Goal: Transaction & Acquisition: Purchase product/service

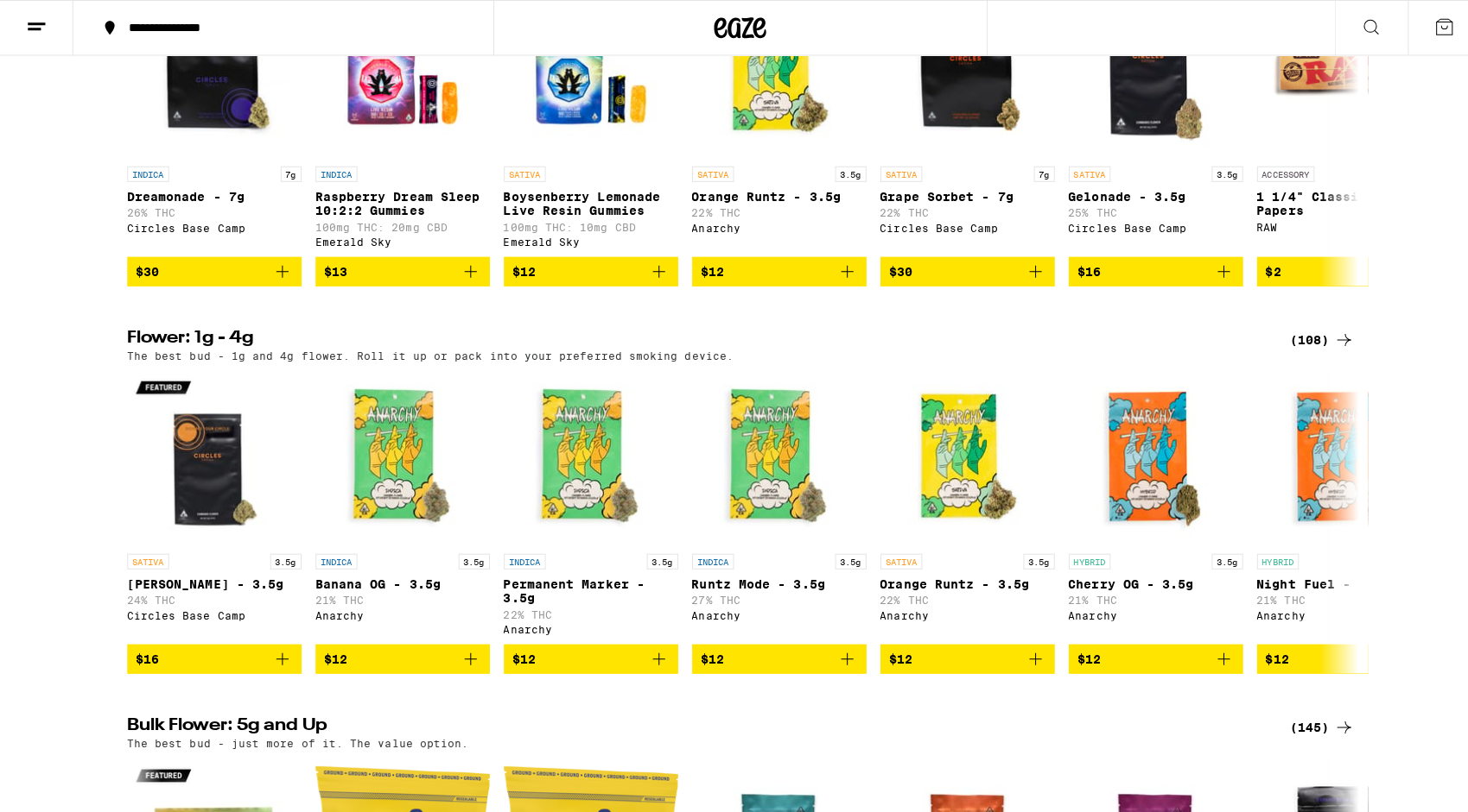
scroll to position [1924, 0]
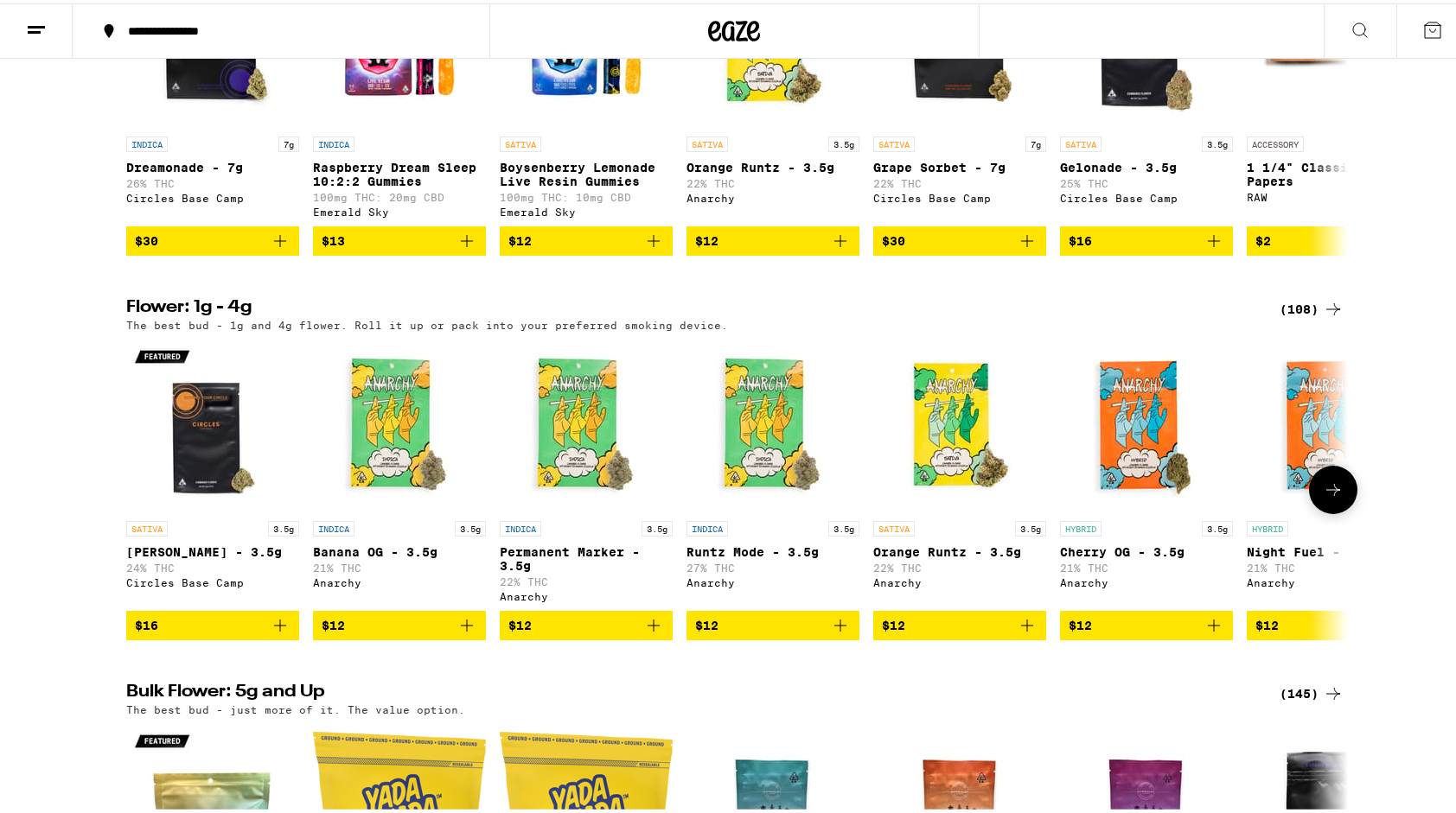
click at [202, 486] on img "Open page for Gush Rush - 3.5g from Circles Base Camp" at bounding box center [212, 423] width 173 height 173
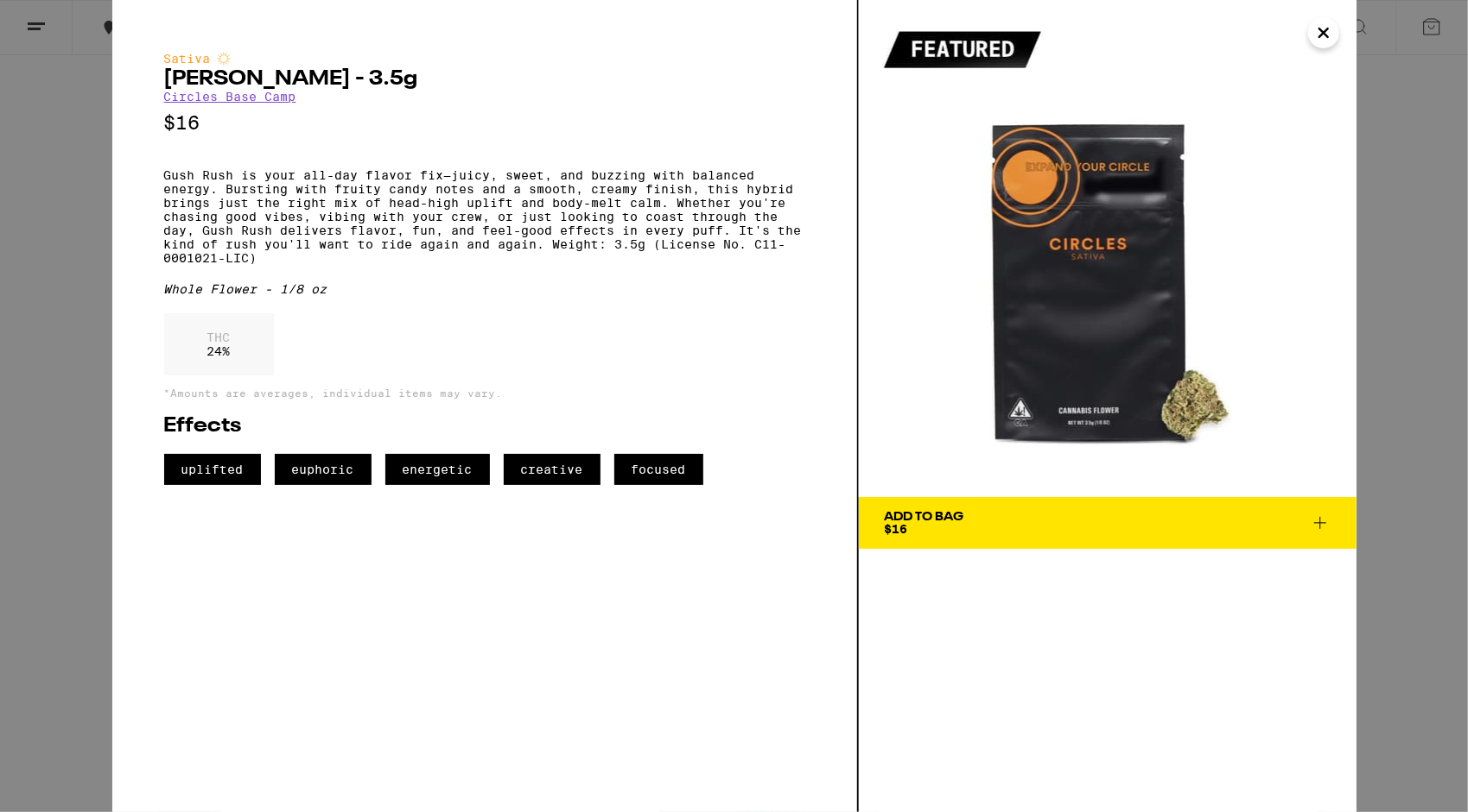
click at [1026, 529] on span "Add To Bag $16" at bounding box center [1107, 523] width 446 height 24
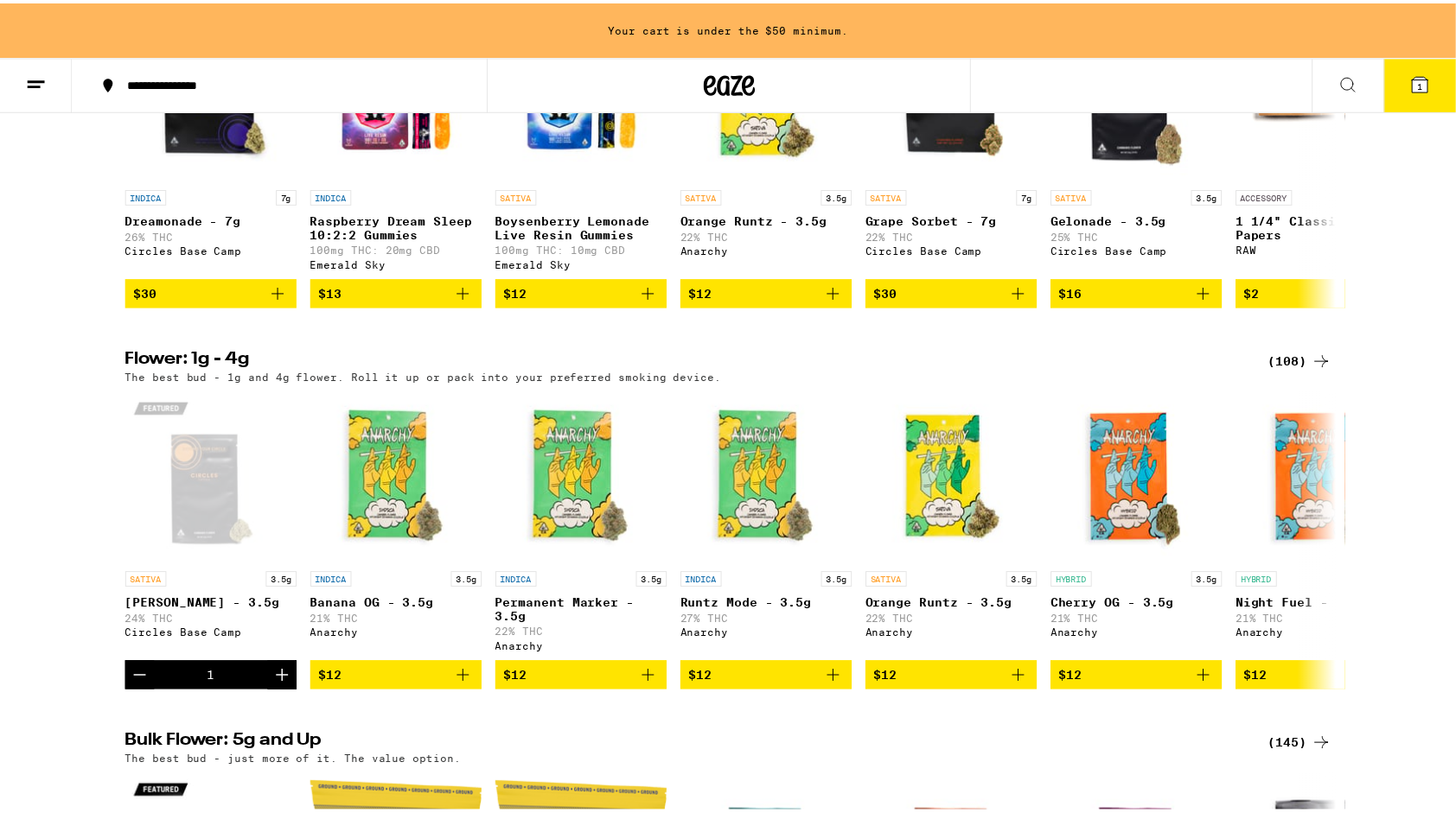
scroll to position [1981, 0]
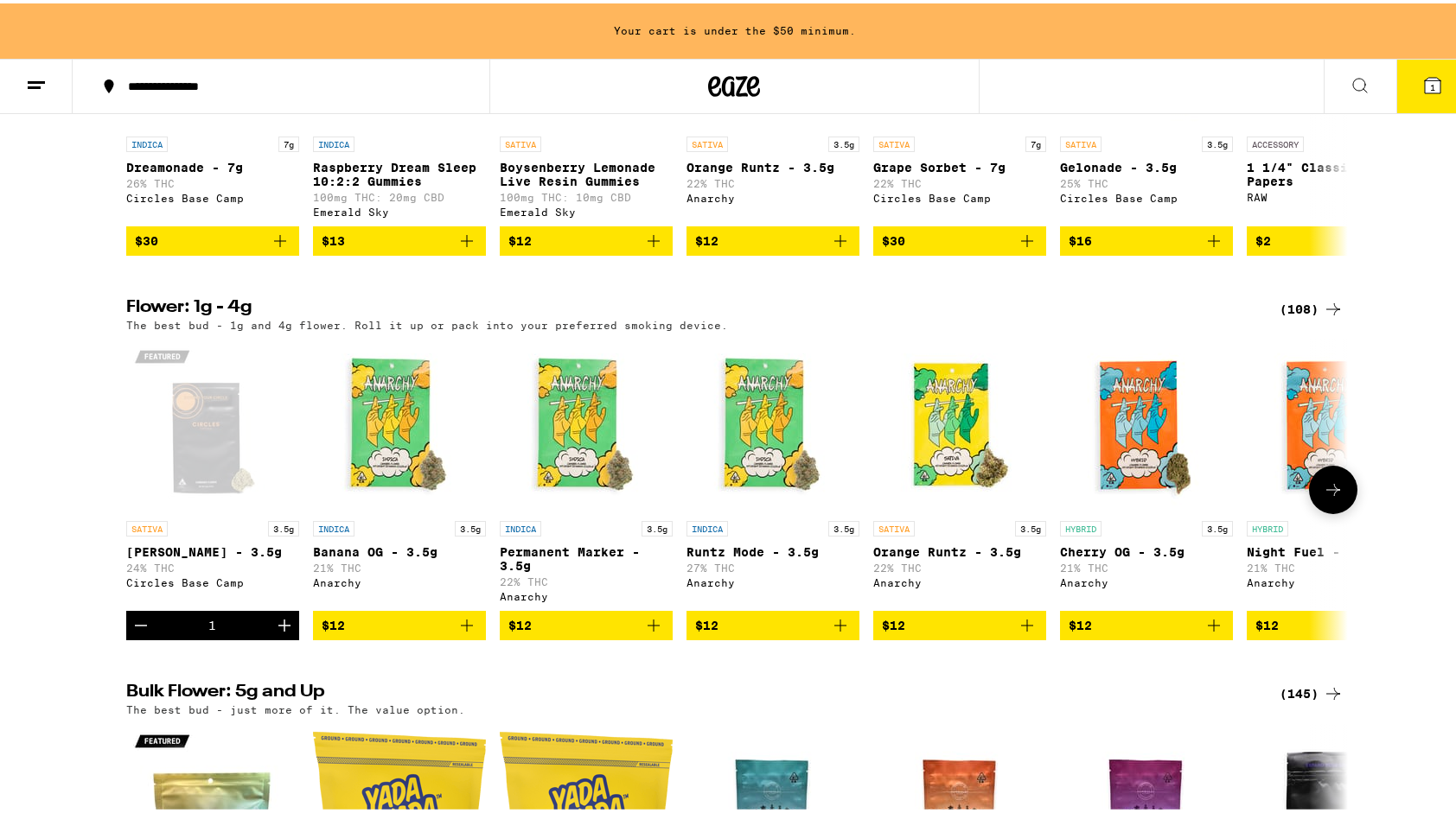
click at [839, 633] on icon "Add to bag" at bounding box center [840, 622] width 21 height 21
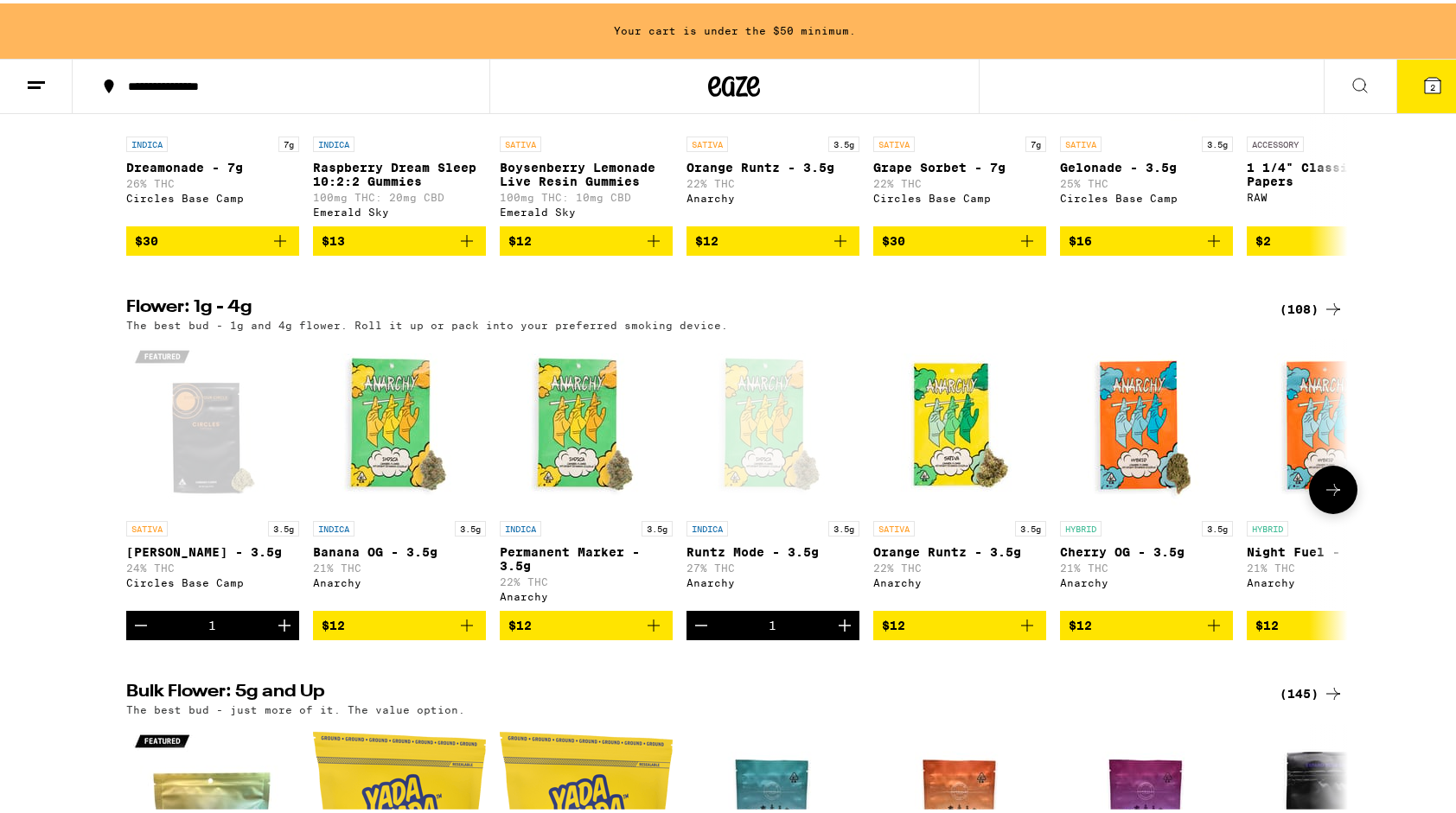
click at [1324, 497] on icon at bounding box center [1333, 487] width 21 height 21
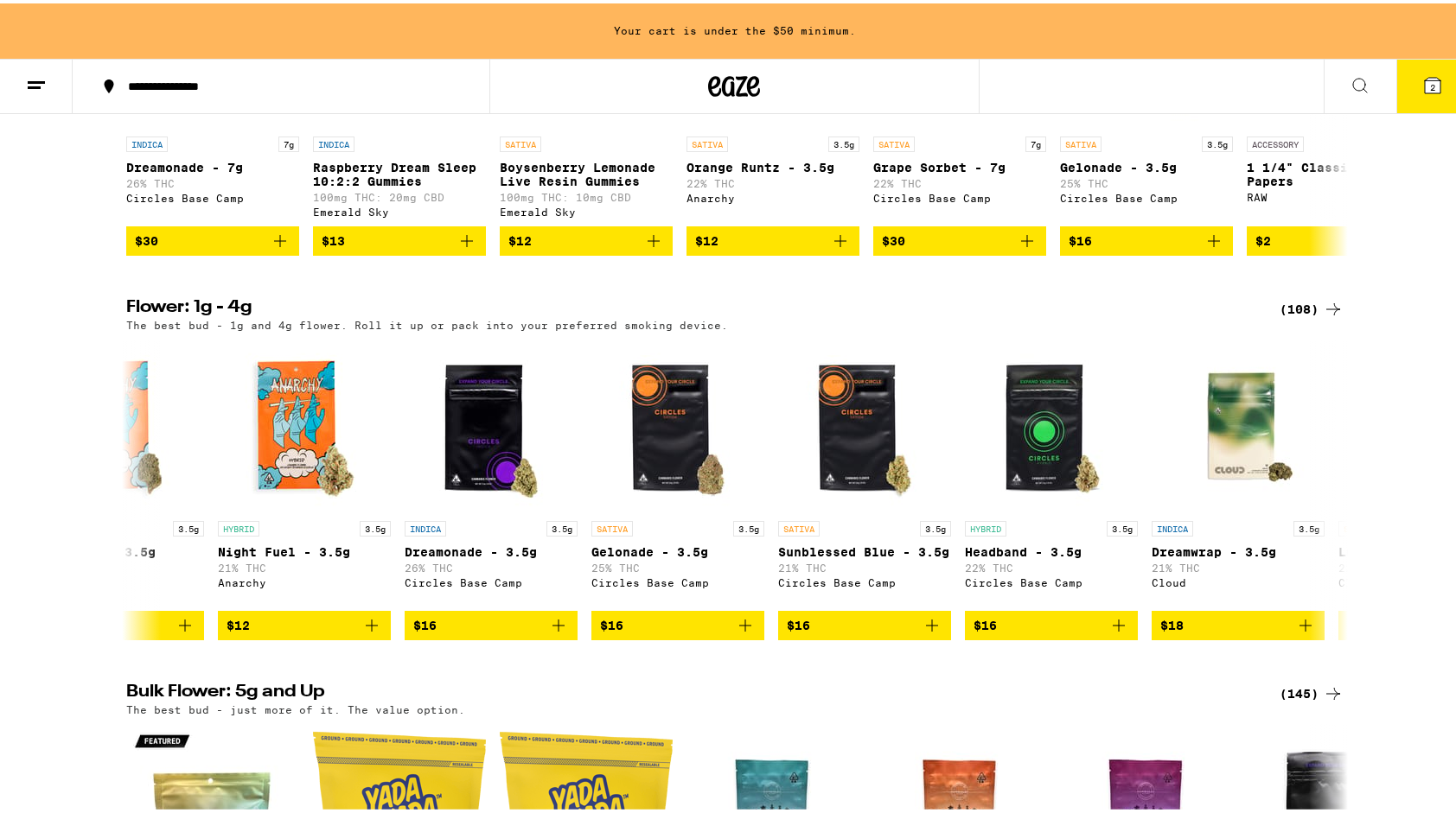
scroll to position [2693, 0]
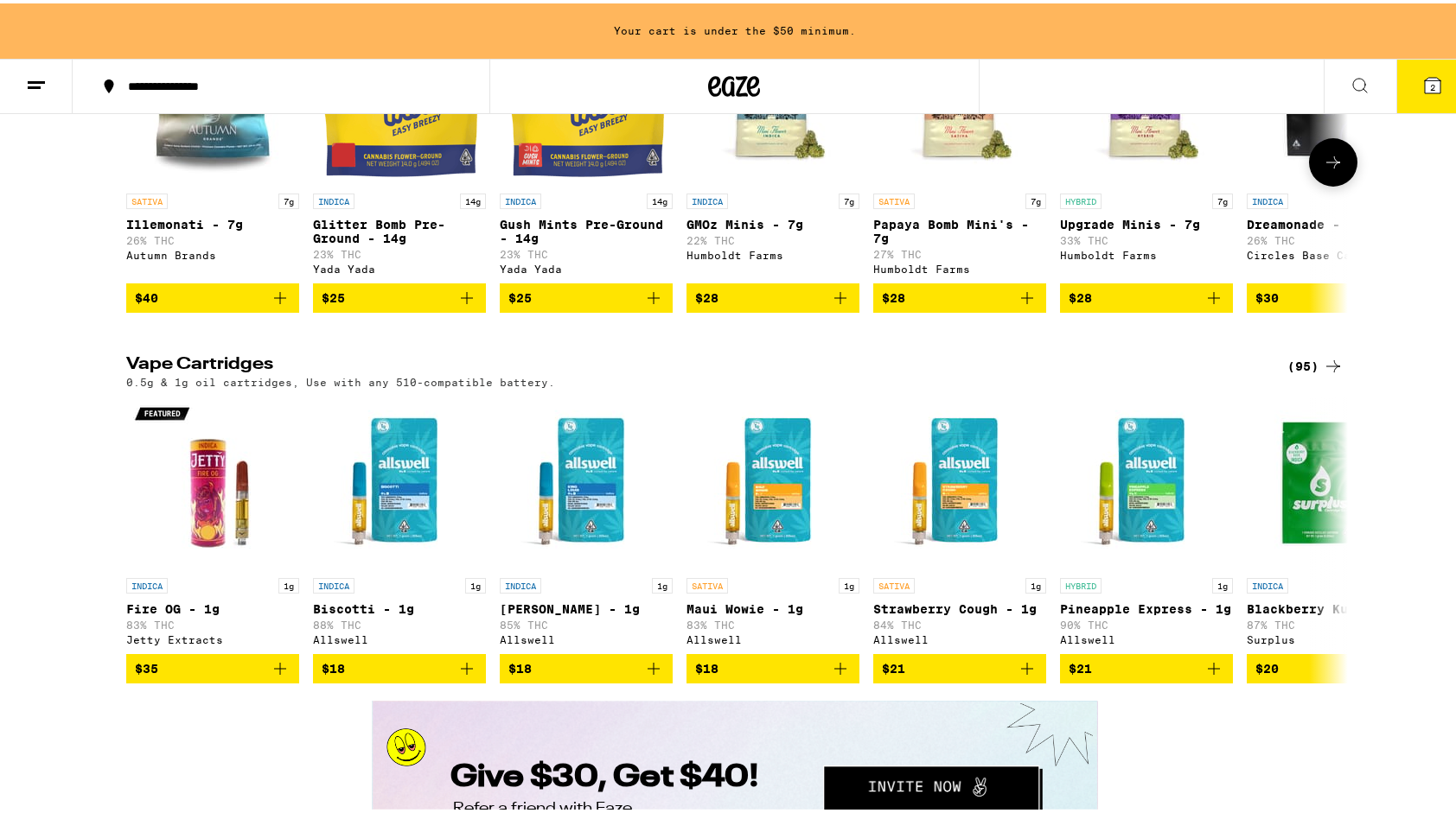
click at [1327, 165] on icon at bounding box center [1333, 159] width 14 height 12
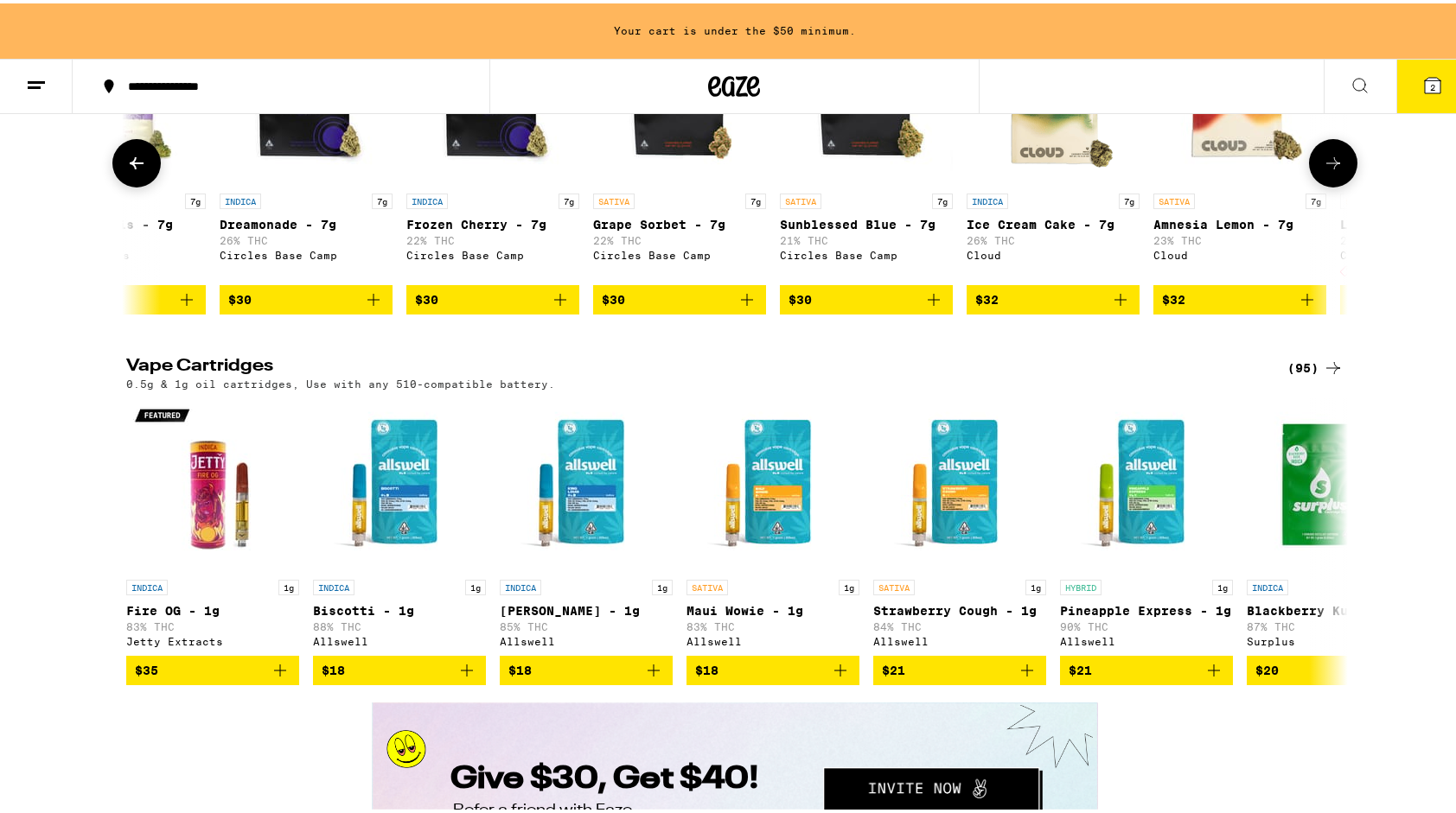
scroll to position [0, 1029]
click at [1324, 170] on icon at bounding box center [1333, 160] width 21 height 21
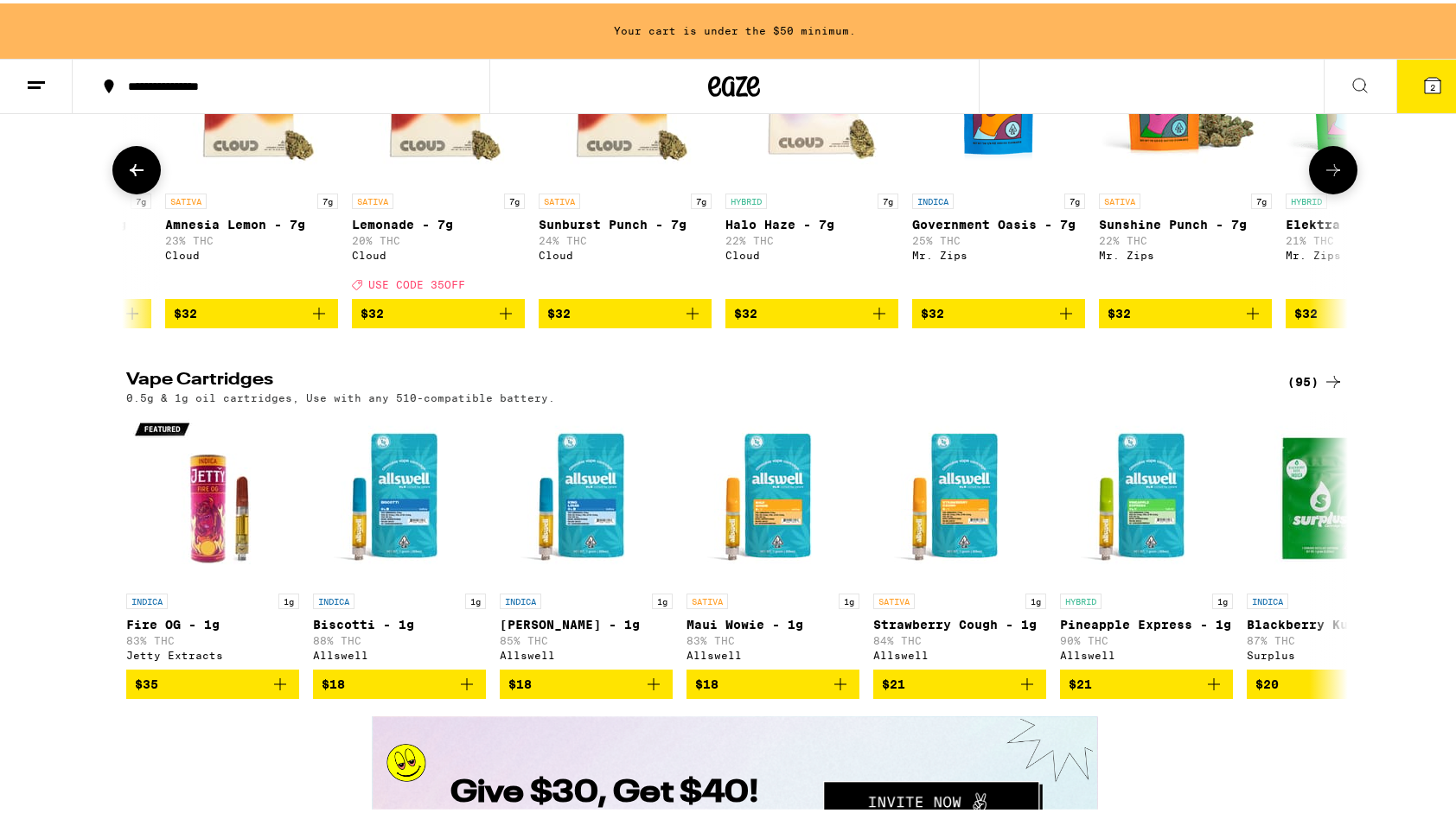
scroll to position [0, 2057]
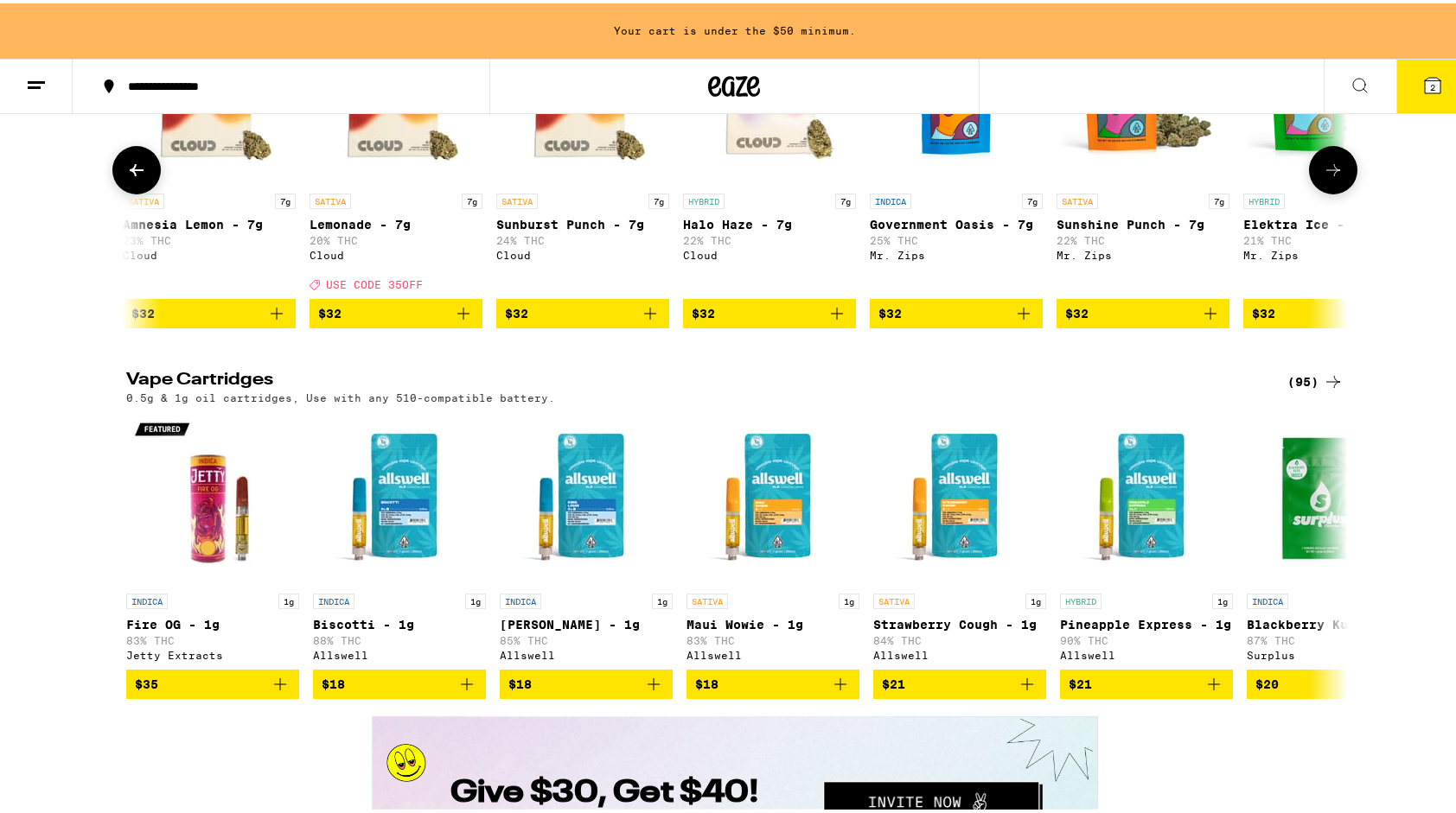
click at [117, 191] on button at bounding box center [137, 167] width 49 height 49
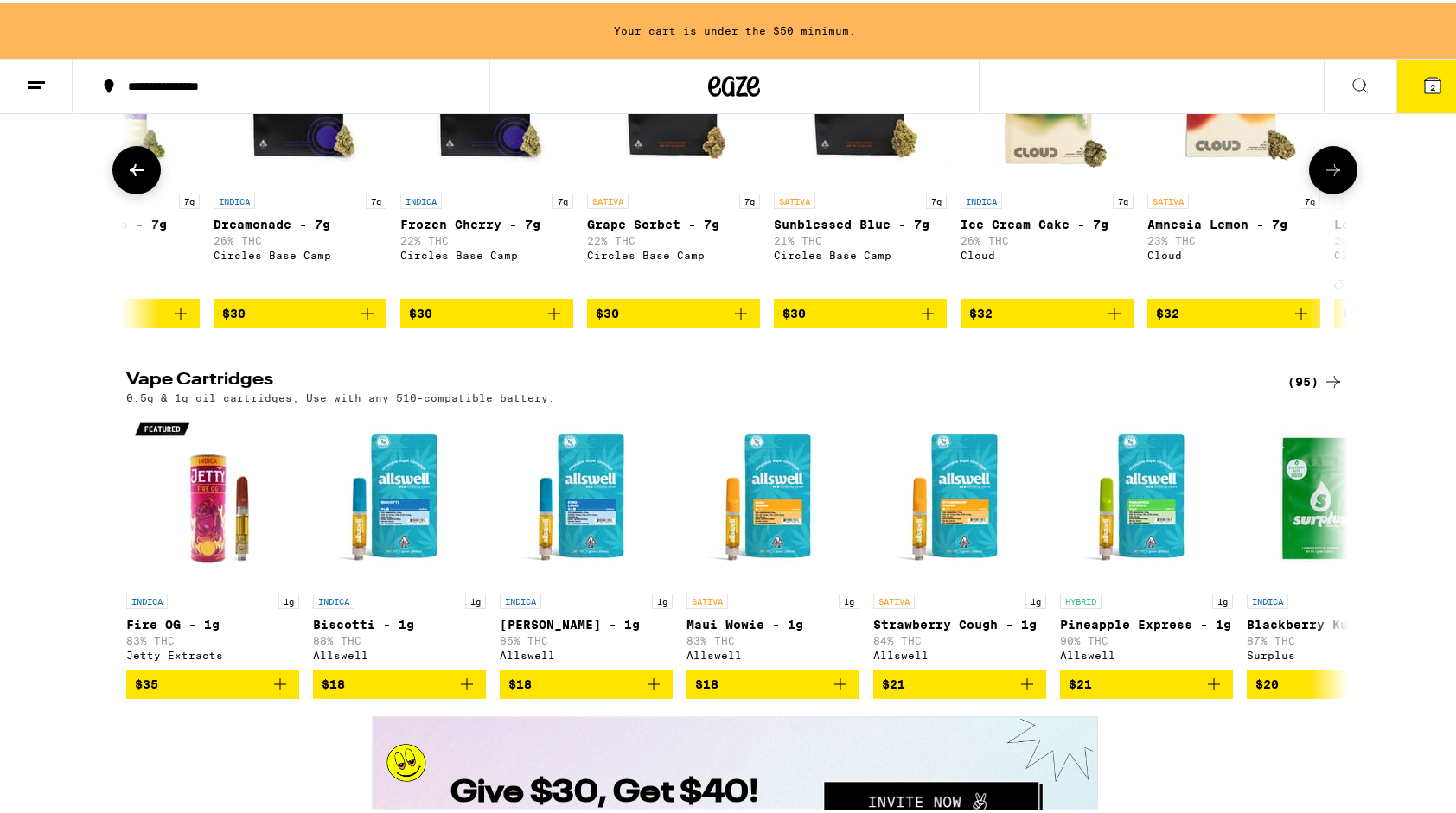
scroll to position [0, 1029]
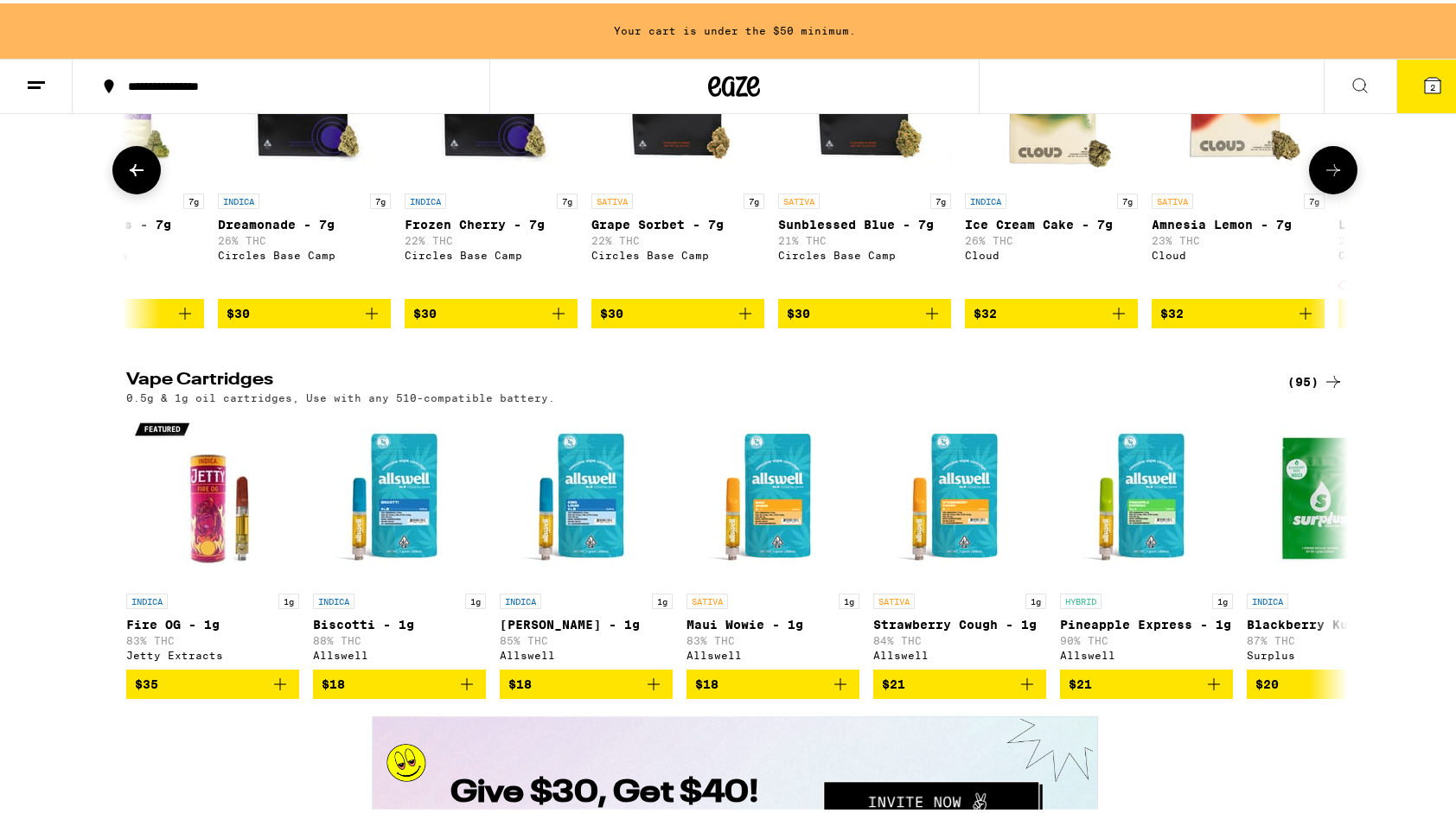
click at [117, 191] on button at bounding box center [137, 167] width 49 height 49
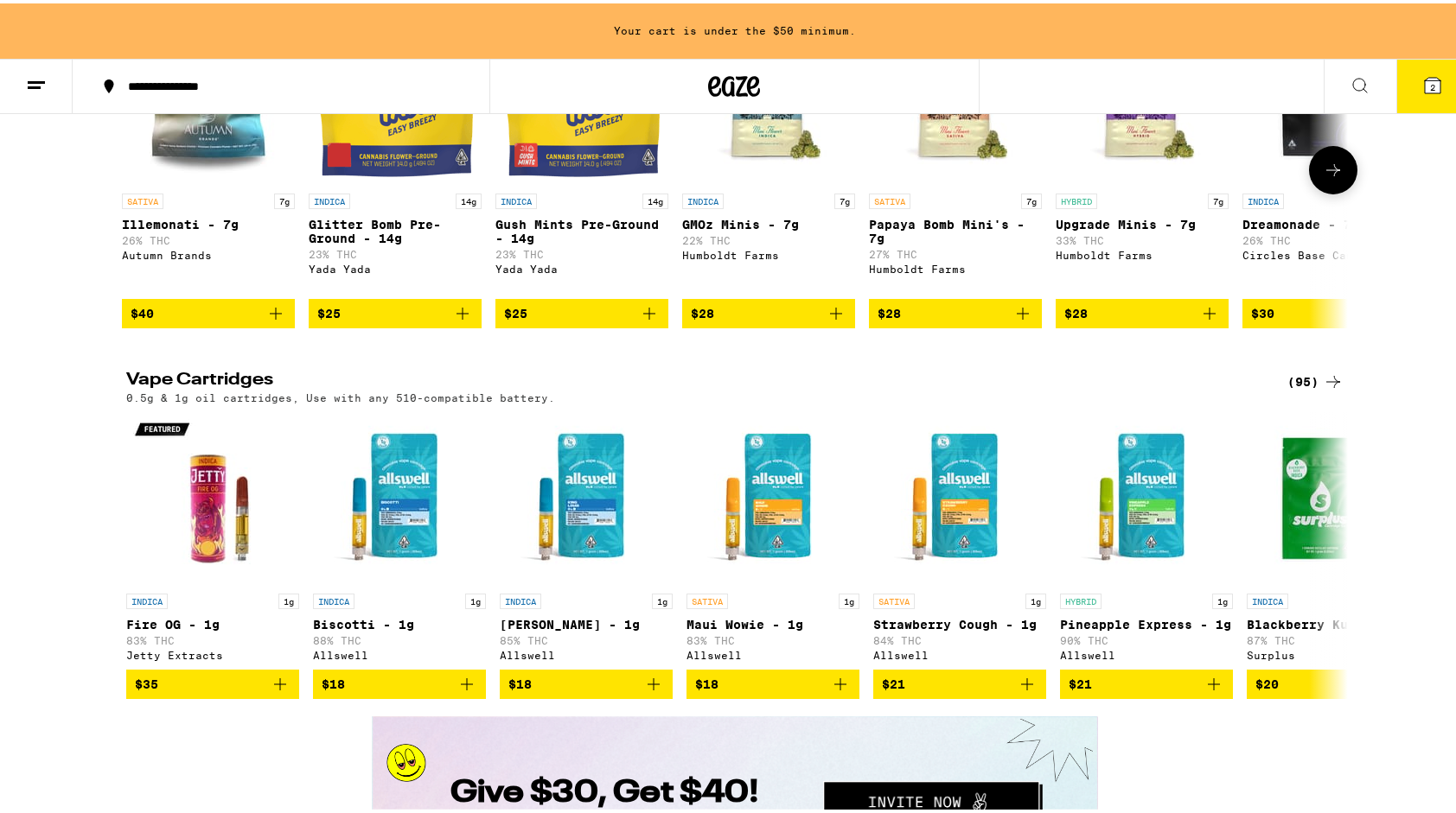
scroll to position [0, 0]
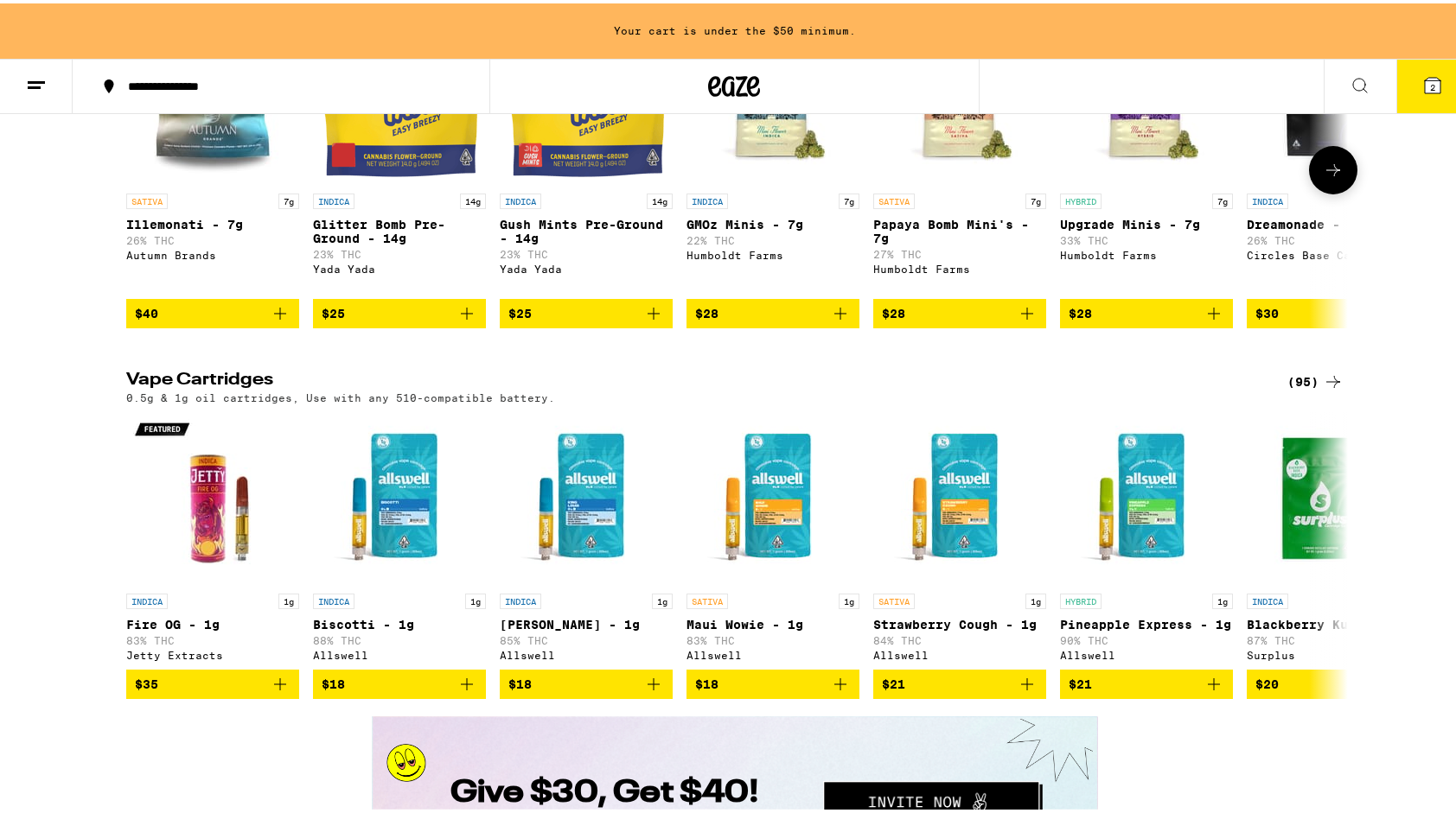
click at [1273, 321] on span "$30" at bounding box center [1333, 311] width 155 height 21
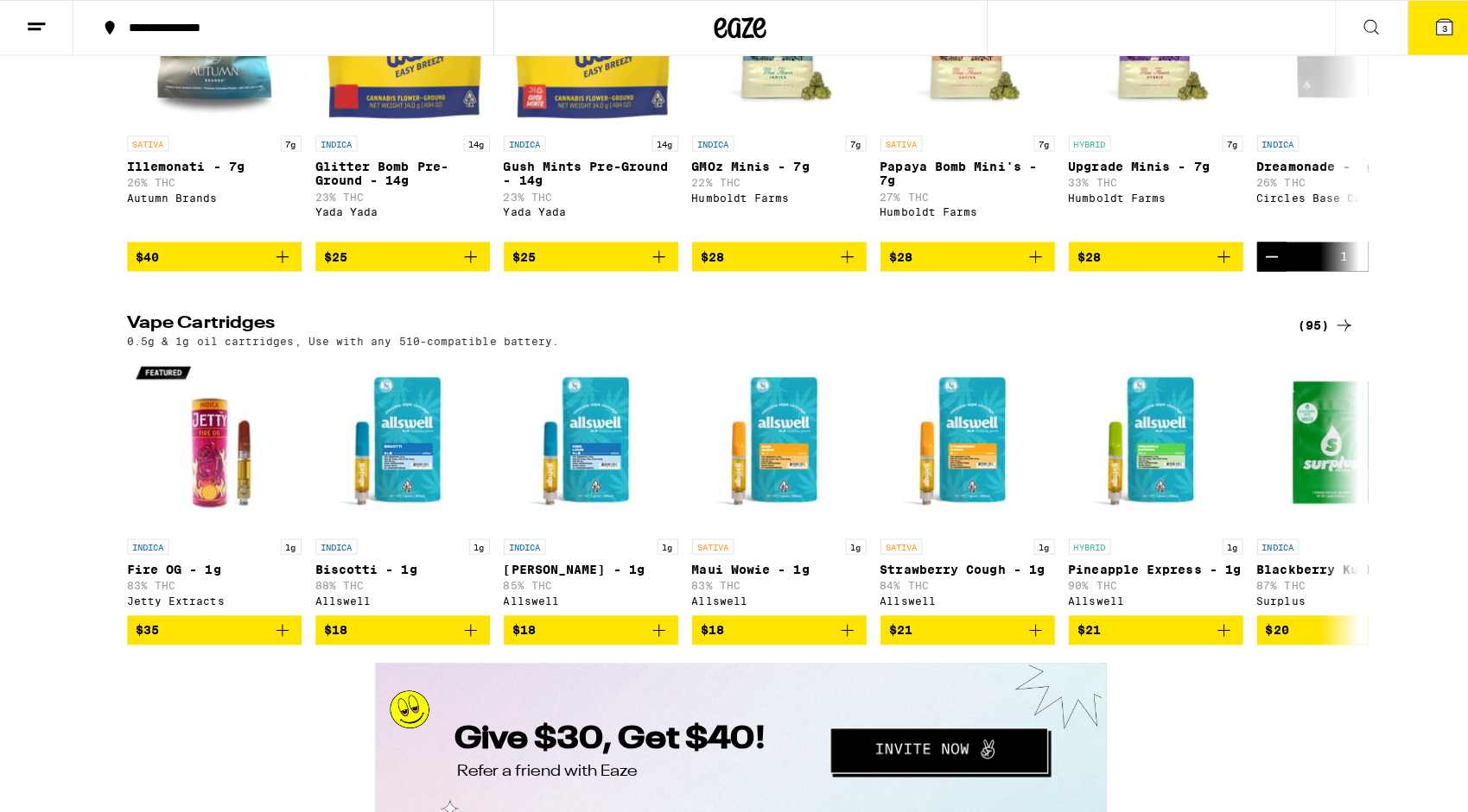
scroll to position [2634, 0]
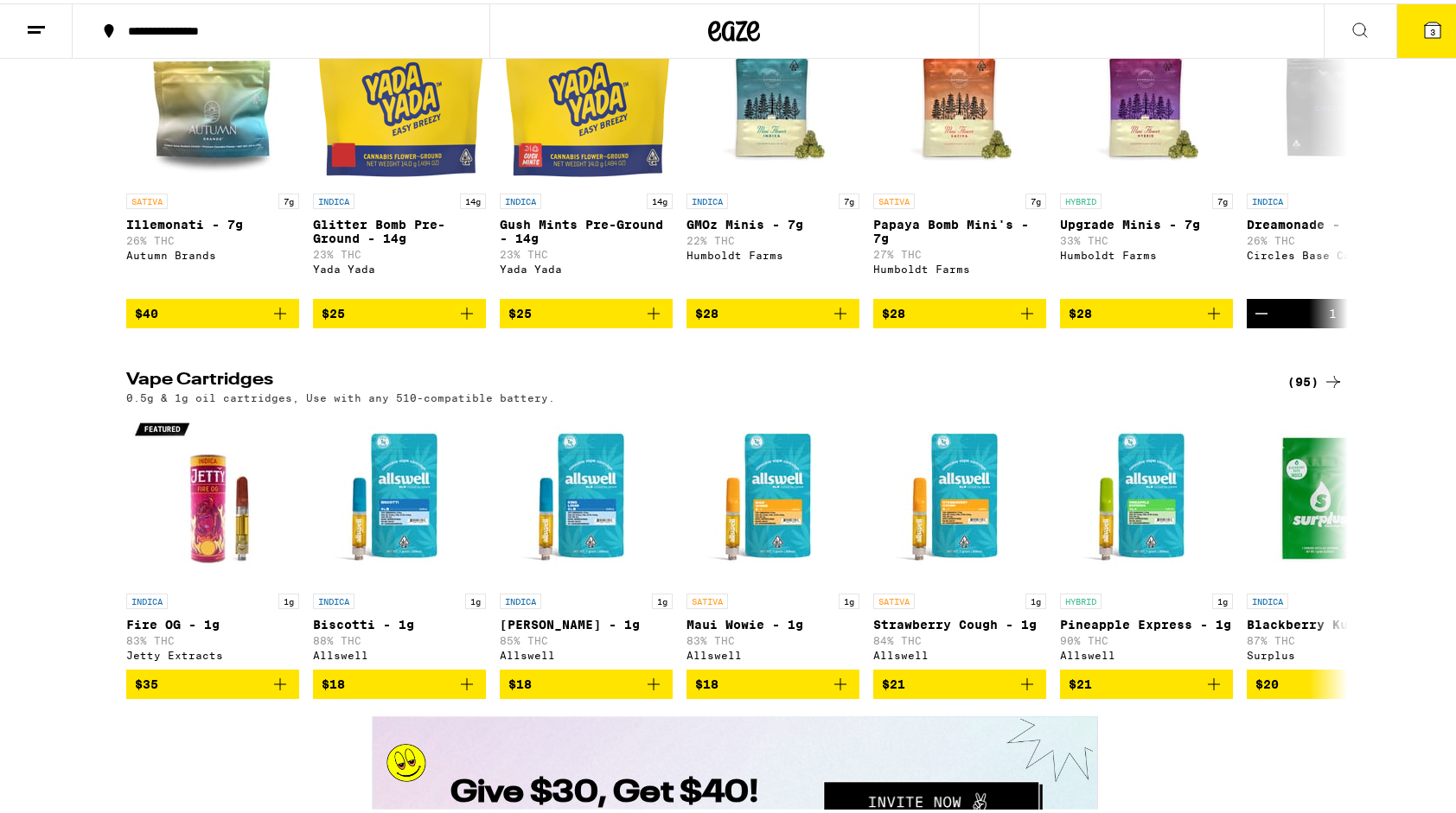
click at [1425, 30] on icon at bounding box center [1433, 27] width 16 height 16
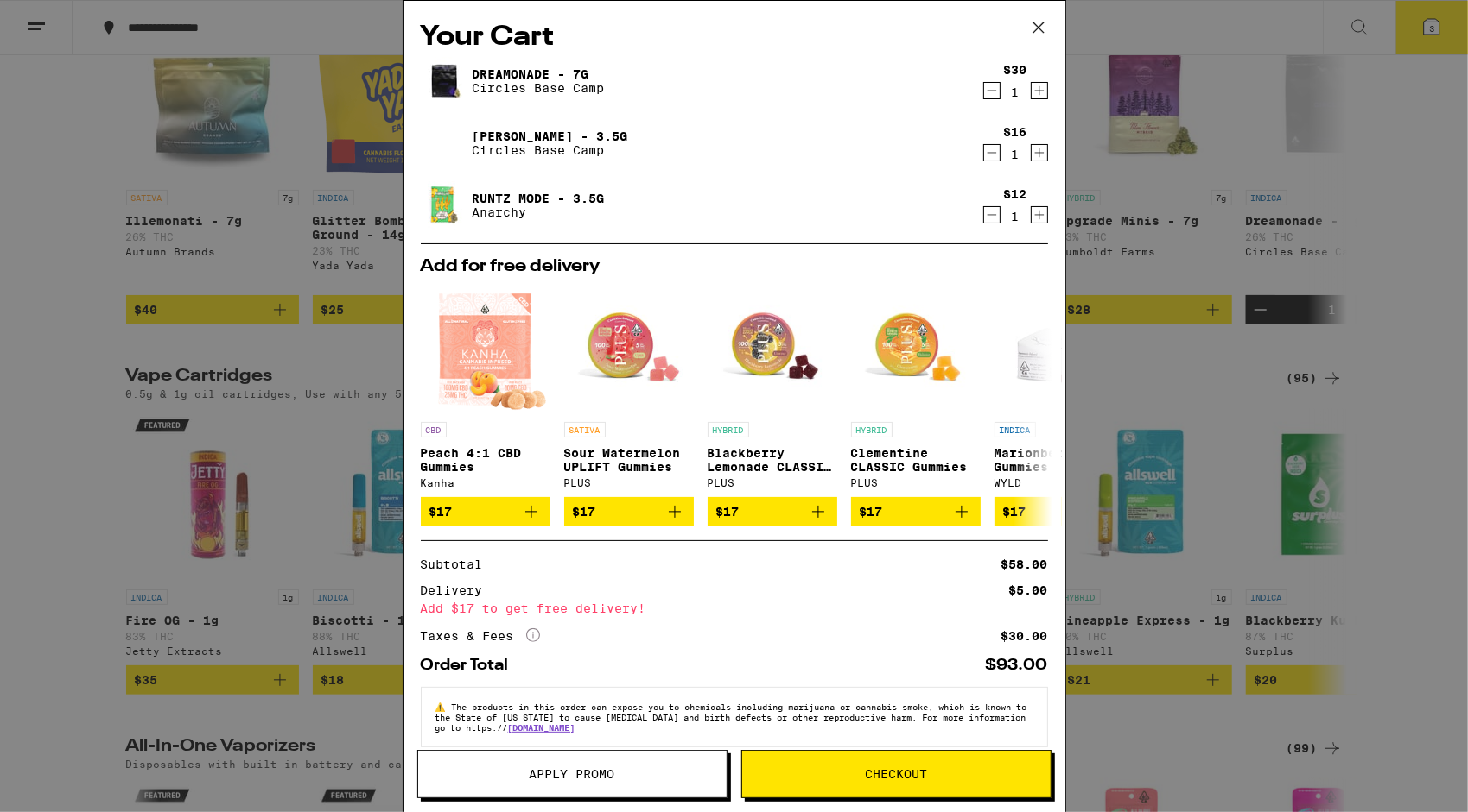
click at [1040, 23] on icon at bounding box center [1039, 28] width 26 height 26
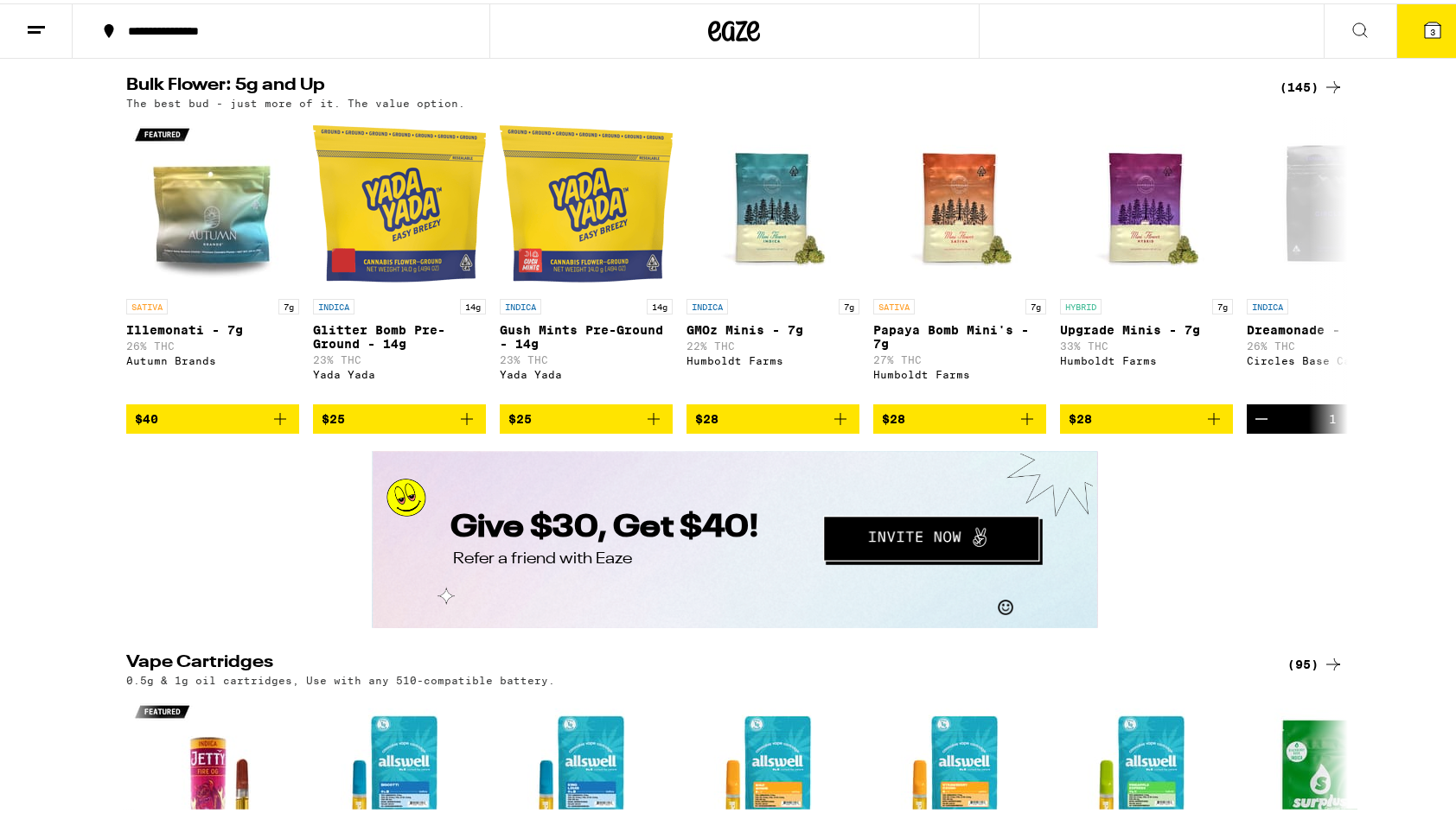
scroll to position [2055, 0]
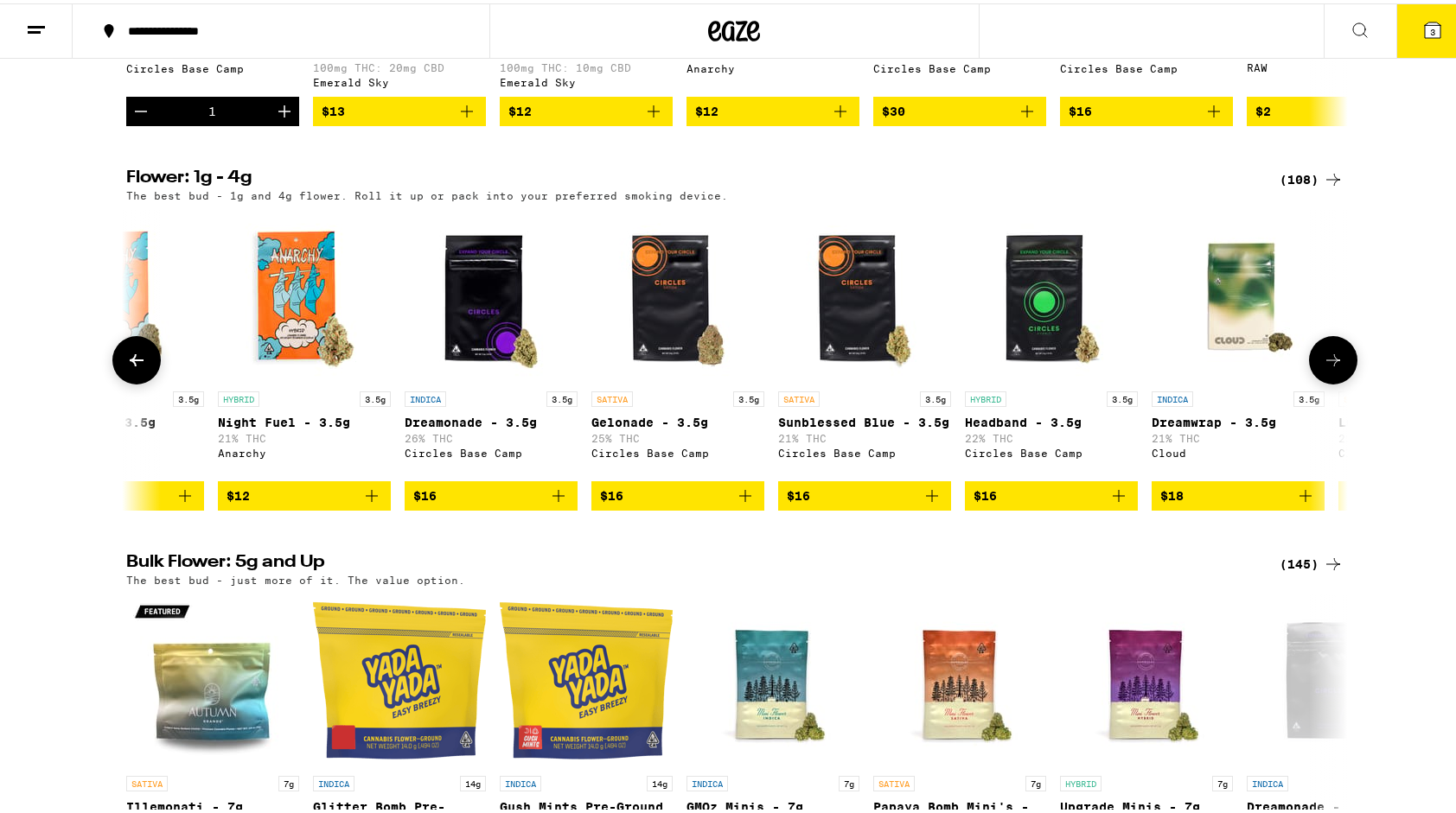
click at [727, 503] on span "$16" at bounding box center [677, 493] width 155 height 21
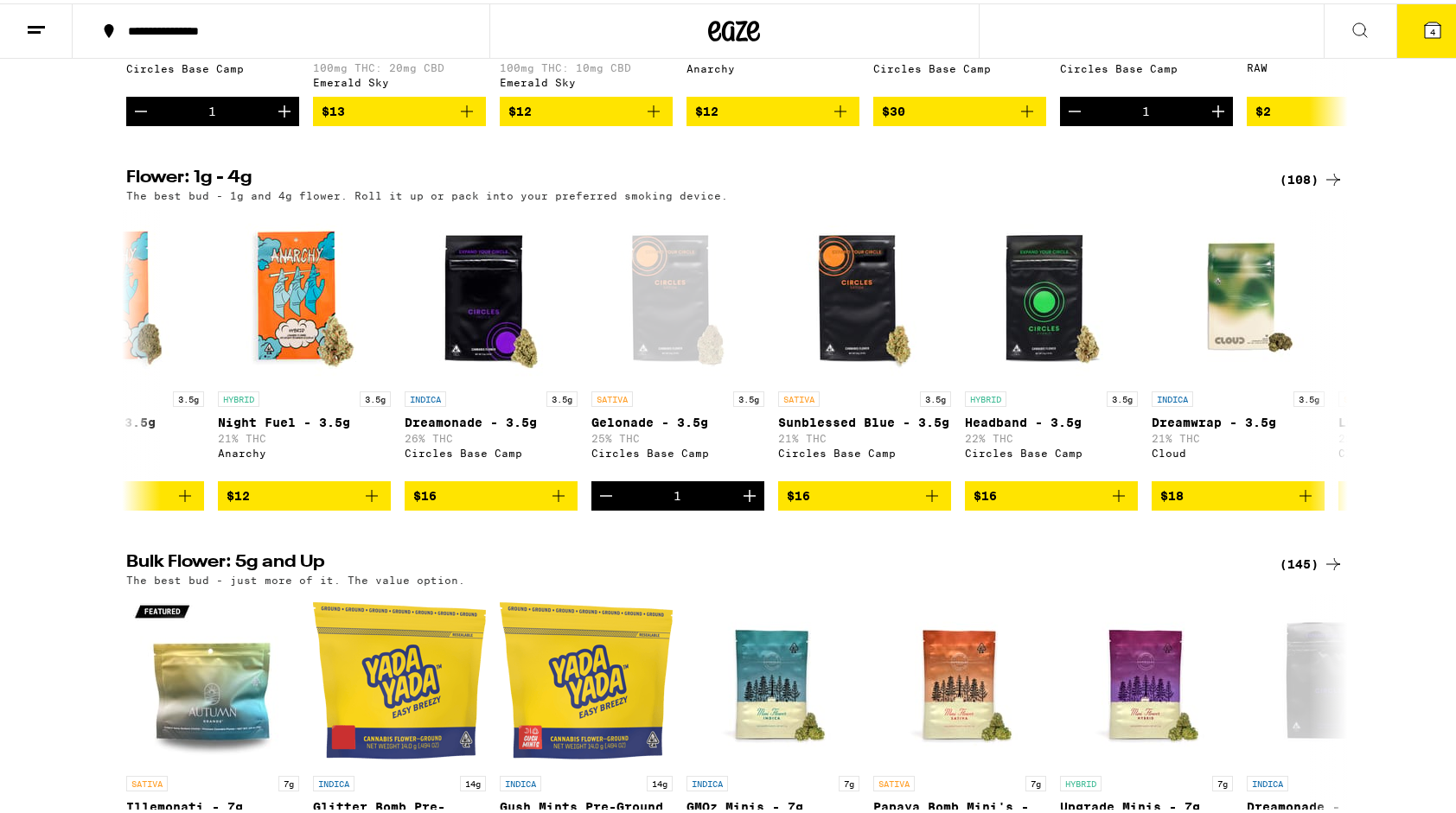
scroll to position [2767, 0]
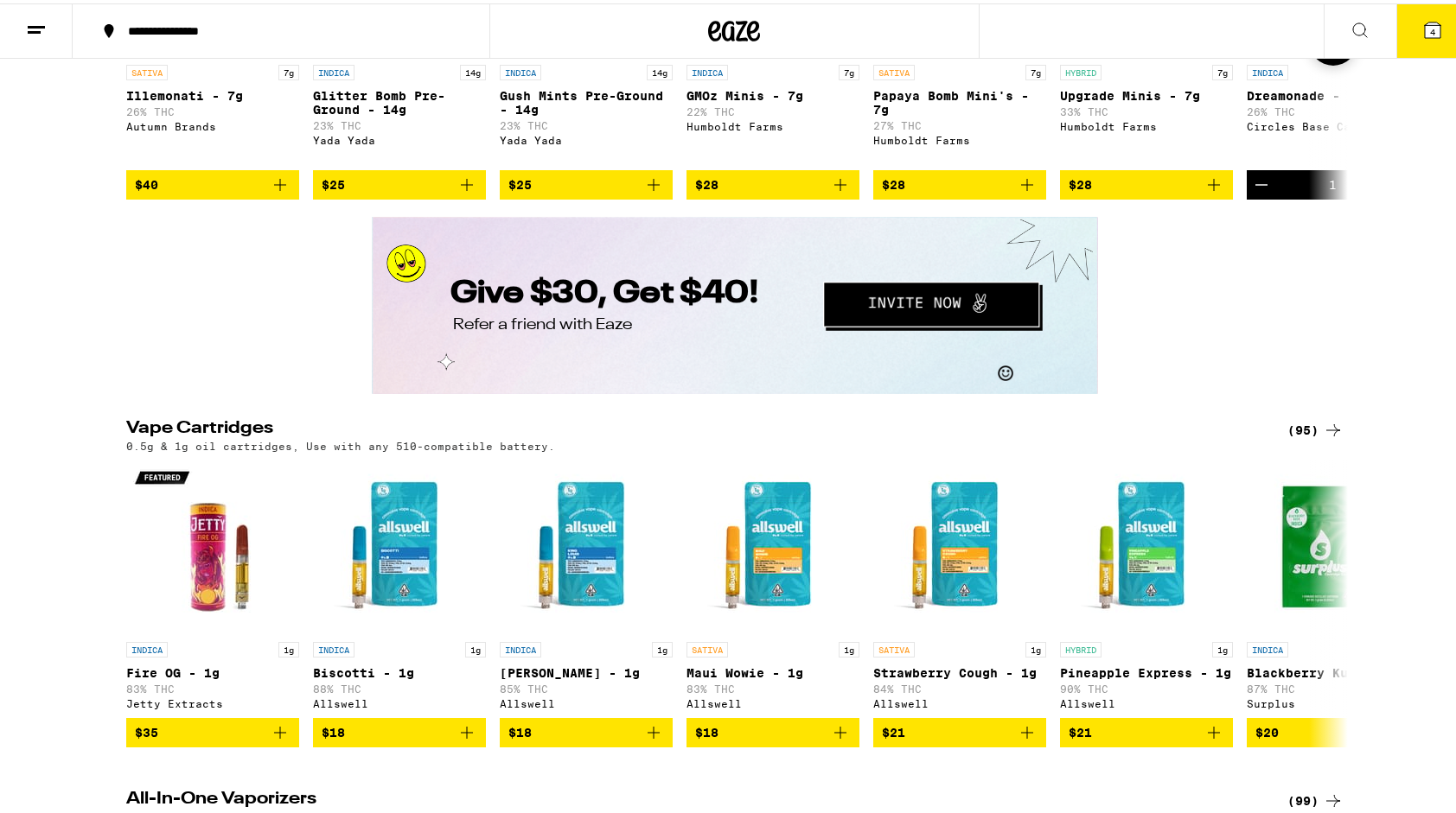
click at [1322, 49] on icon at bounding box center [1333, 38] width 21 height 21
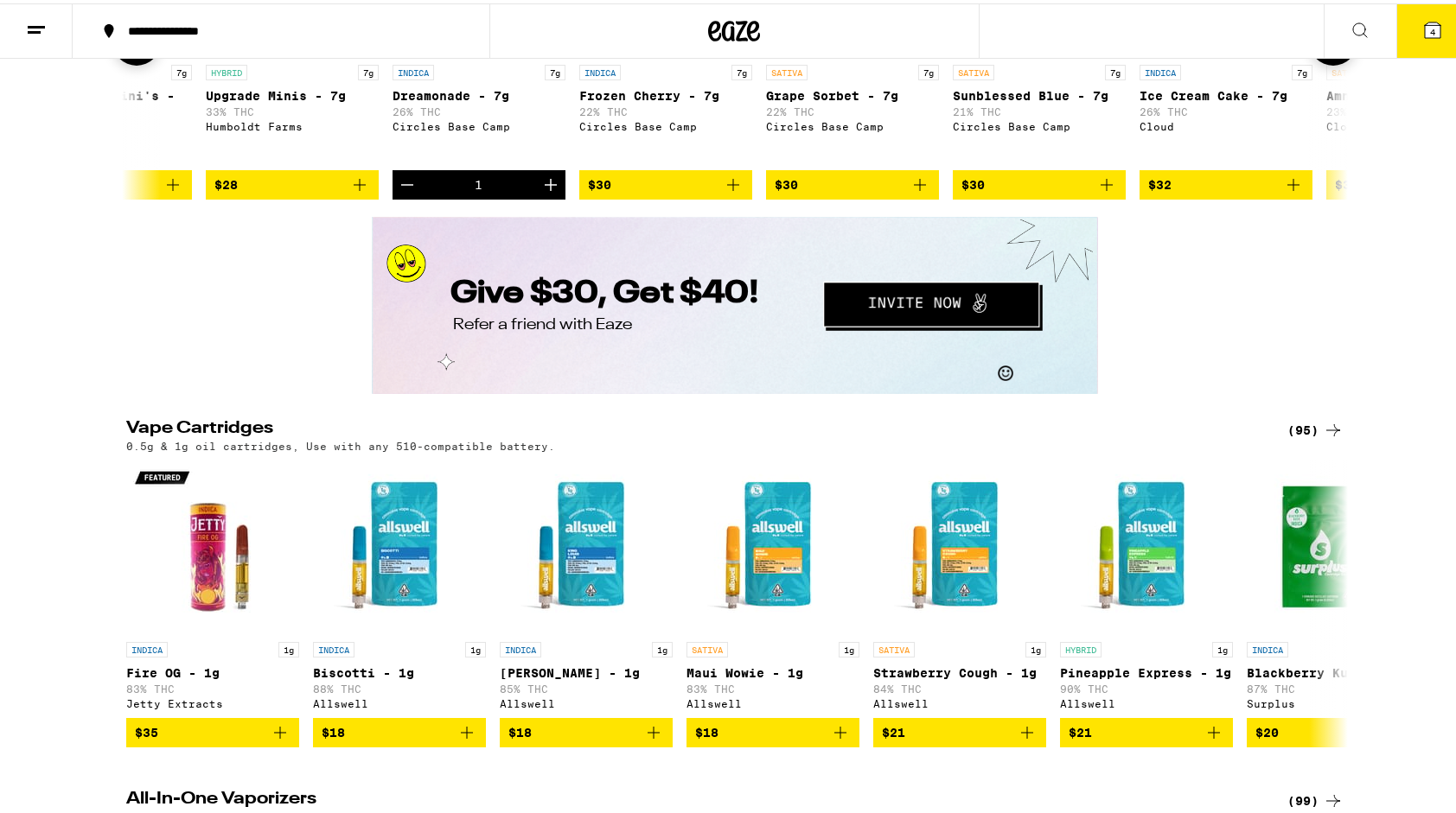
scroll to position [0, 1029]
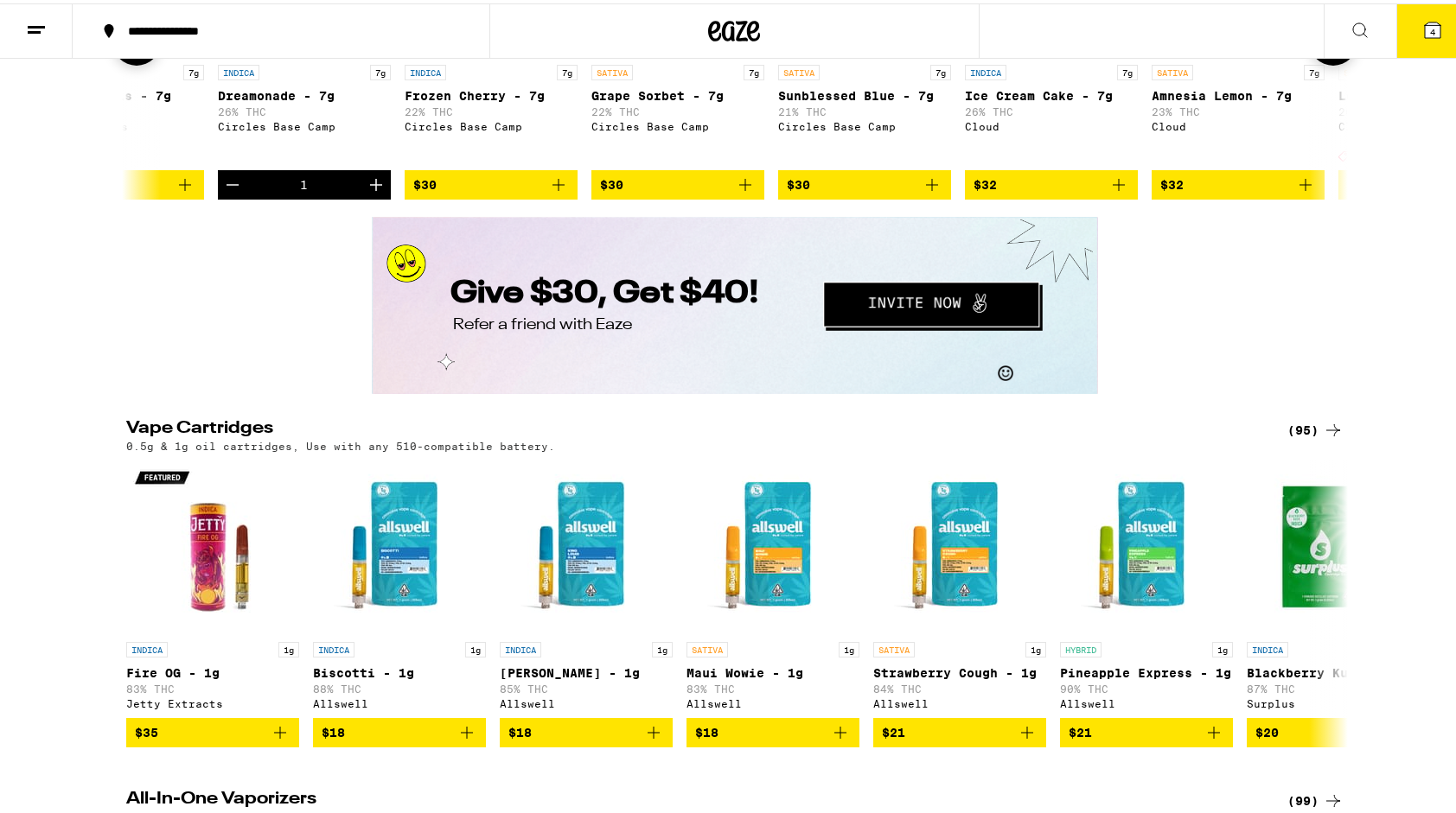
click at [1322, 49] on icon at bounding box center [1333, 38] width 21 height 21
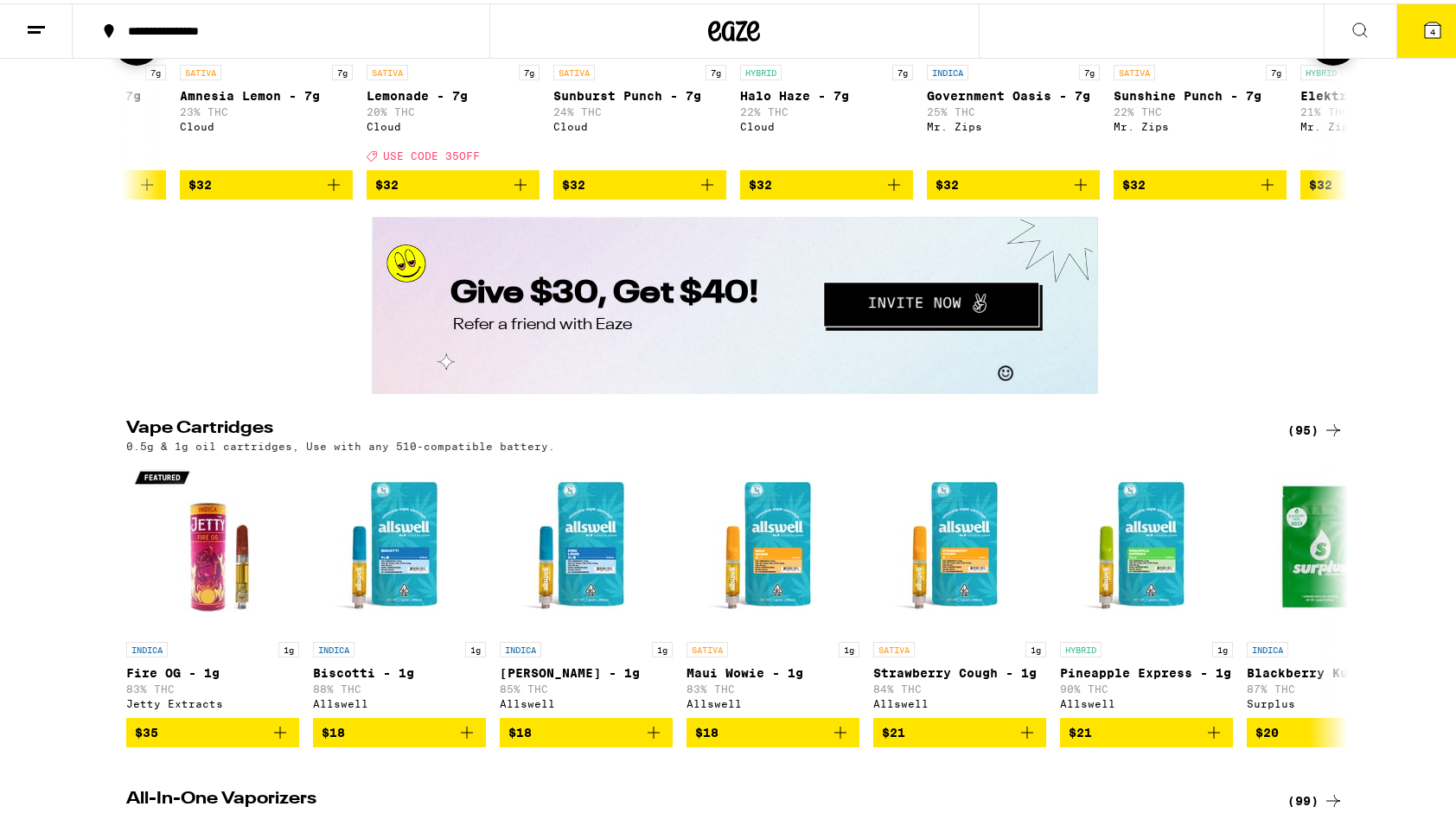
scroll to position [0, 2057]
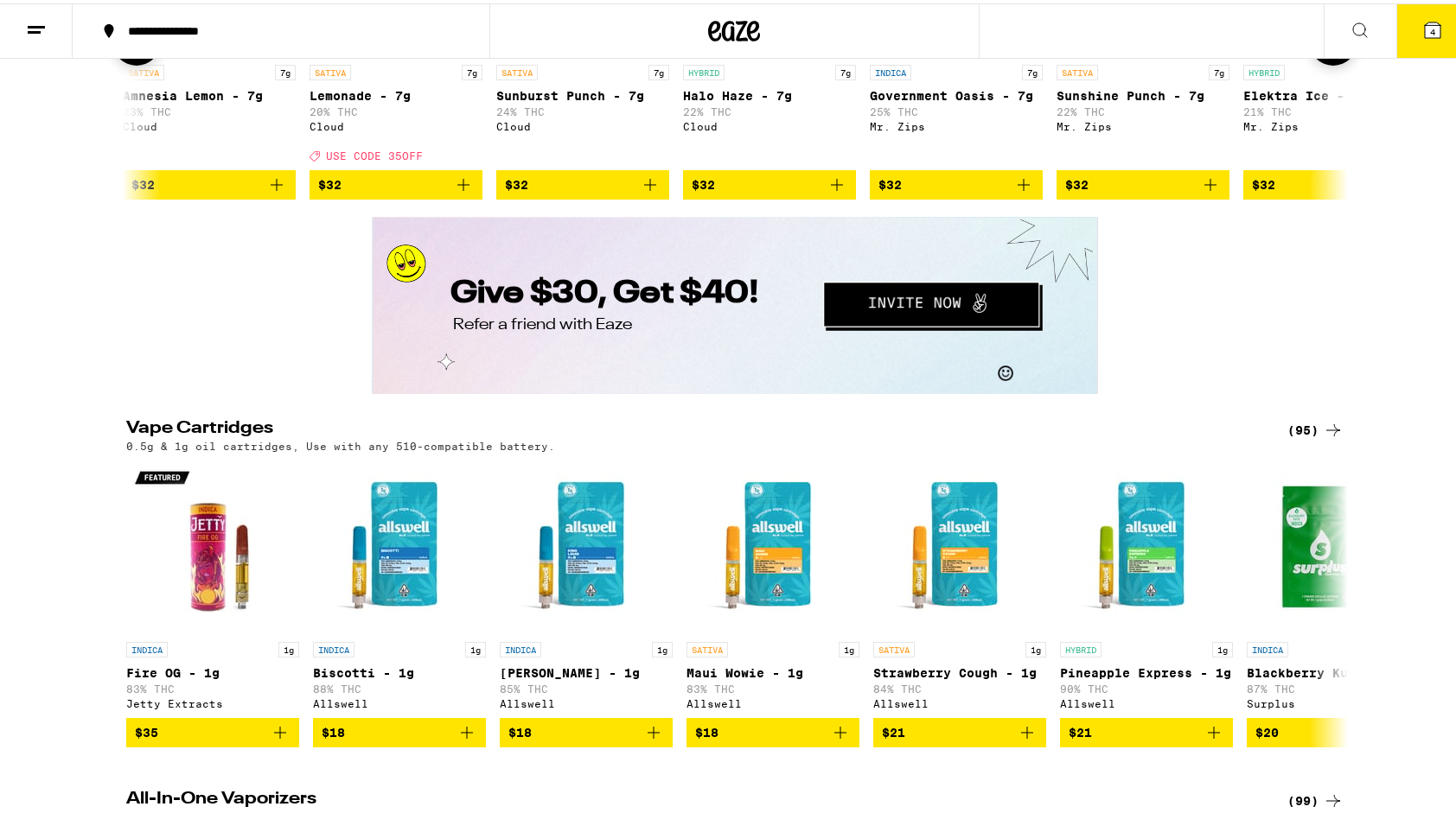
click at [1322, 49] on icon at bounding box center [1333, 38] width 21 height 21
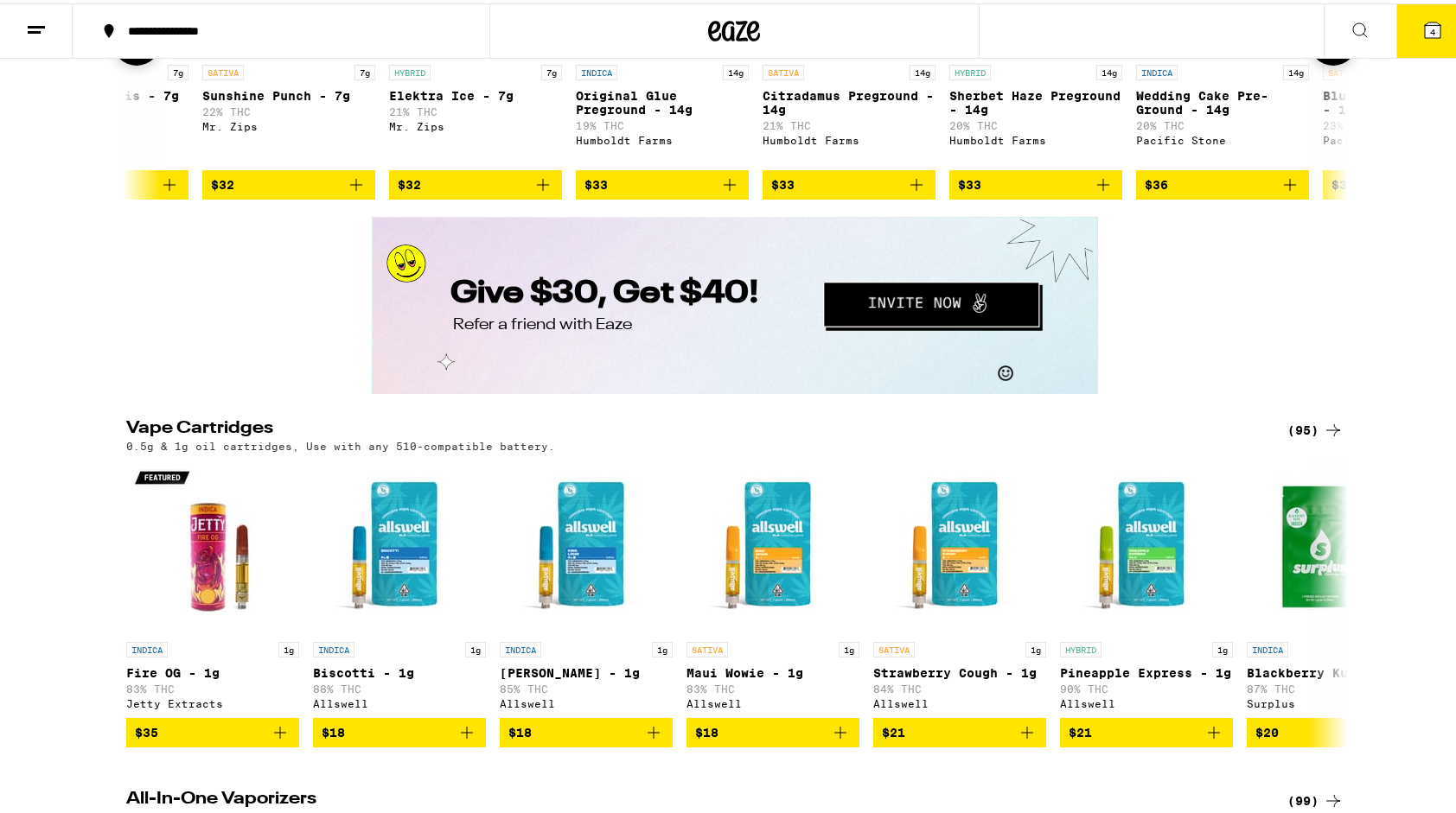
scroll to position [0, 3086]
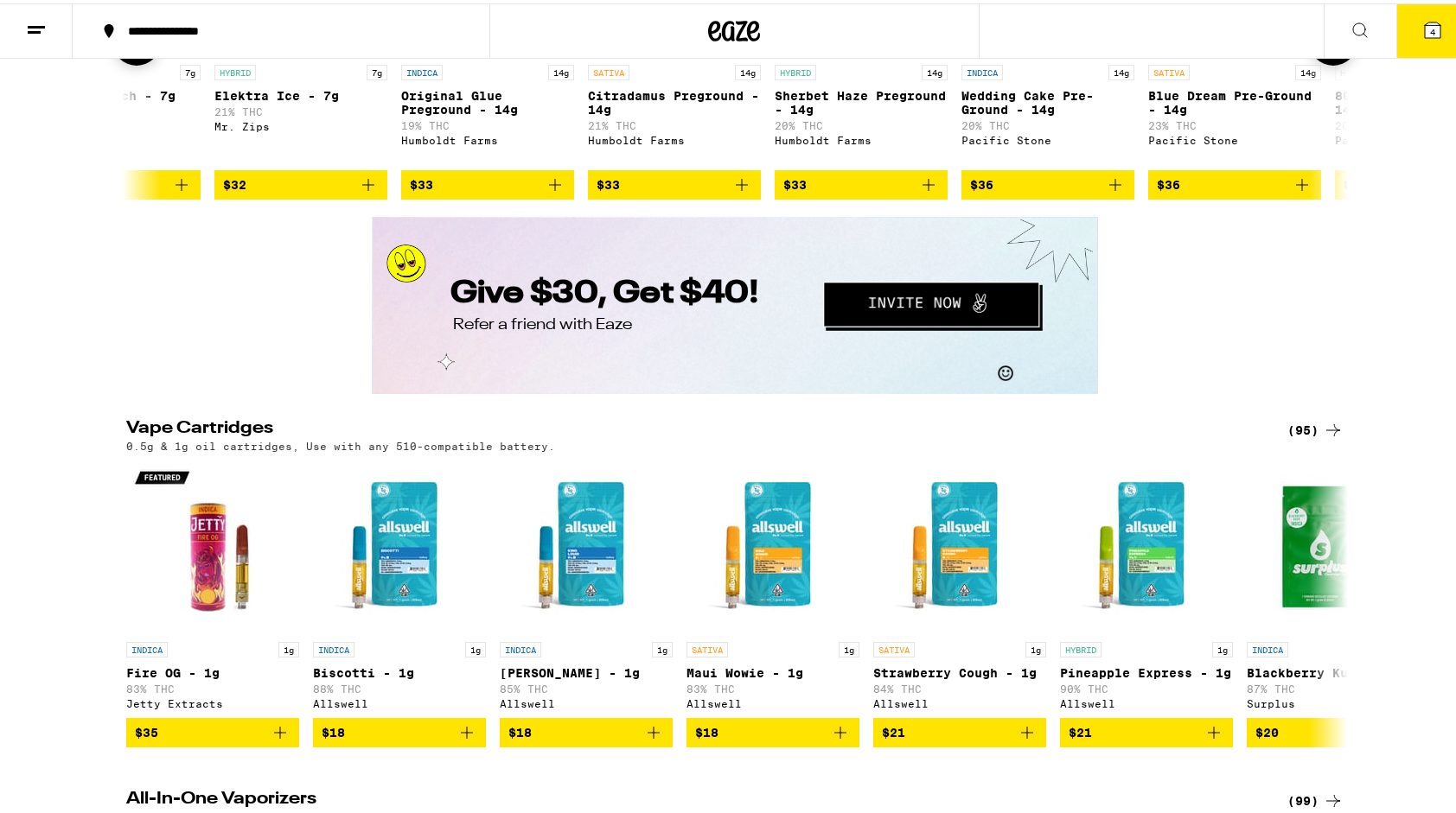
click at [1322, 49] on icon at bounding box center [1333, 38] width 21 height 21
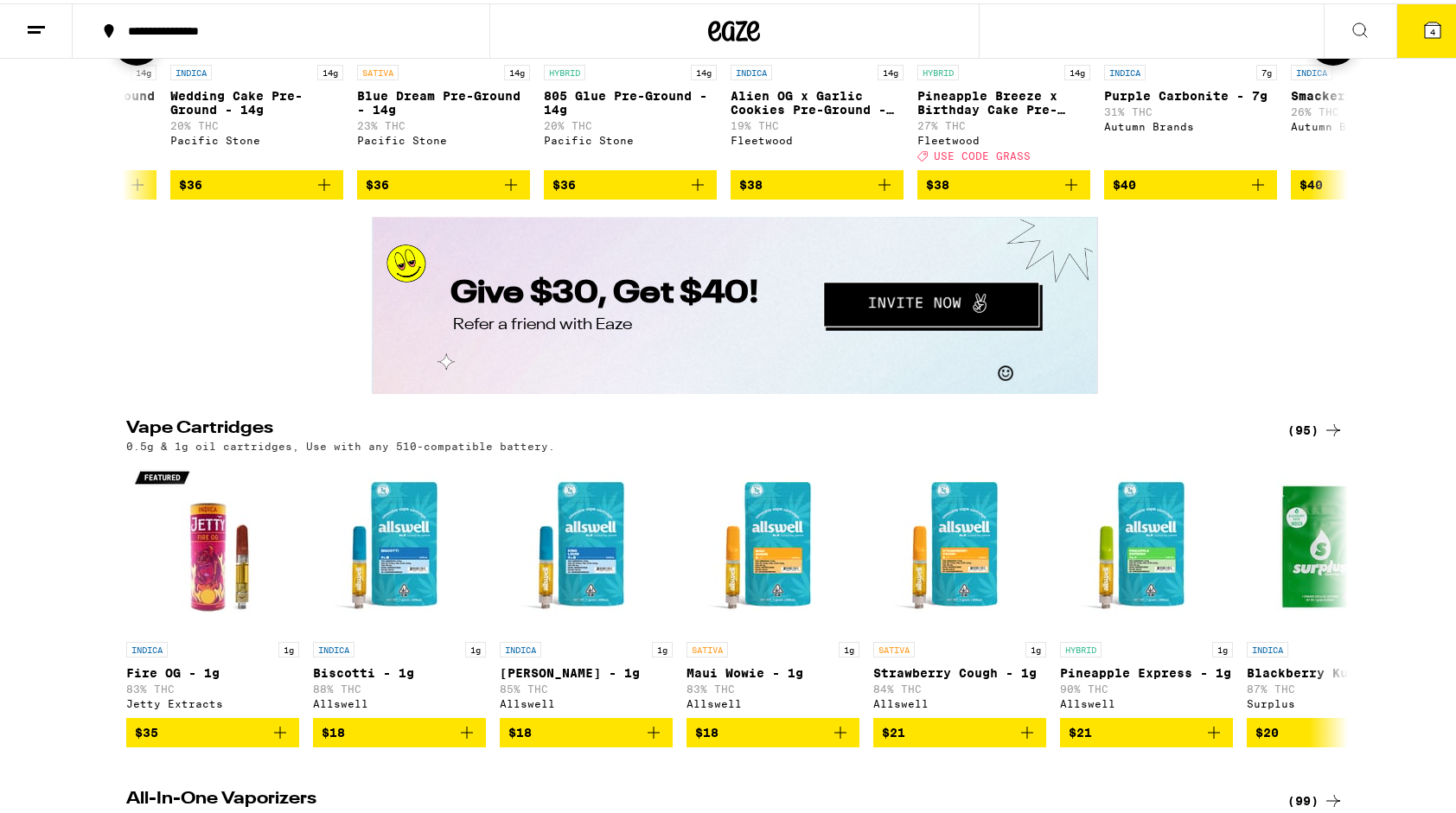
scroll to position [0, 4115]
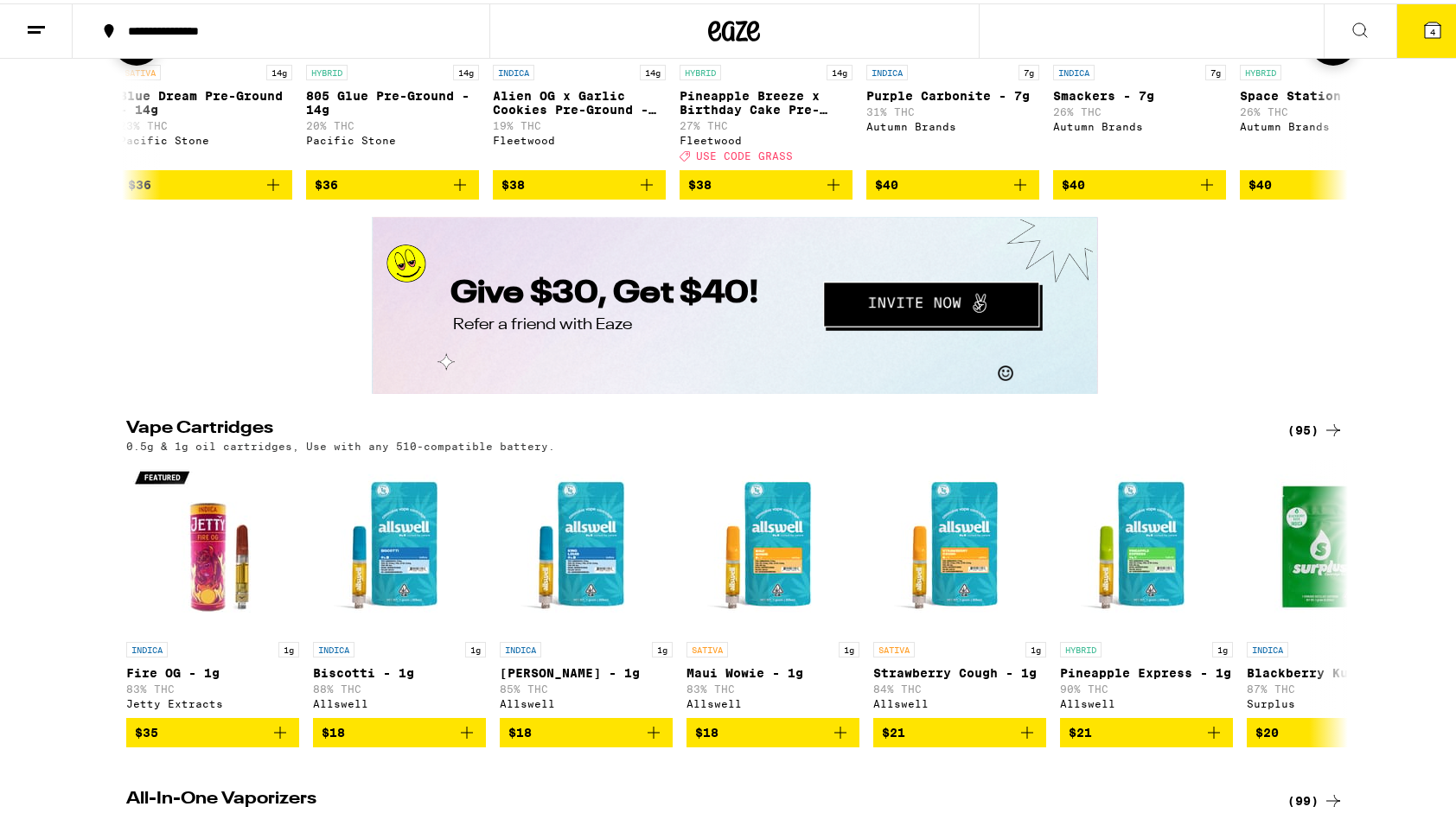
click at [1329, 49] on icon at bounding box center [1333, 38] width 21 height 21
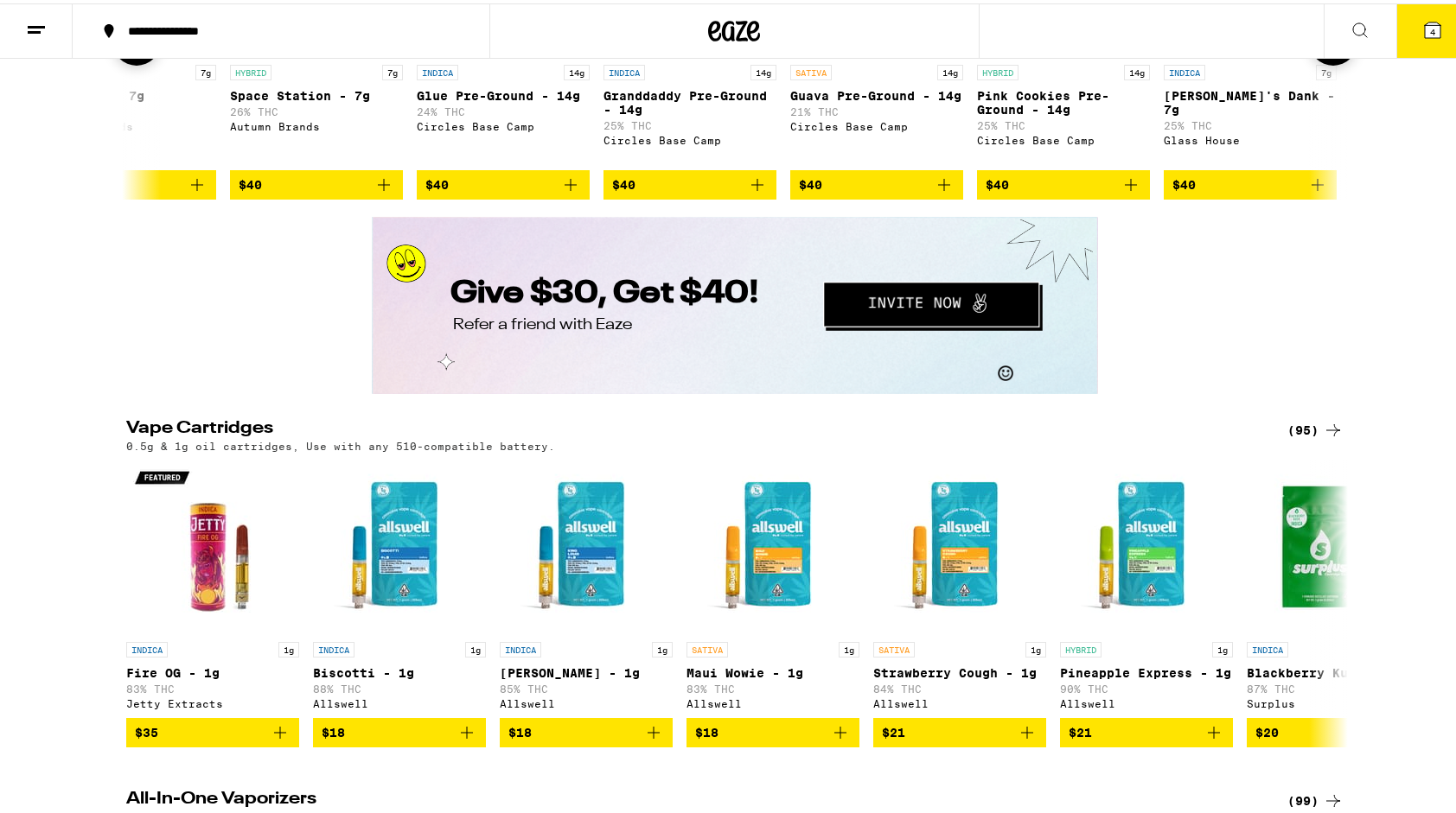
scroll to position [0, 5144]
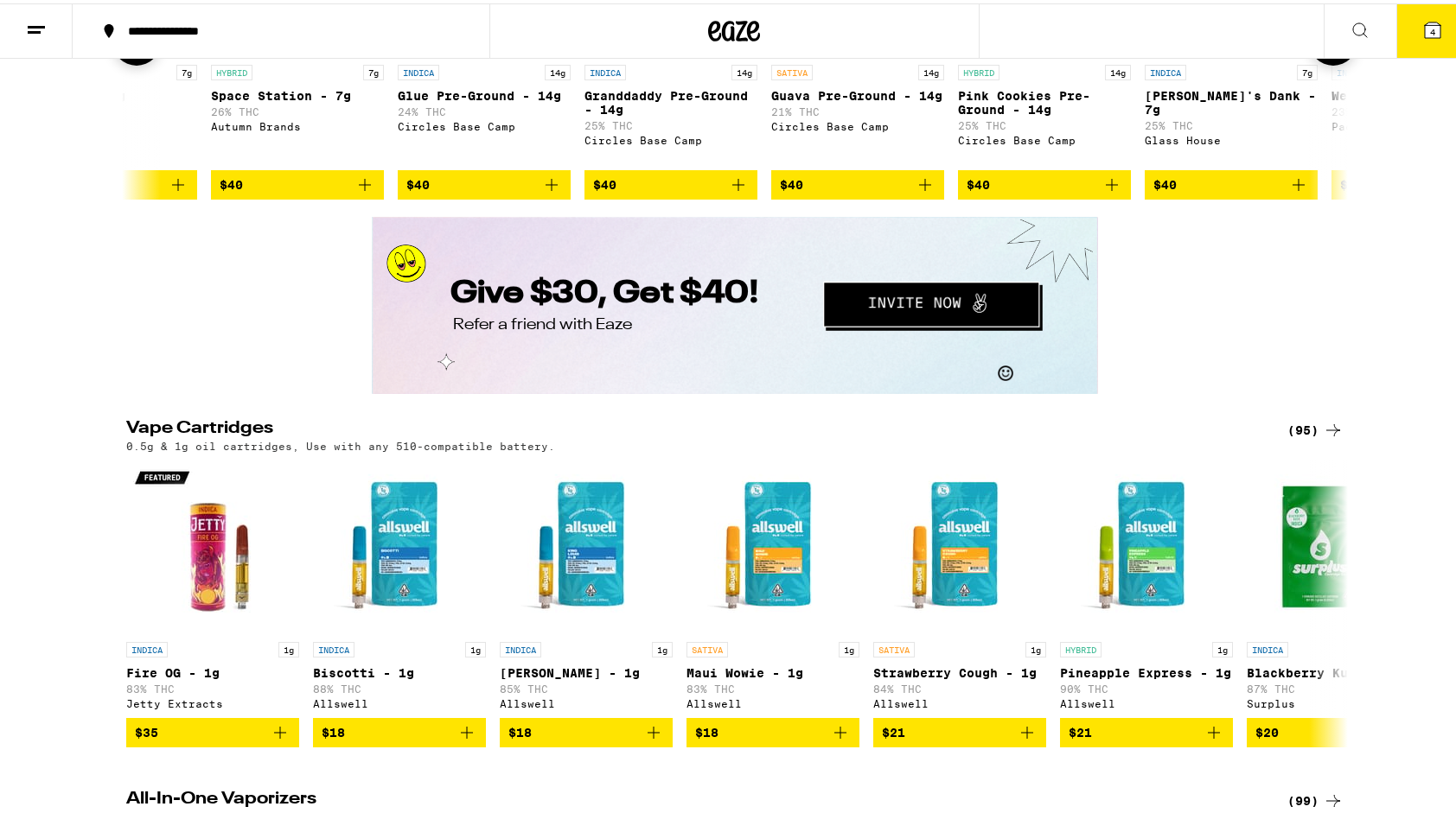
click at [113, 62] on button at bounding box center [137, 38] width 49 height 49
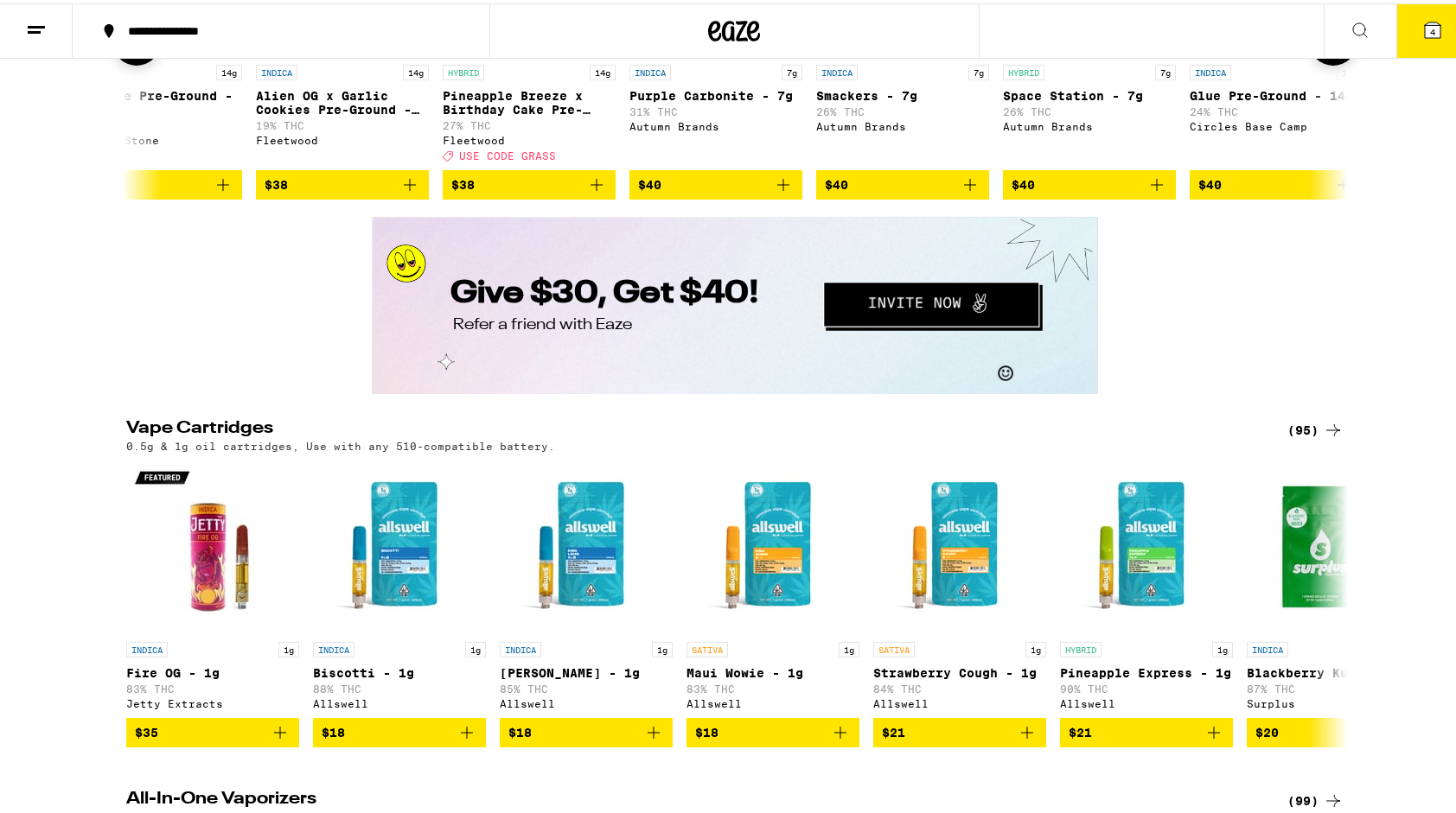
scroll to position [0, 4115]
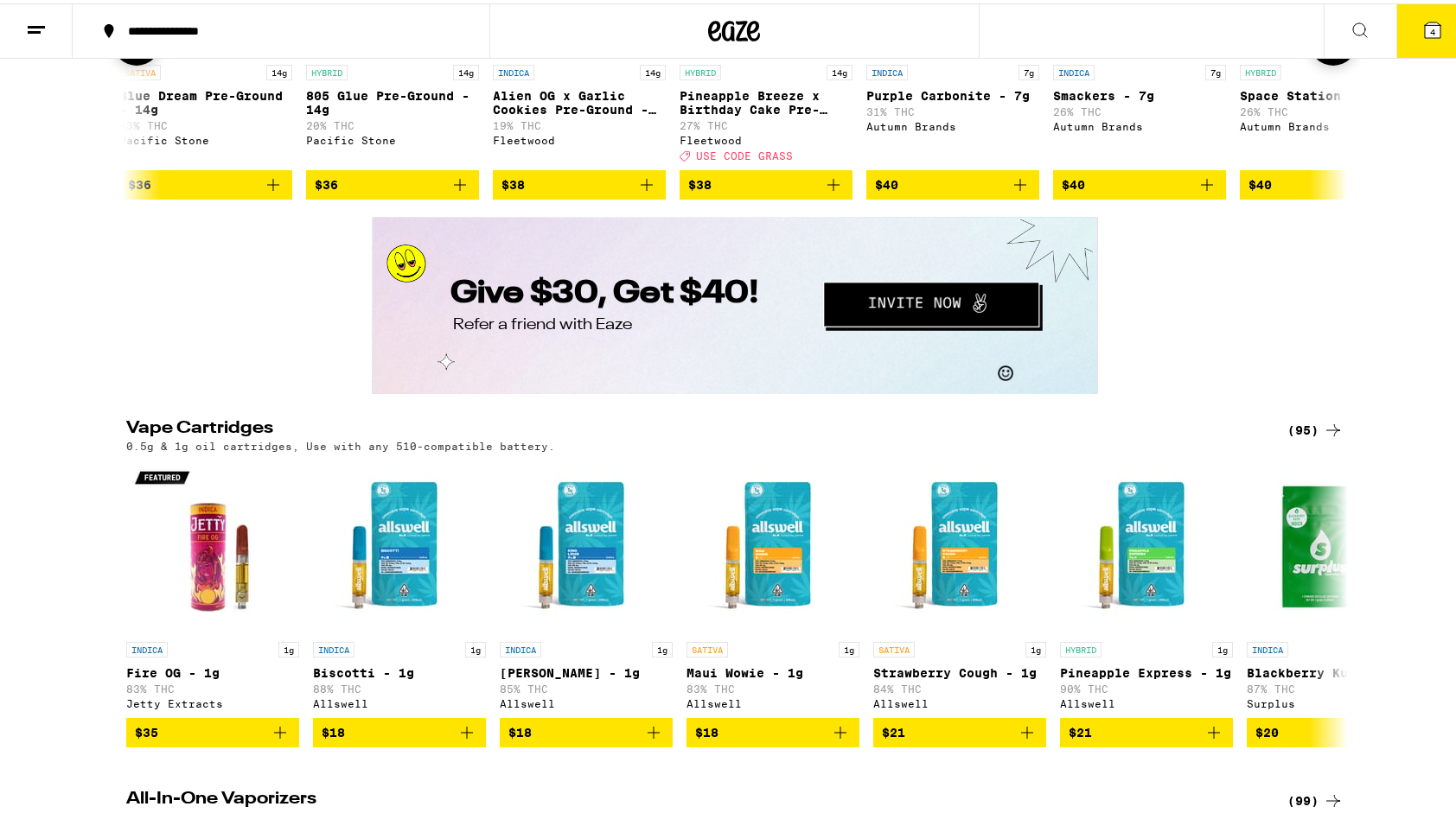
click at [113, 62] on button at bounding box center [137, 38] width 49 height 49
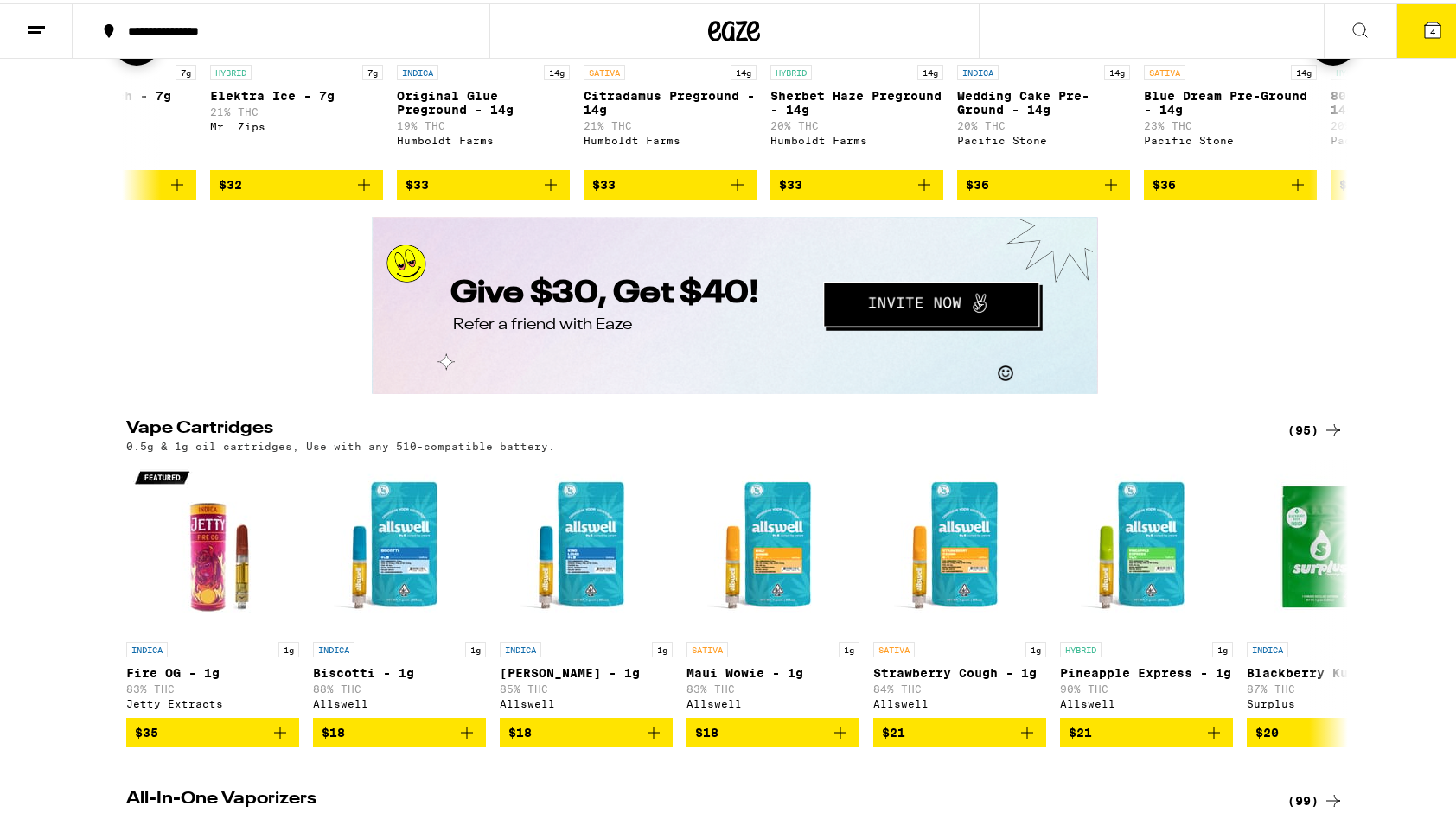
scroll to position [0, 3086]
click at [113, 62] on button at bounding box center [137, 38] width 49 height 49
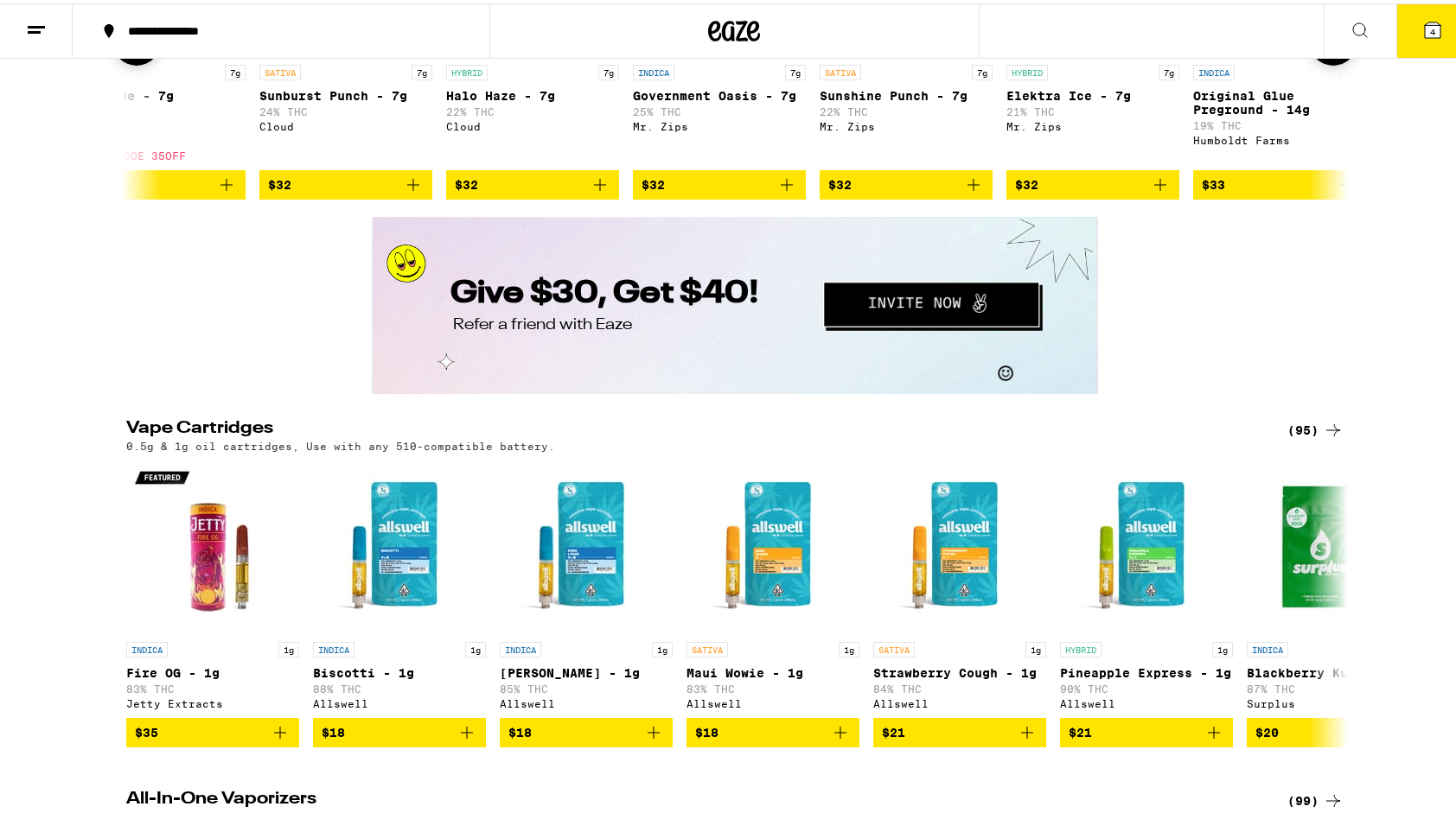
scroll to position [0, 2057]
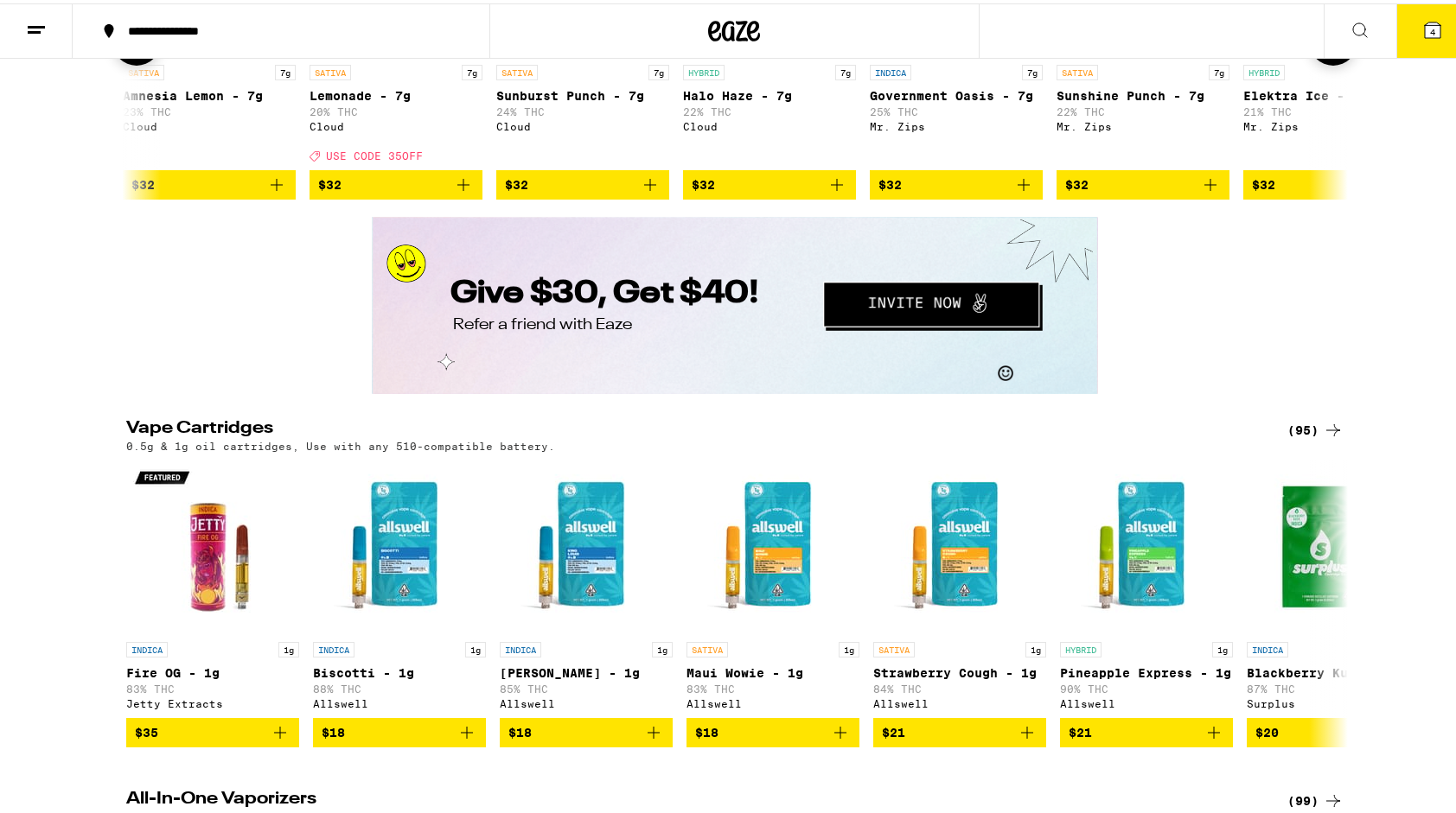
click at [113, 62] on button at bounding box center [137, 38] width 49 height 49
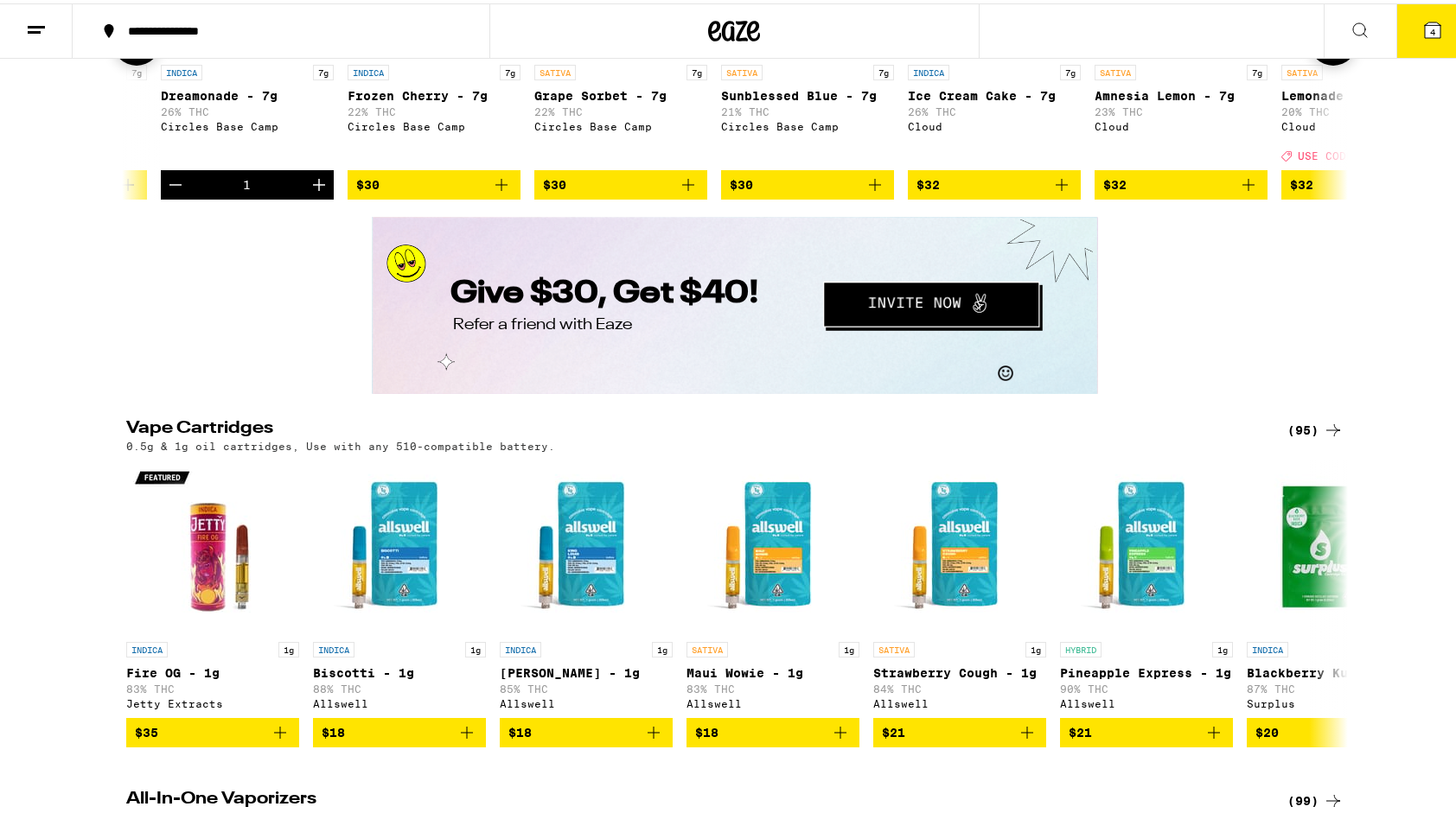
scroll to position [0, 1029]
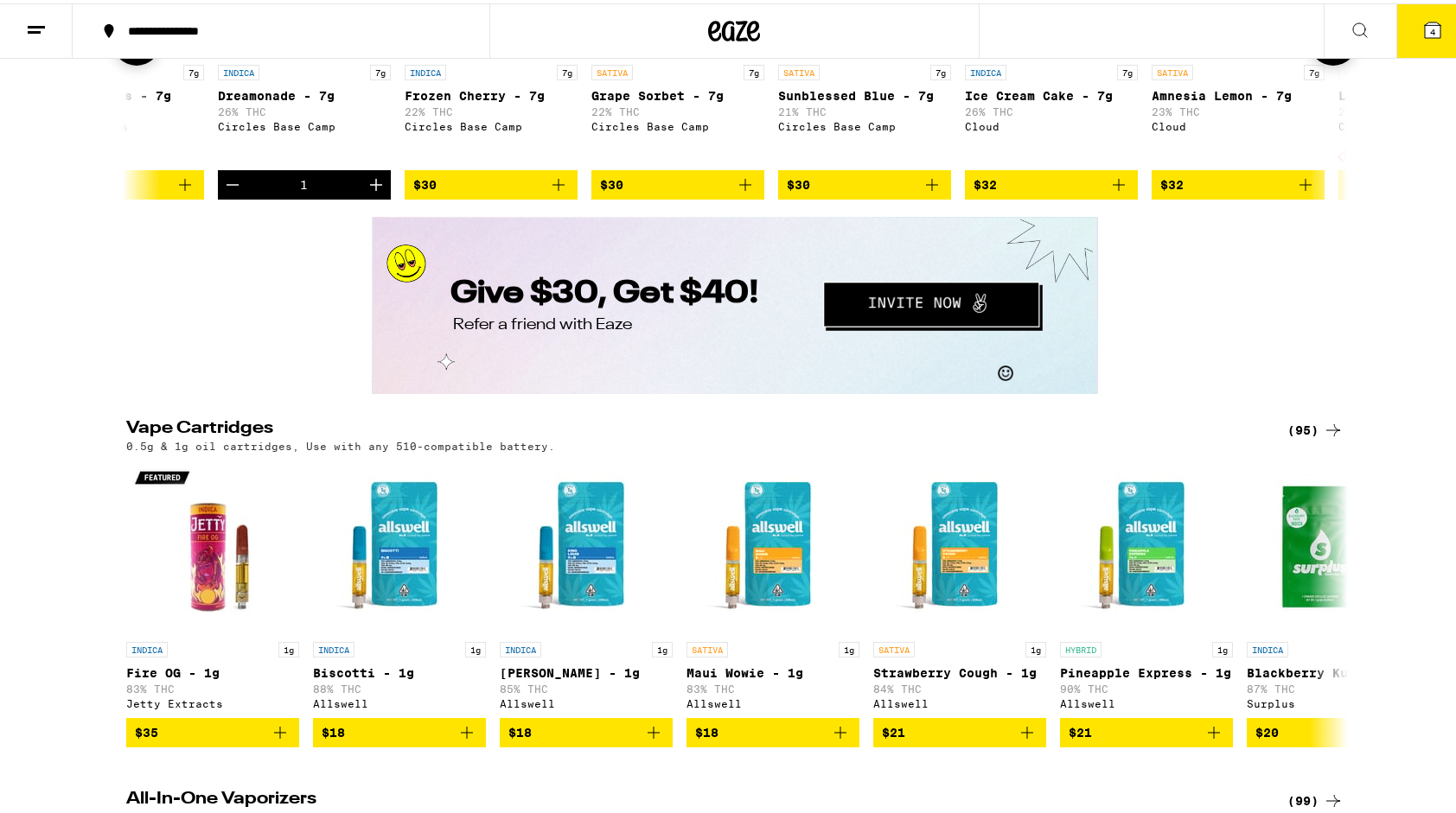
click at [113, 62] on button at bounding box center [137, 38] width 49 height 49
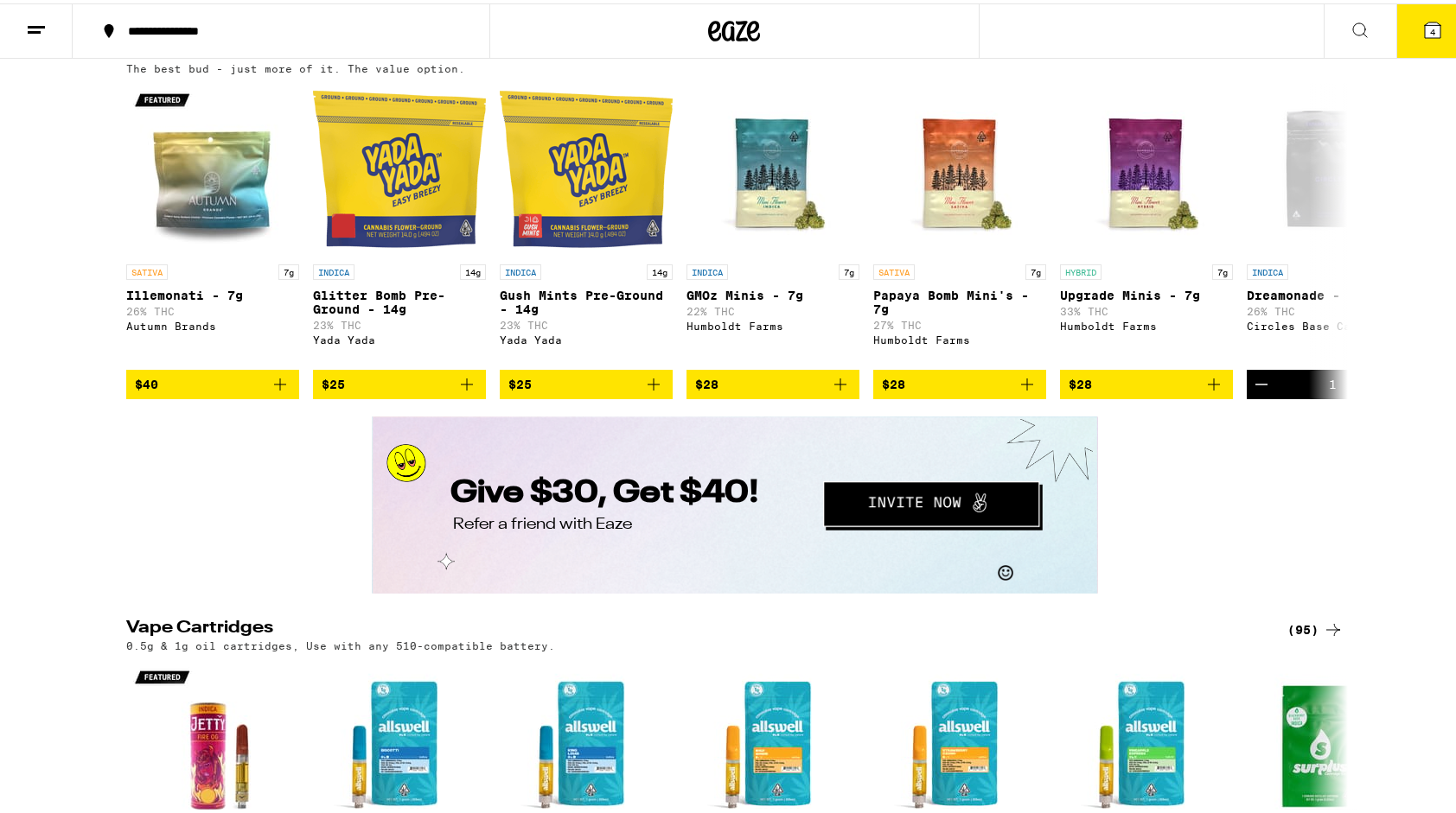
scroll to position [2560, 0]
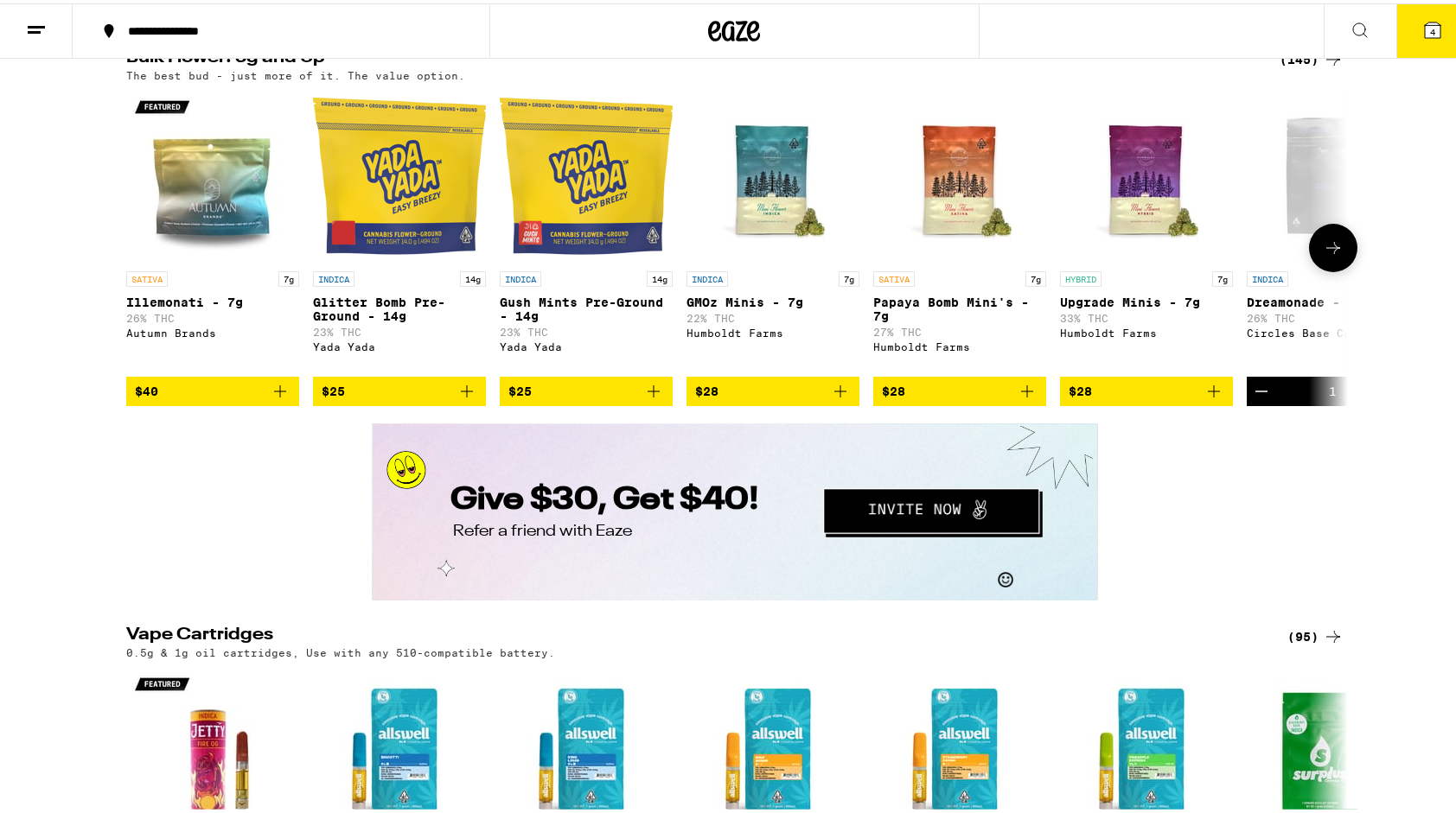
click at [1322, 255] on icon at bounding box center [1333, 245] width 21 height 21
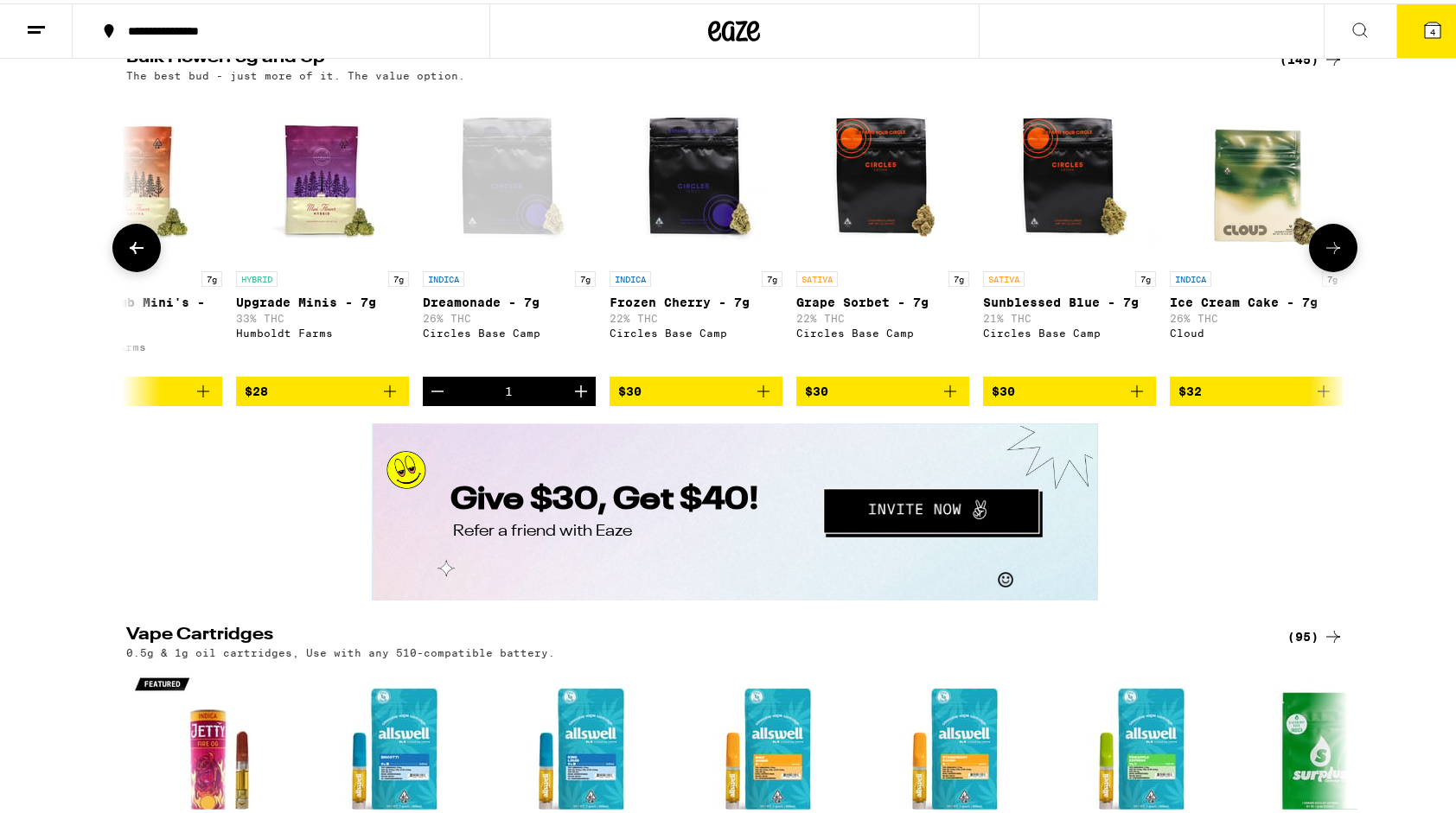
scroll to position [0, 1029]
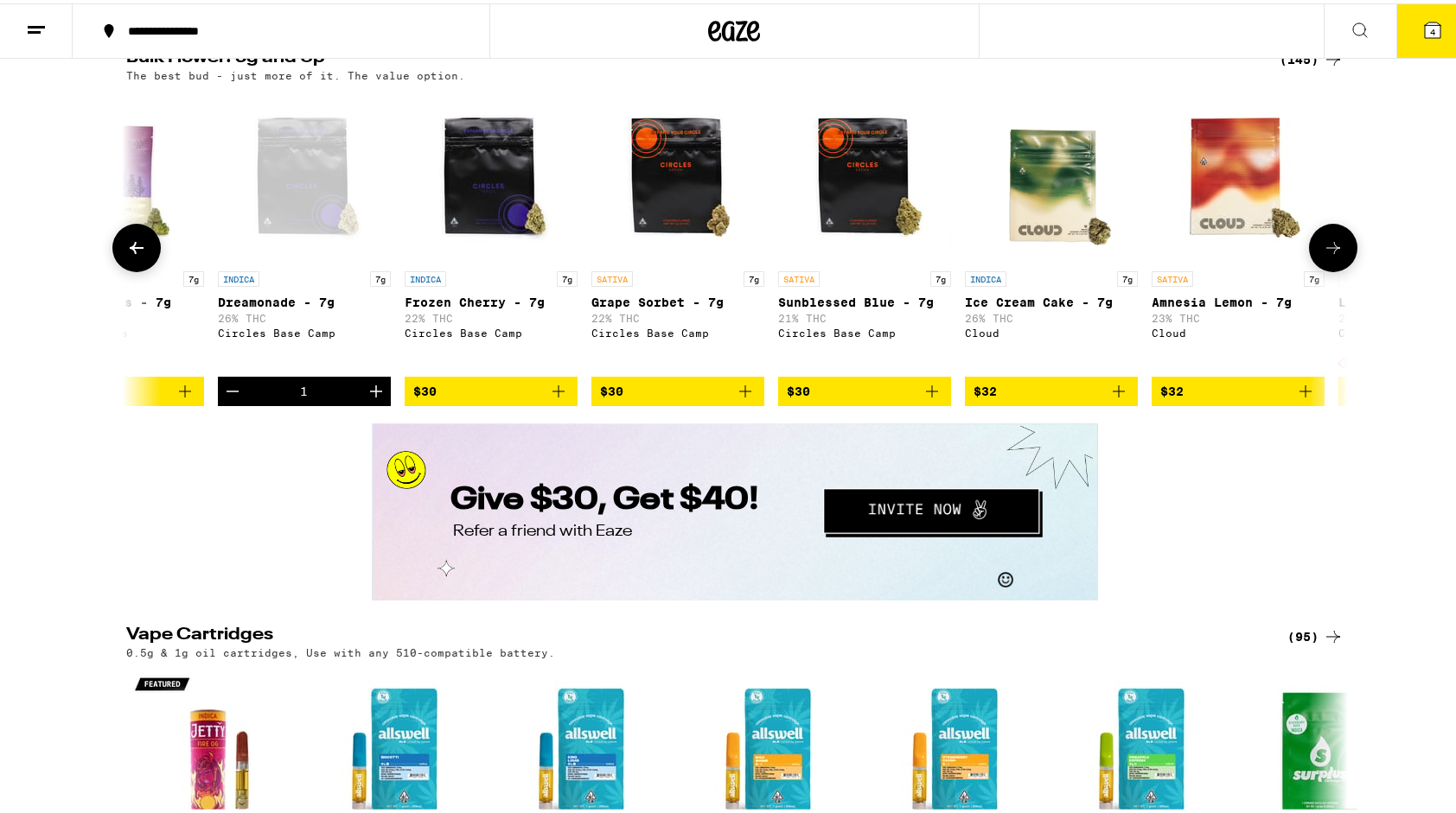
click at [1322, 255] on icon at bounding box center [1333, 245] width 21 height 21
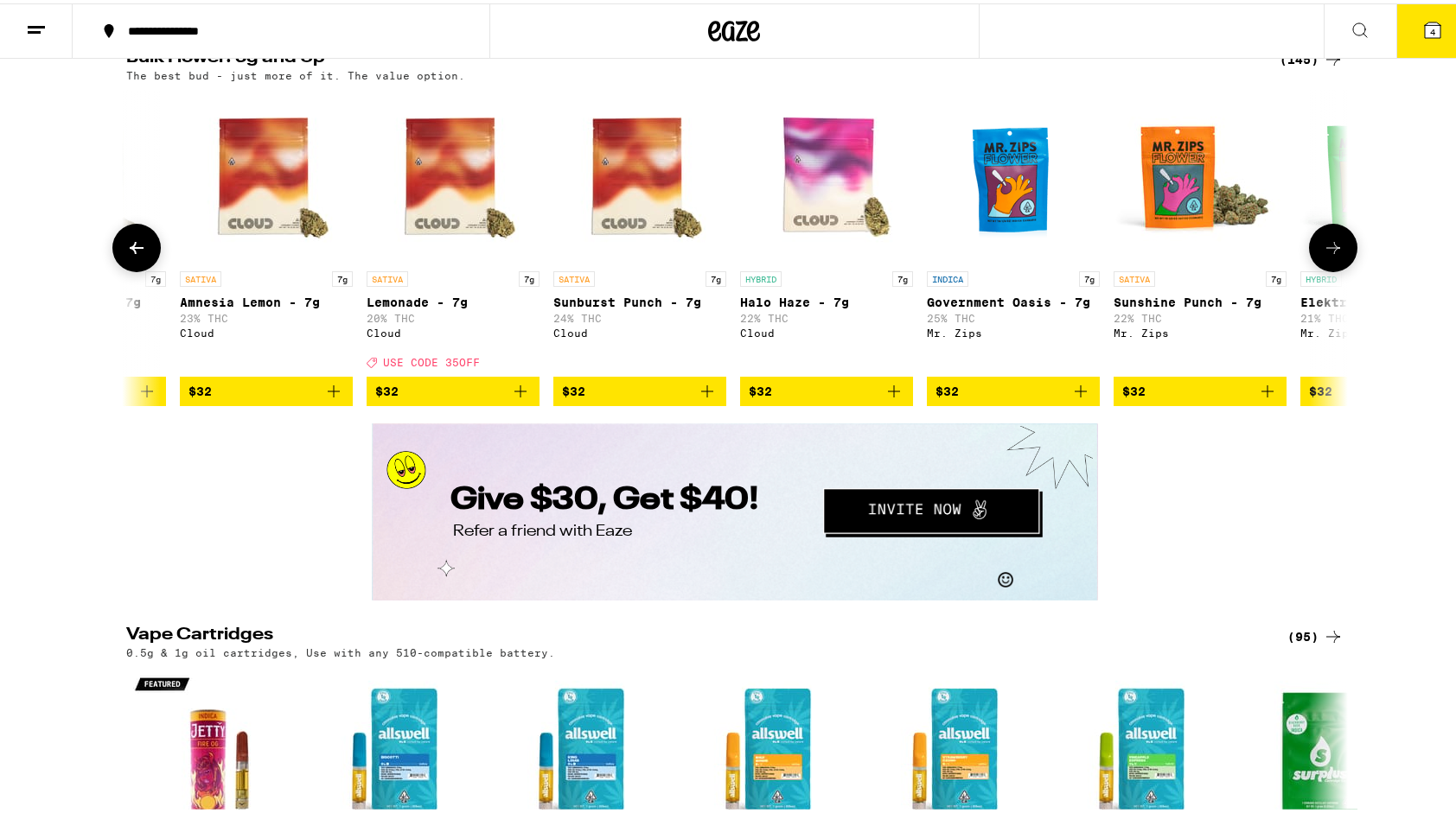
scroll to position [0, 2057]
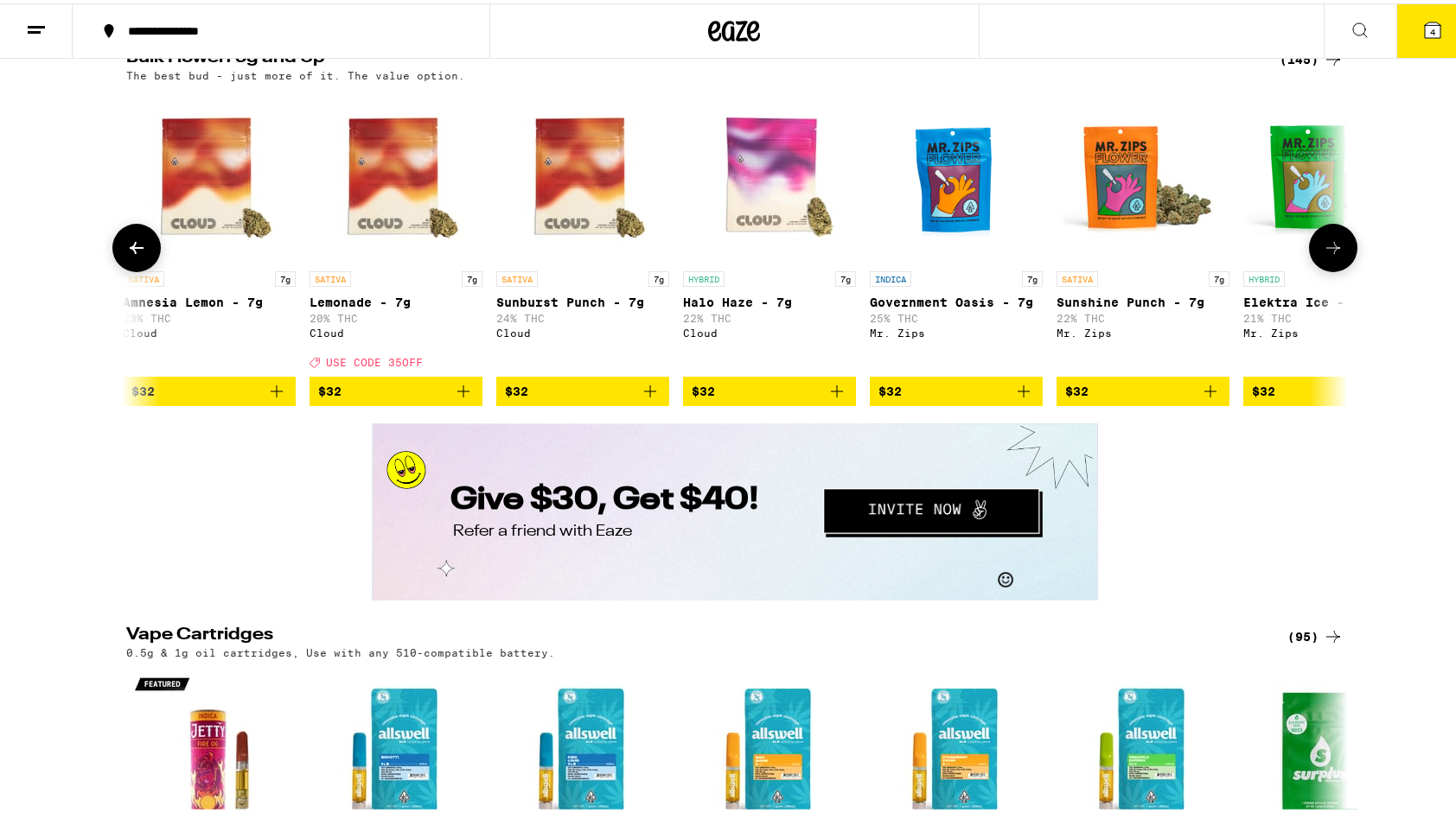
click at [1322, 255] on icon at bounding box center [1333, 245] width 21 height 21
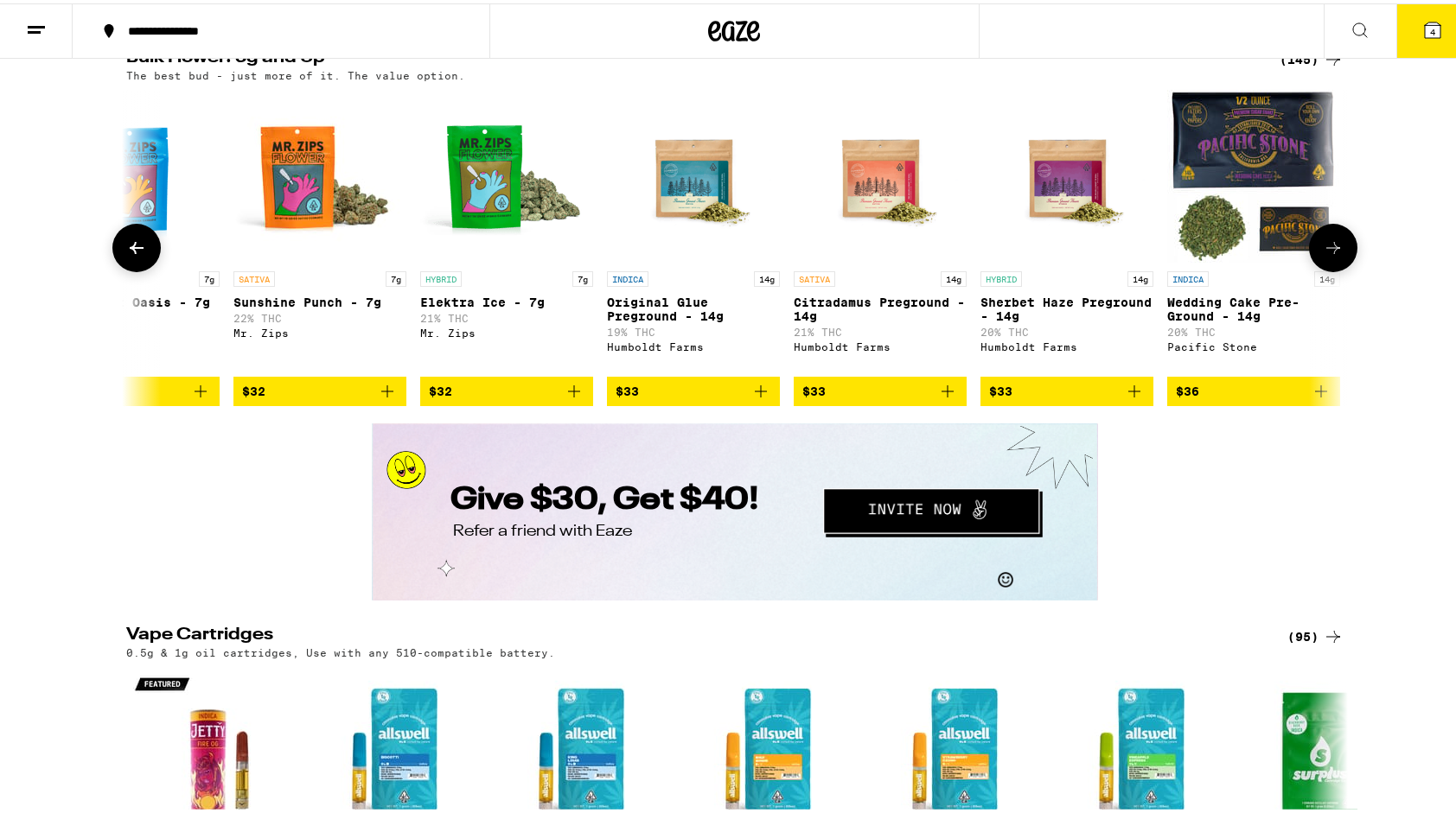
scroll to position [0, 3086]
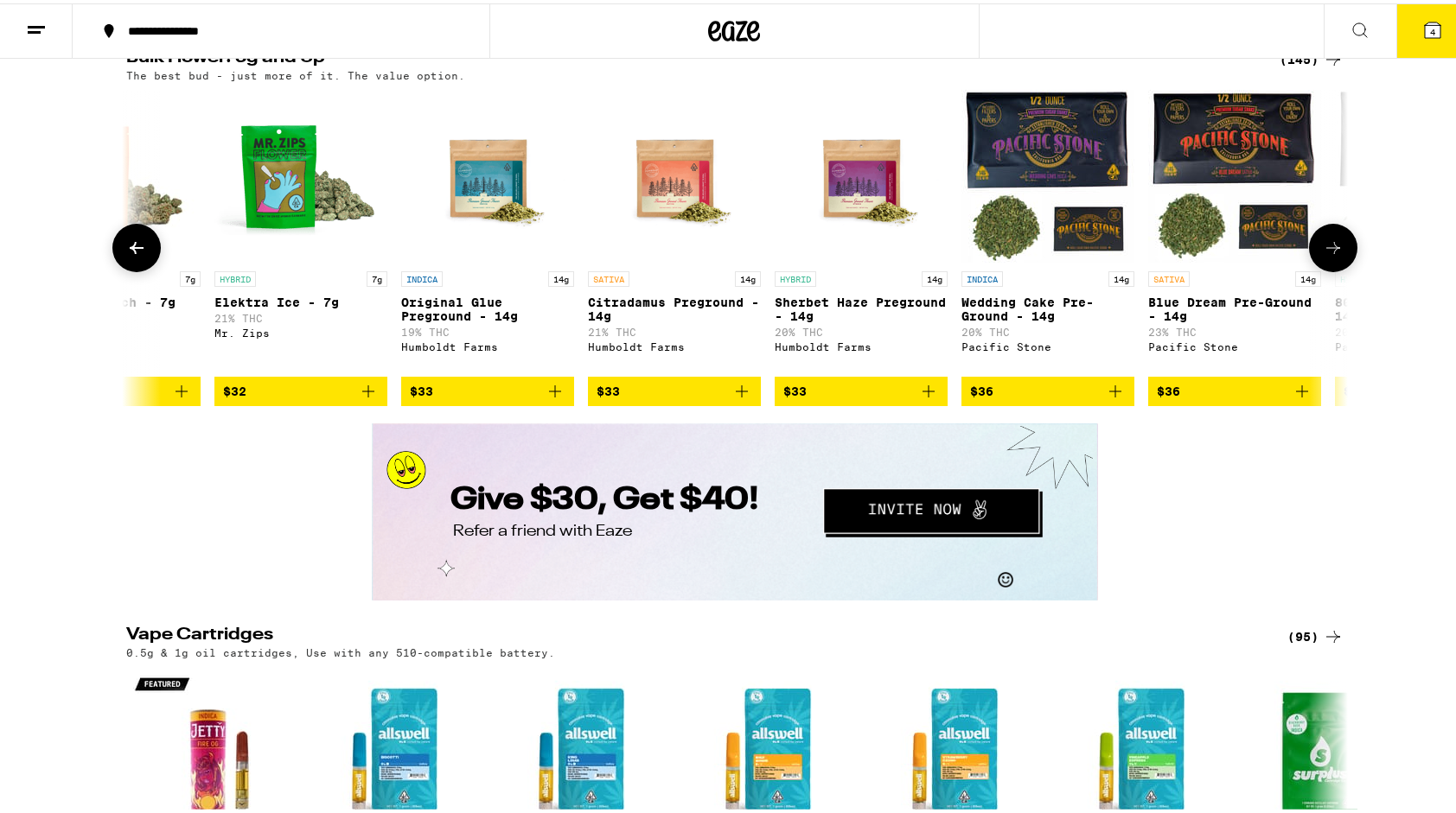
click at [1322, 255] on icon at bounding box center [1333, 245] width 21 height 21
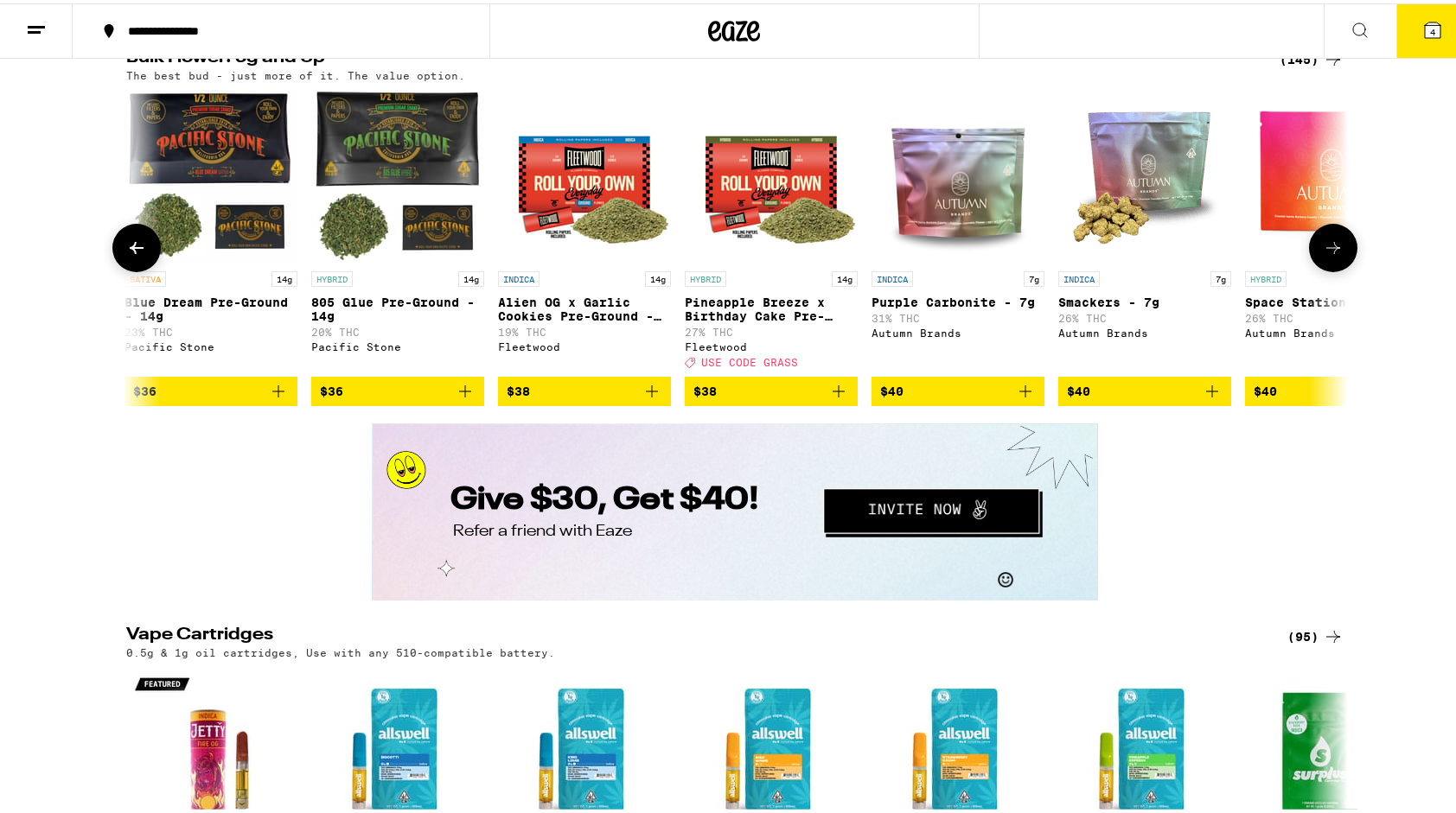
scroll to position [0, 4115]
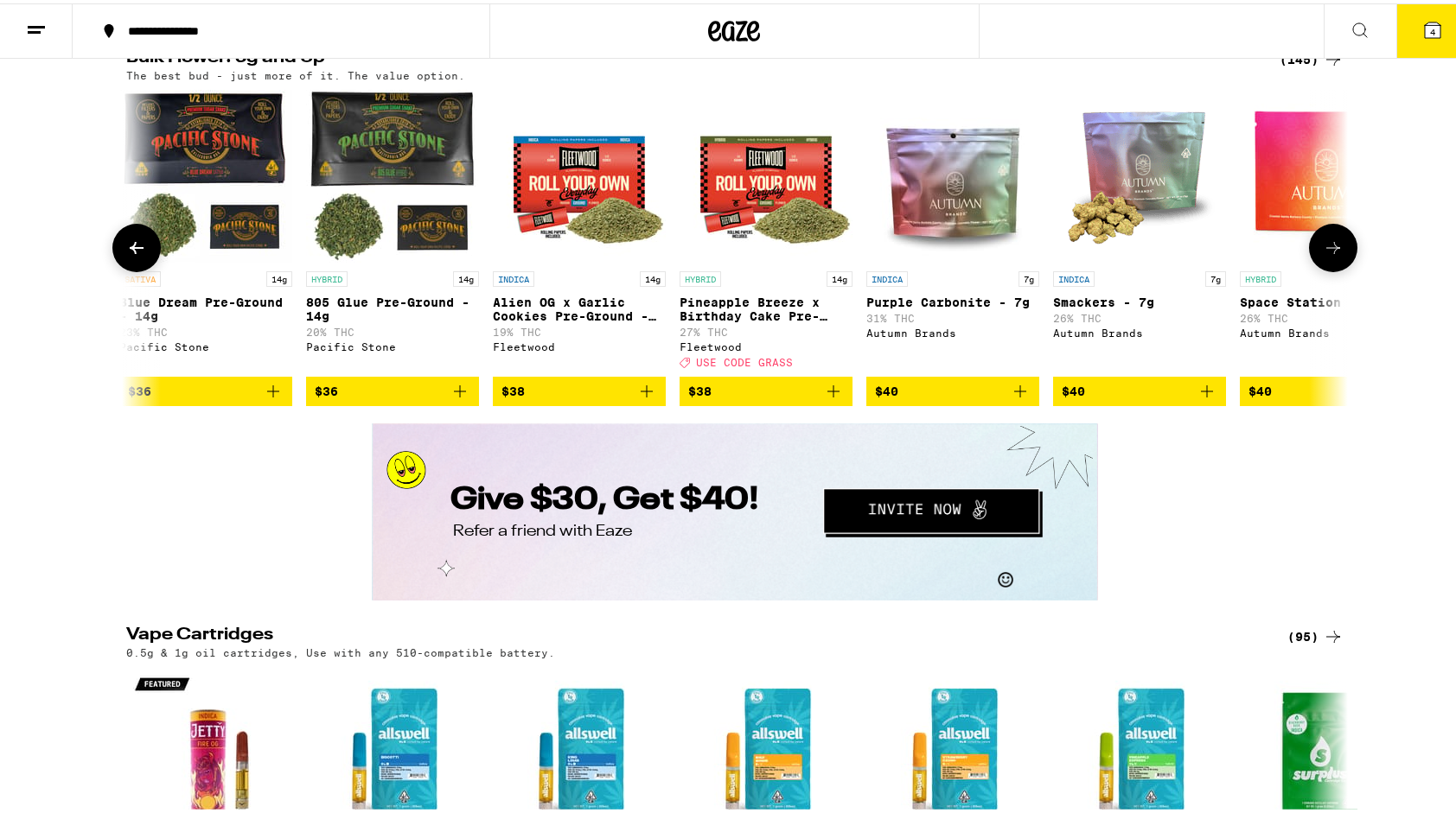
click at [1322, 255] on icon at bounding box center [1333, 245] width 21 height 21
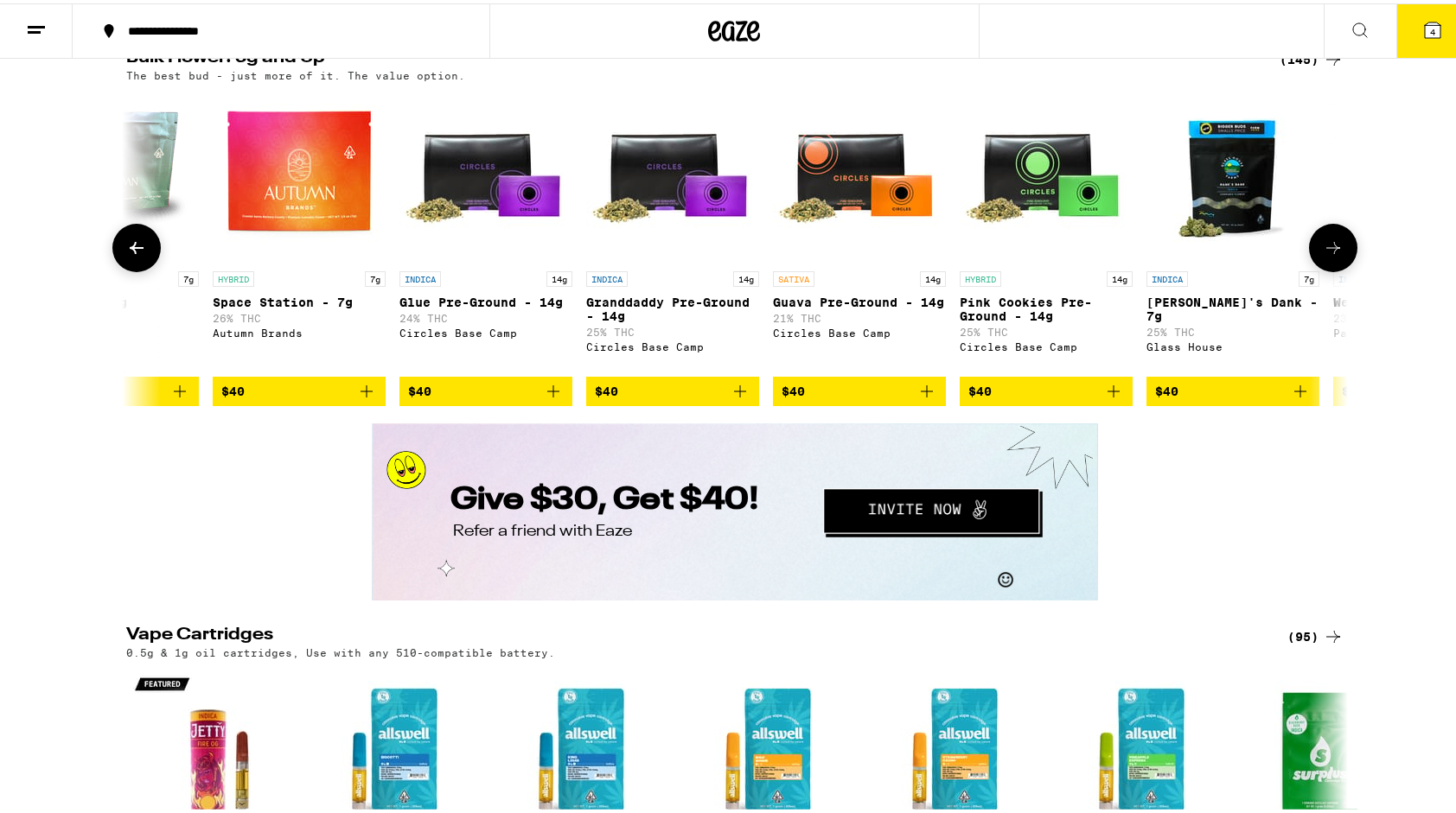
scroll to position [0, 5144]
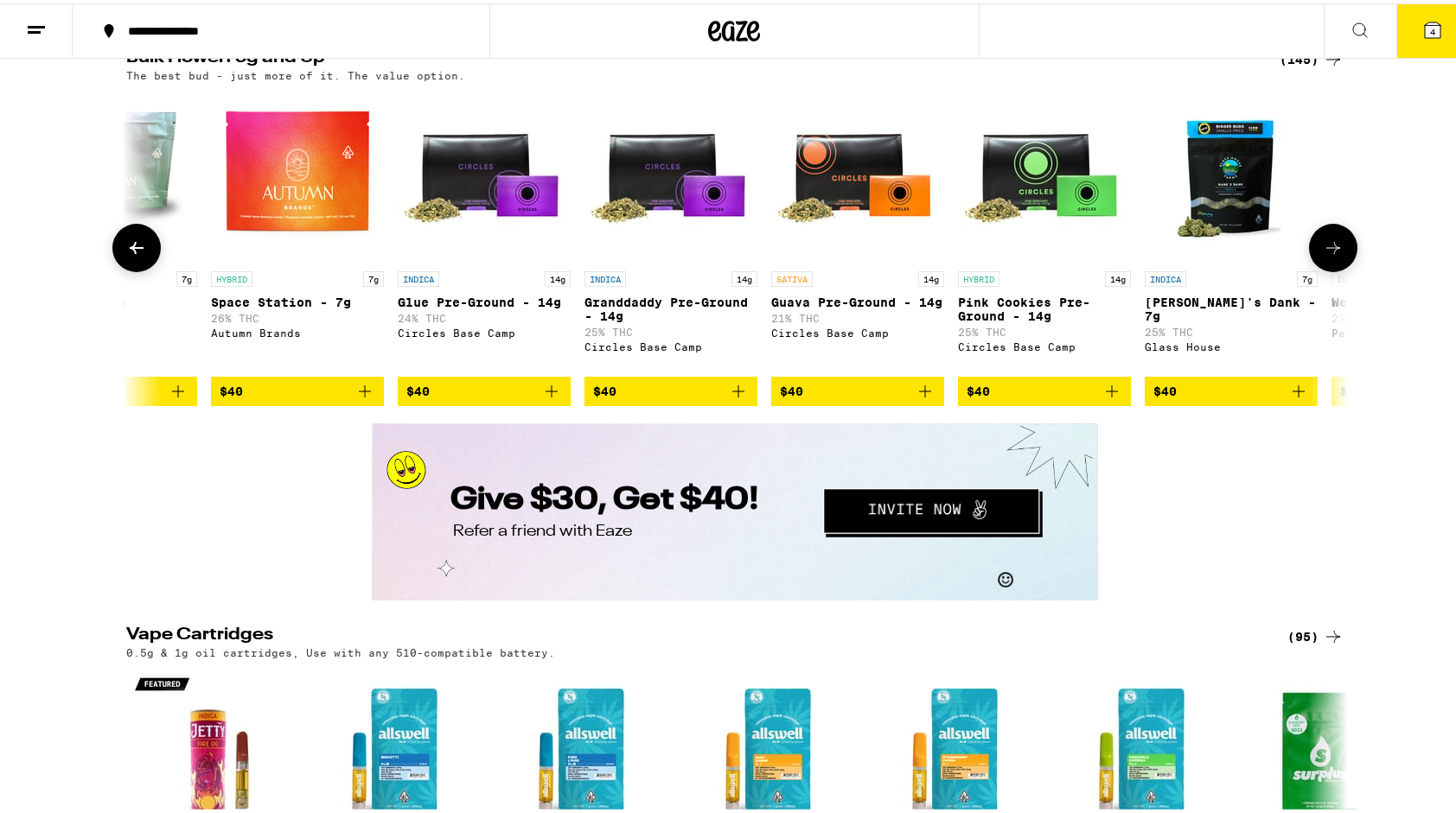
click at [1322, 255] on icon at bounding box center [1333, 245] width 21 height 21
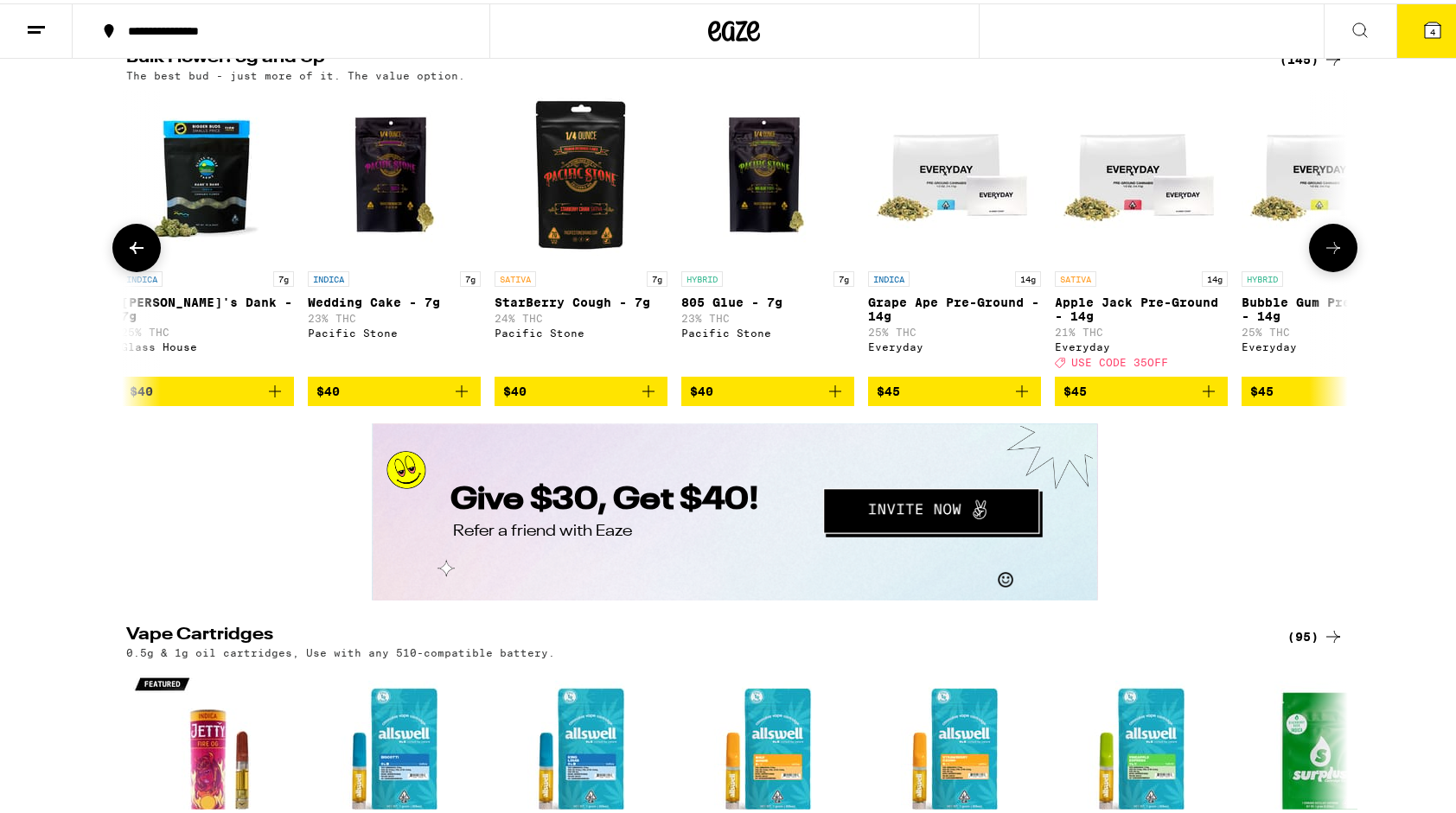
scroll to position [0, 6172]
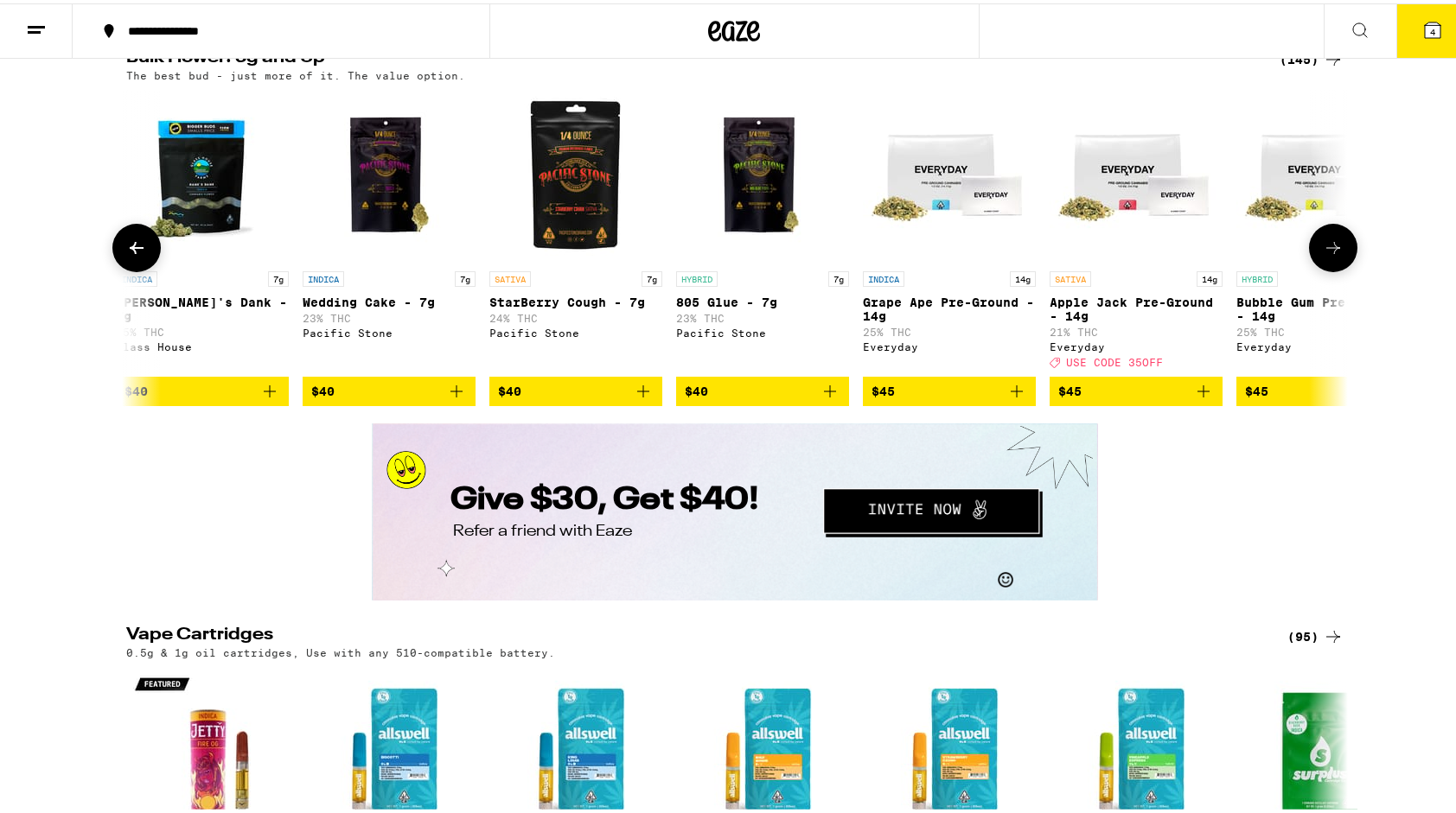
click at [1322, 255] on icon at bounding box center [1333, 245] width 21 height 21
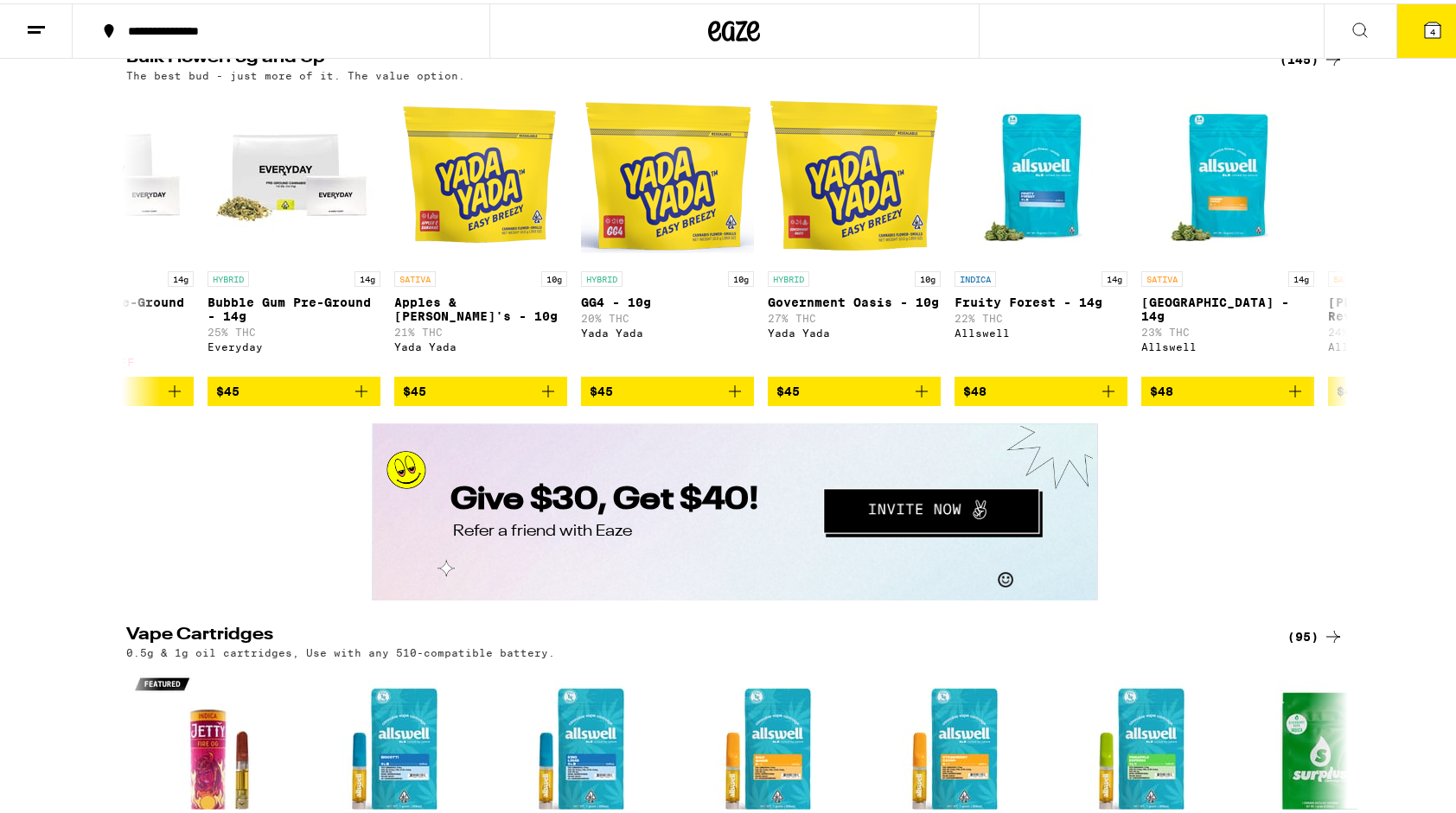
scroll to position [1849, 0]
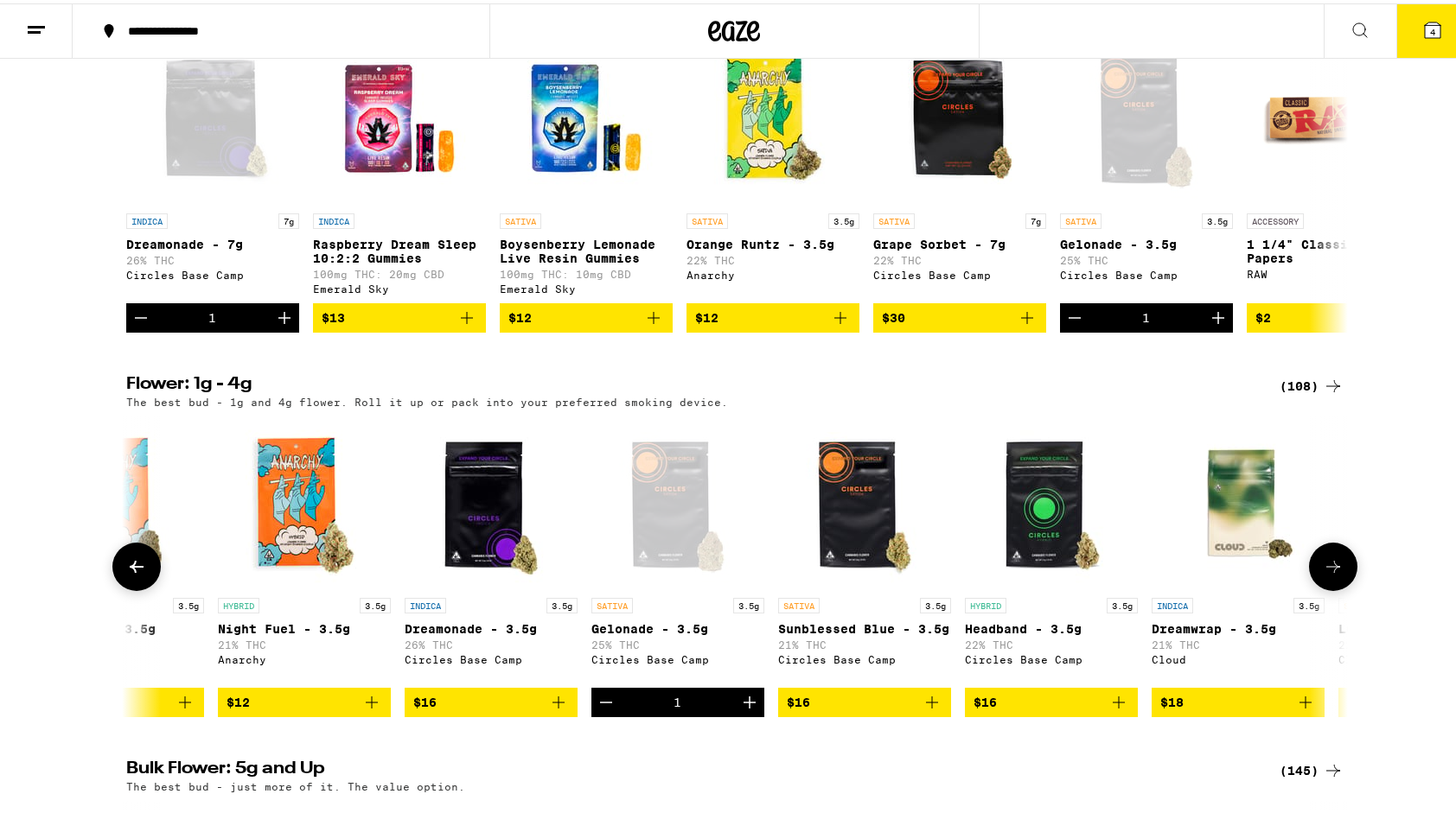
click at [744, 710] on icon "Increment" at bounding box center [750, 699] width 21 height 21
click at [1432, 19] on button "5" at bounding box center [1433, 28] width 73 height 54
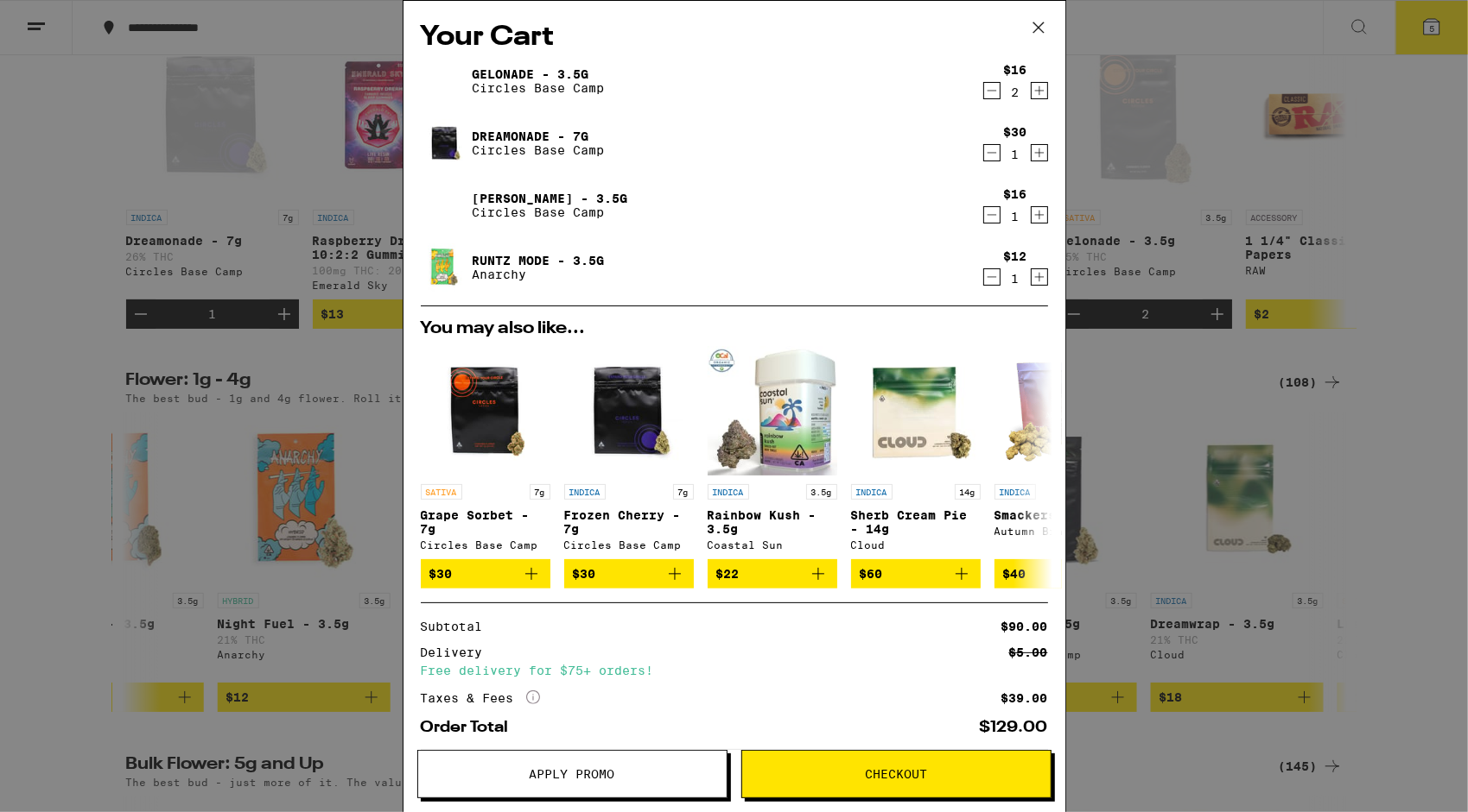
click at [1043, 21] on icon at bounding box center [1039, 28] width 26 height 26
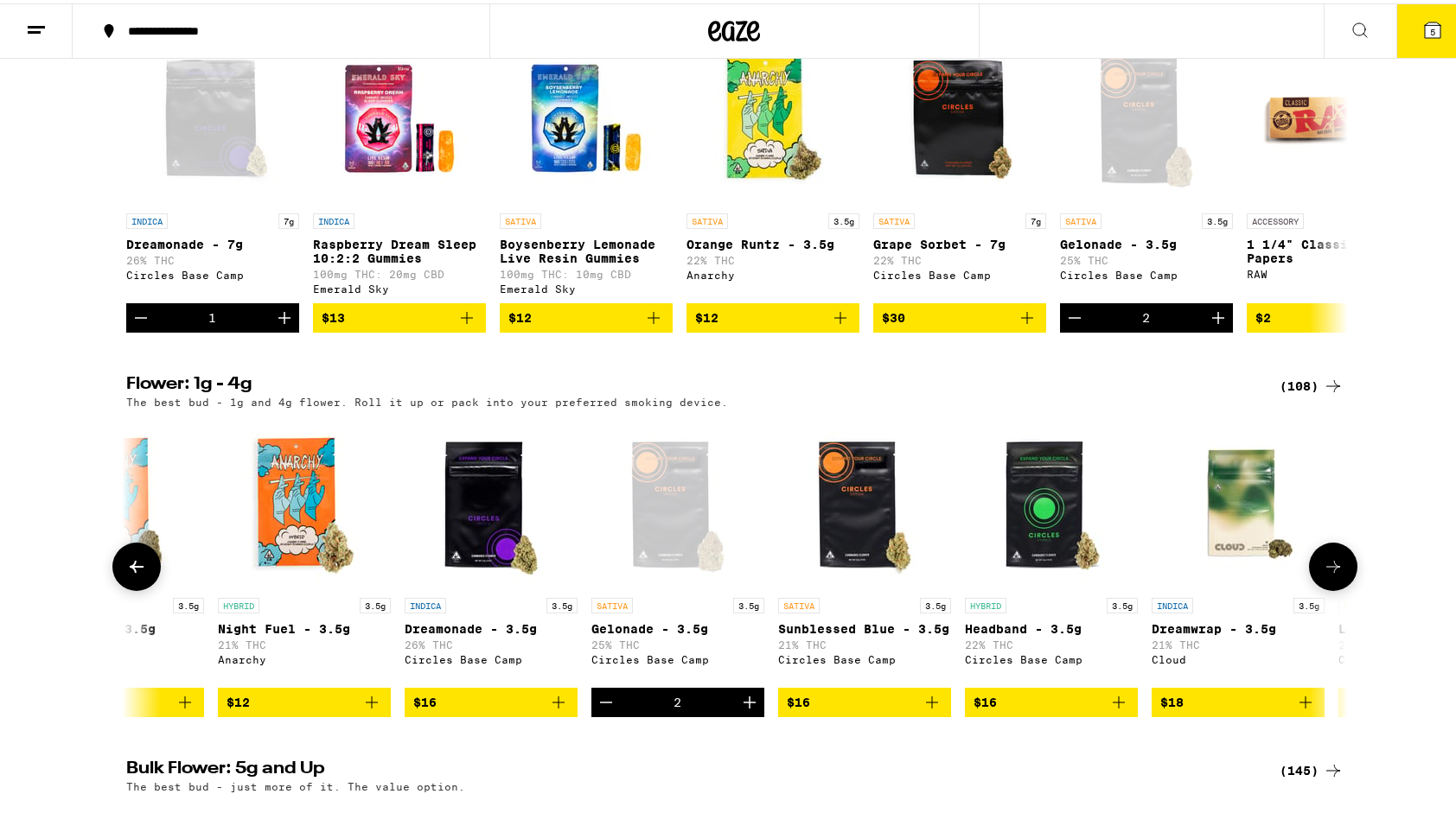
click at [131, 574] on icon at bounding box center [136, 564] width 21 height 21
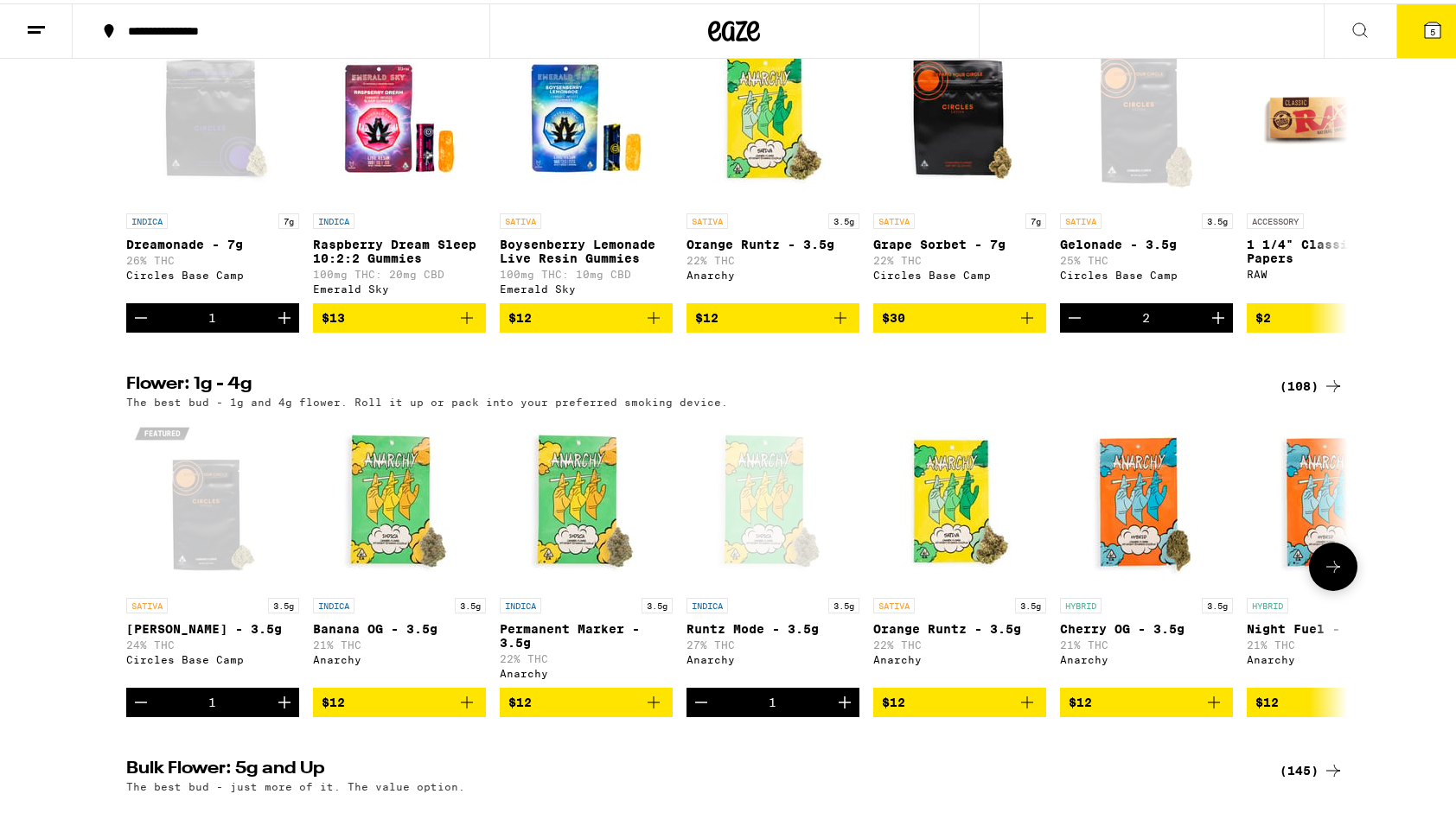
click at [1322, 574] on icon at bounding box center [1333, 564] width 21 height 21
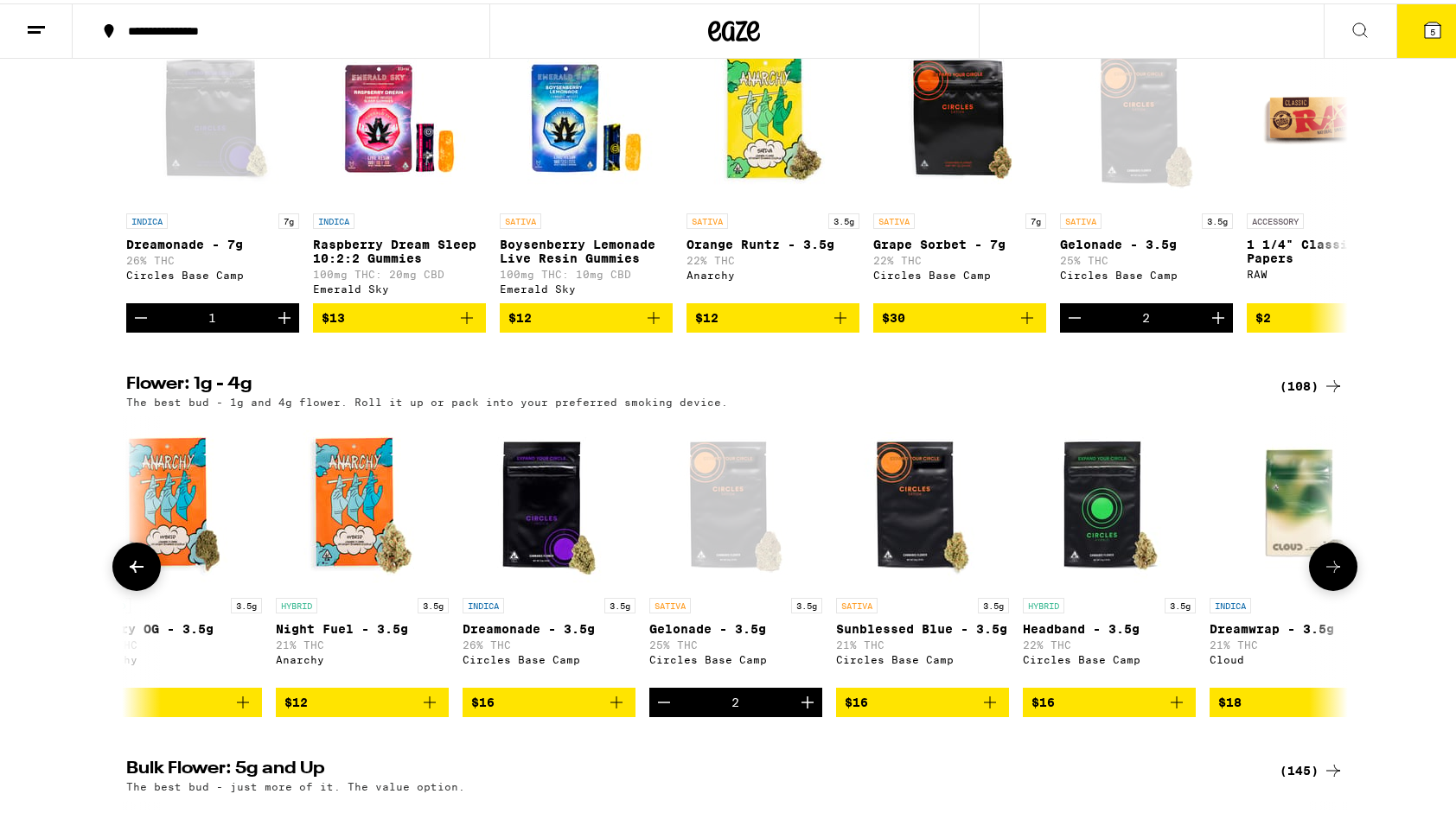
scroll to position [0, 1029]
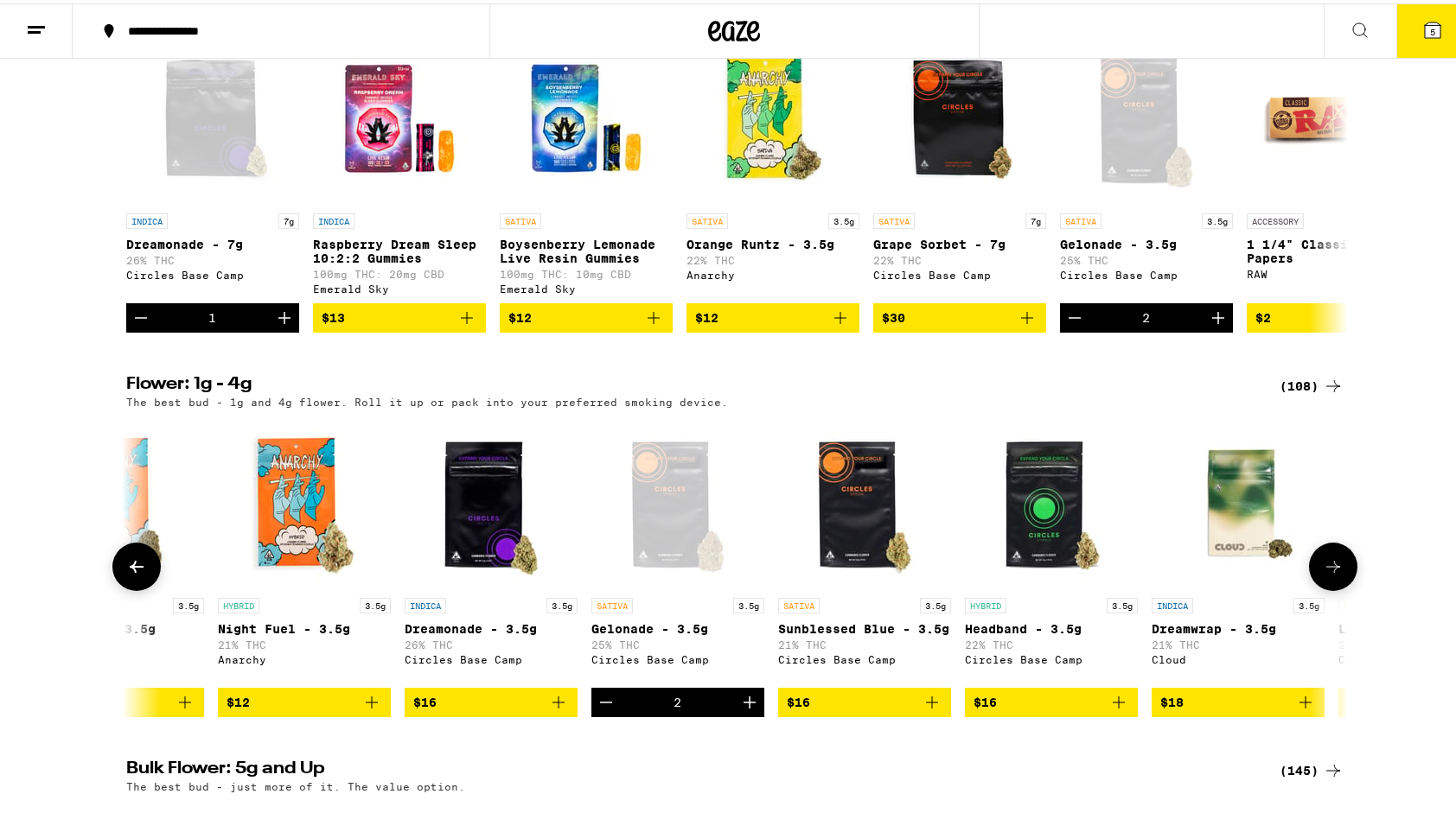
click at [1335, 574] on icon at bounding box center [1333, 564] width 21 height 21
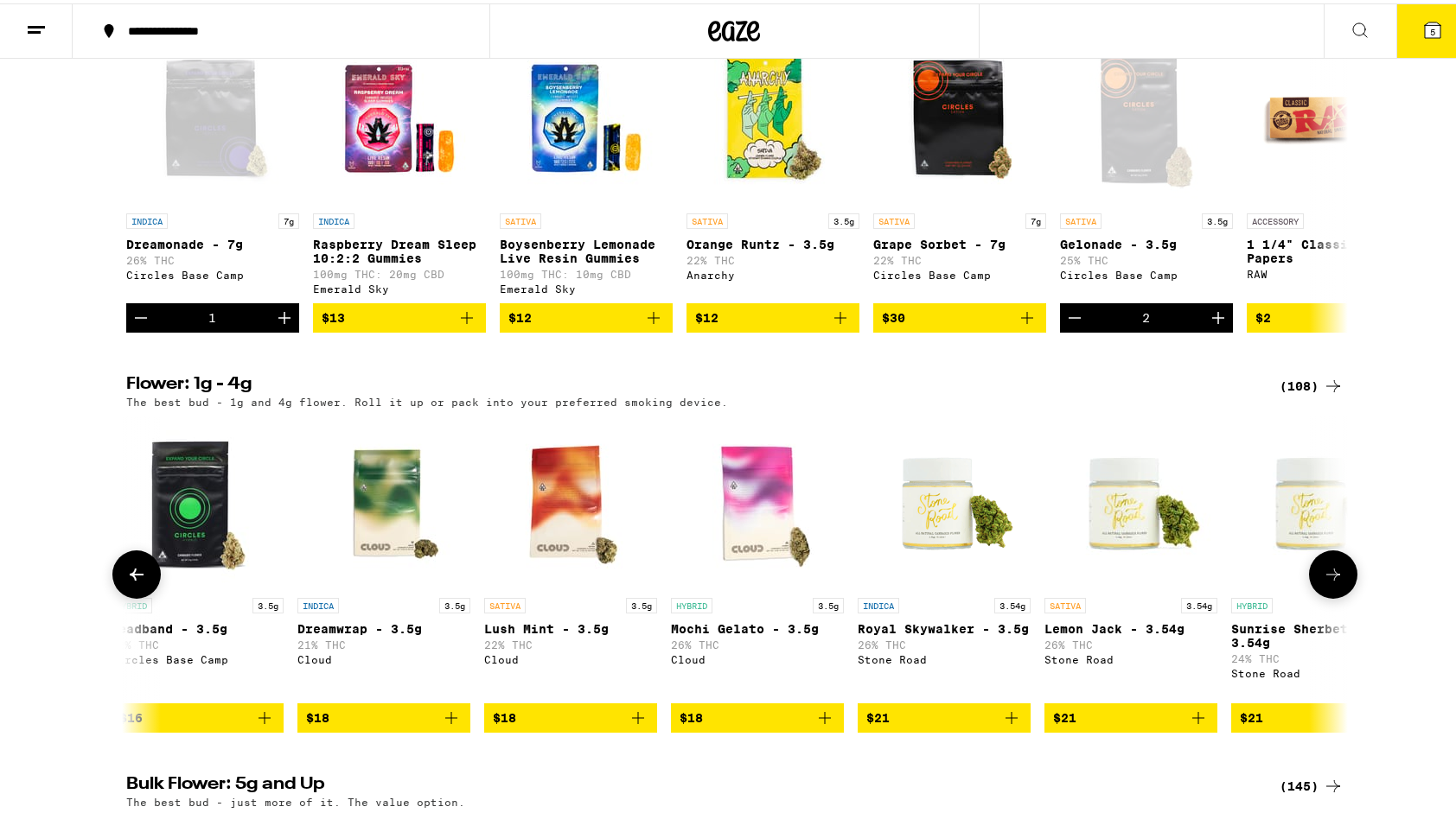
scroll to position [0, 2057]
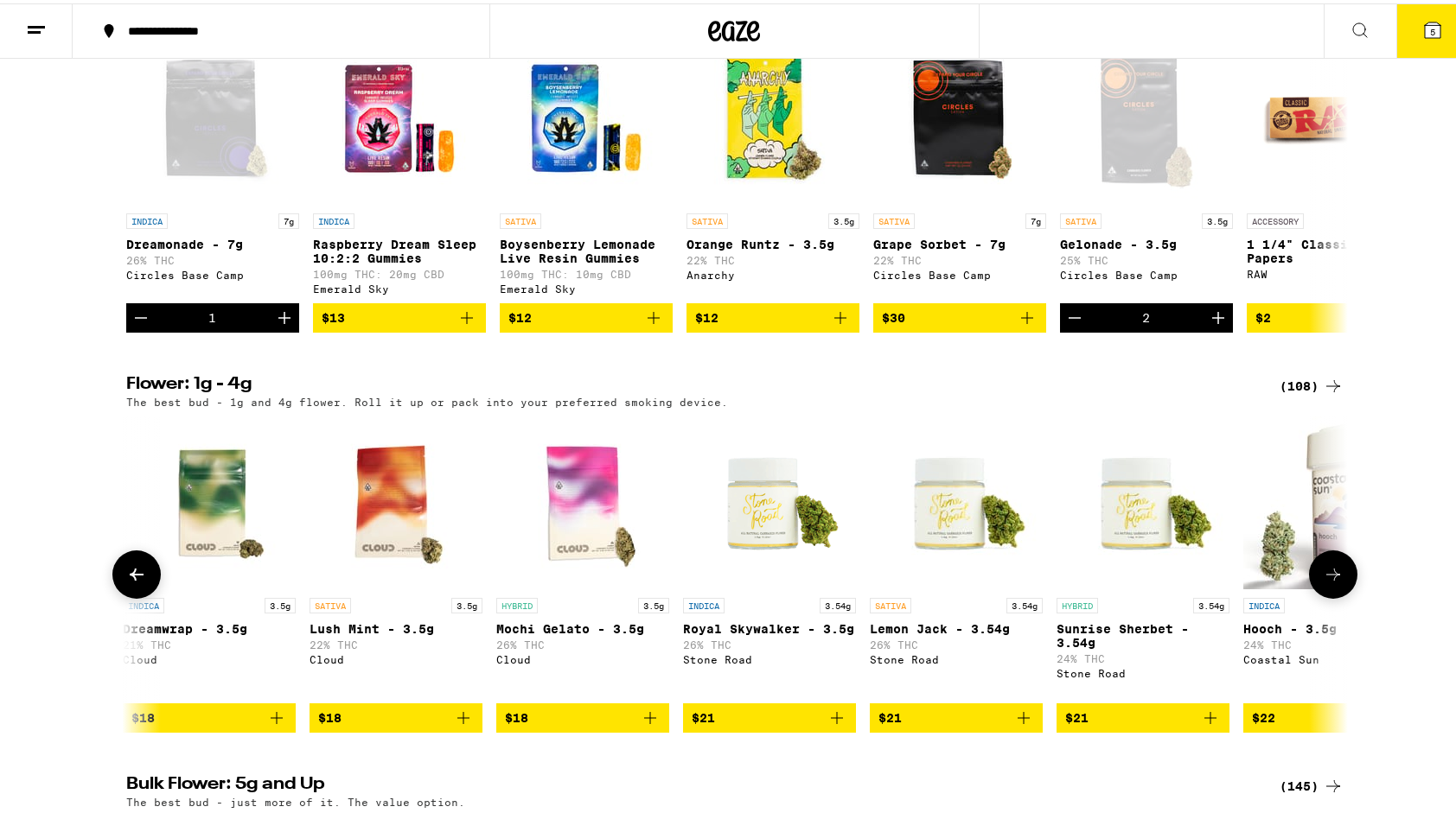
click at [1328, 581] on icon at bounding box center [1333, 572] width 21 height 21
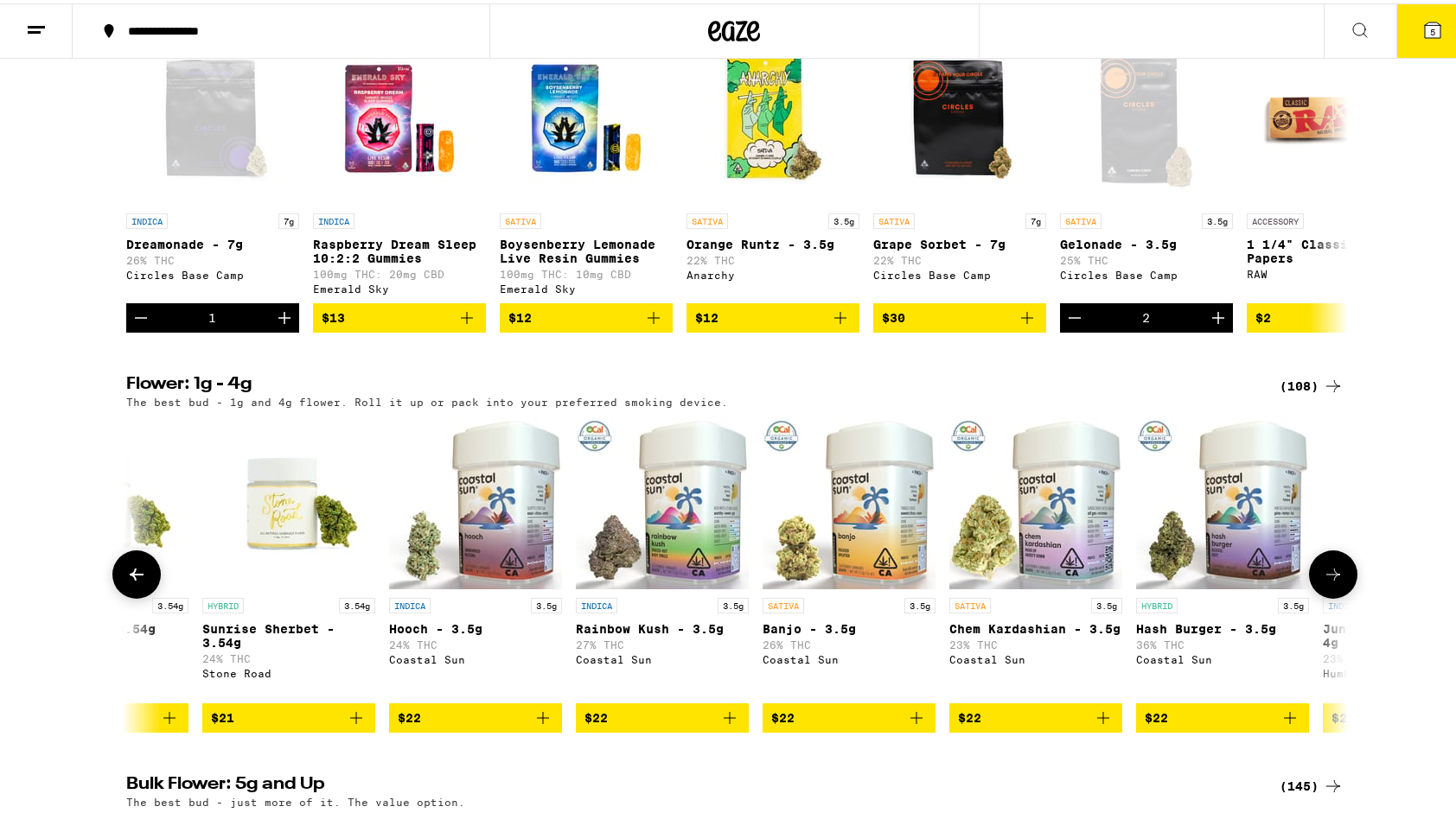
scroll to position [0, 3086]
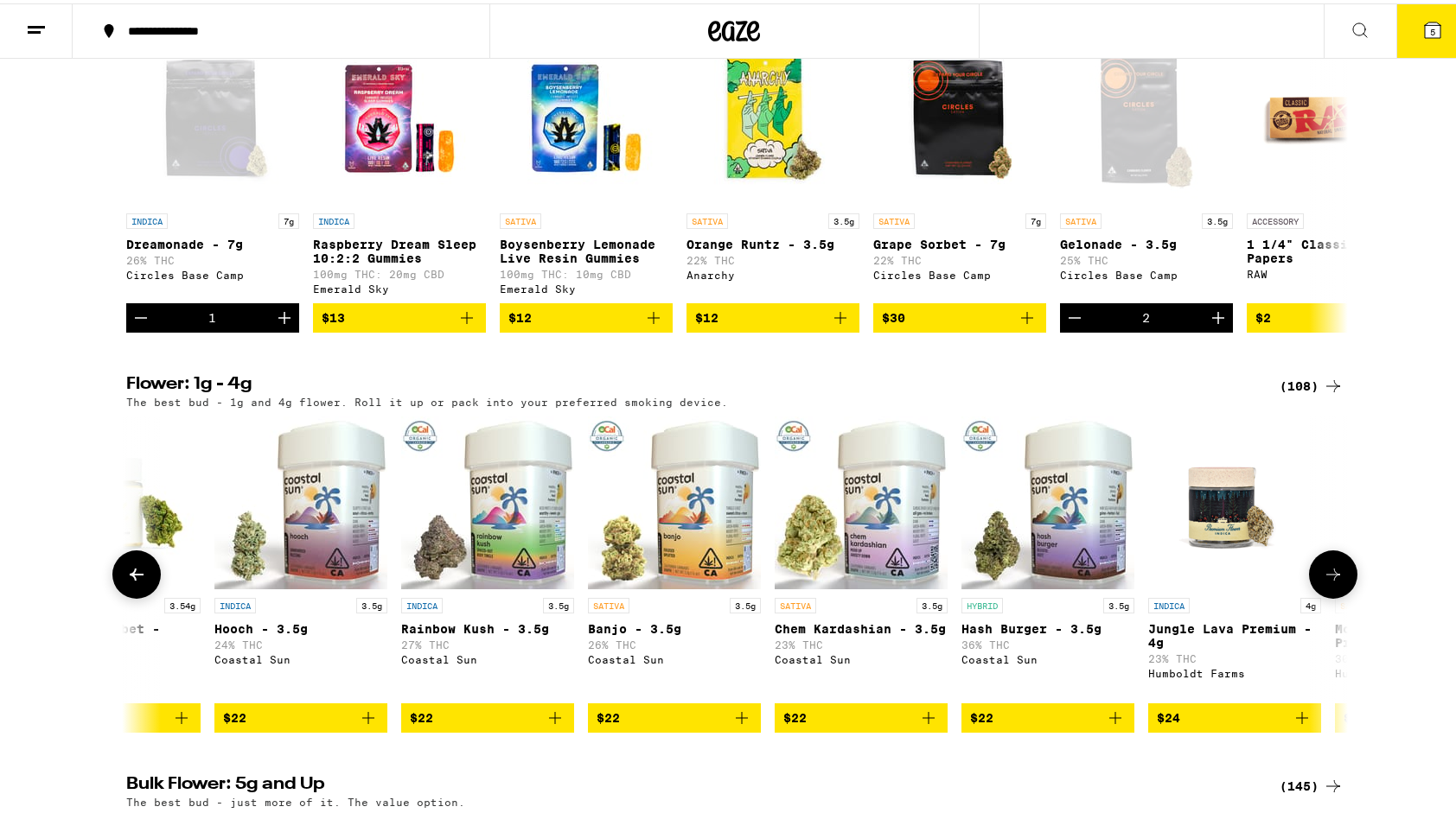
click at [138, 581] on icon at bounding box center [136, 572] width 21 height 21
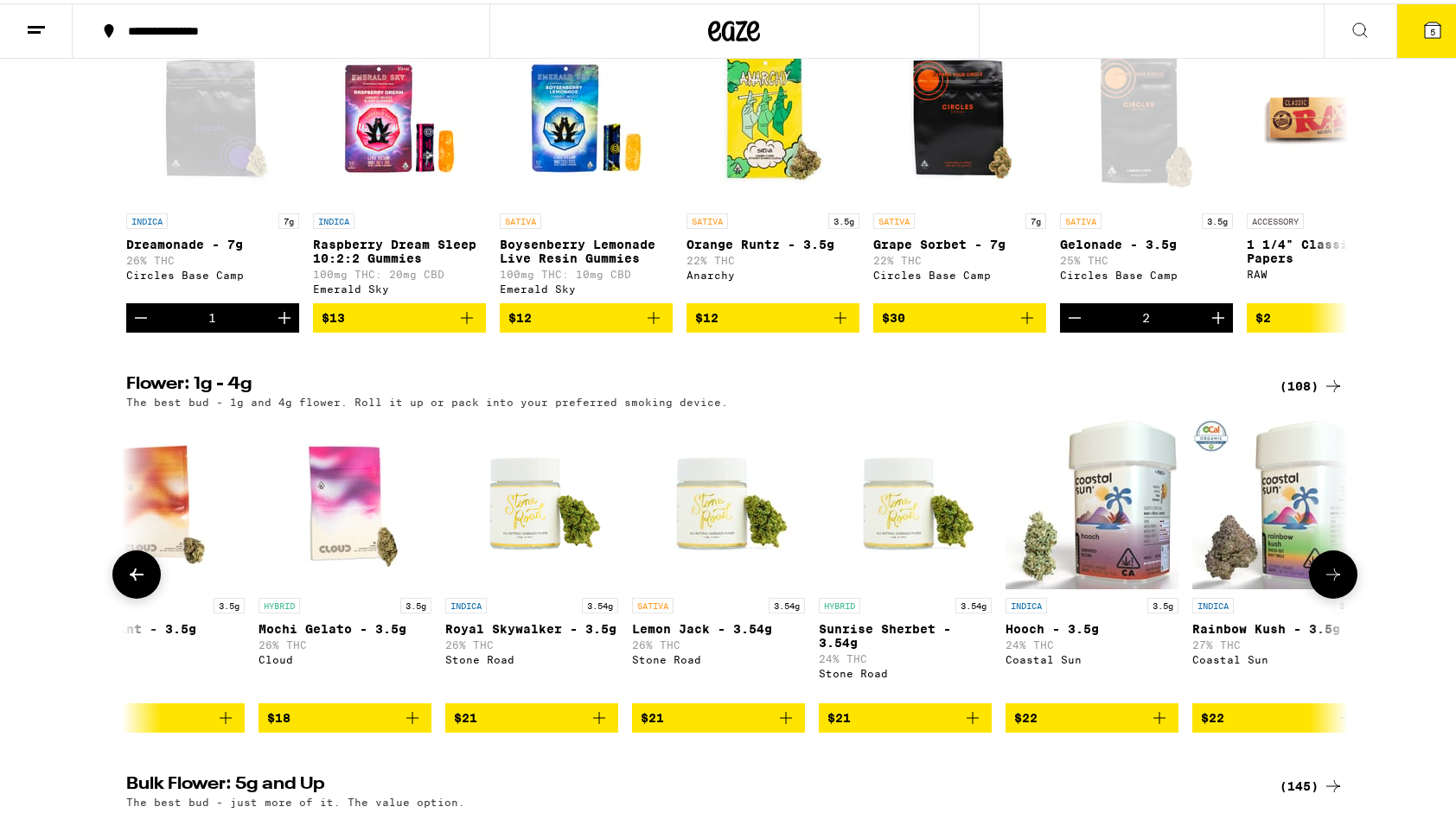
scroll to position [0, 2057]
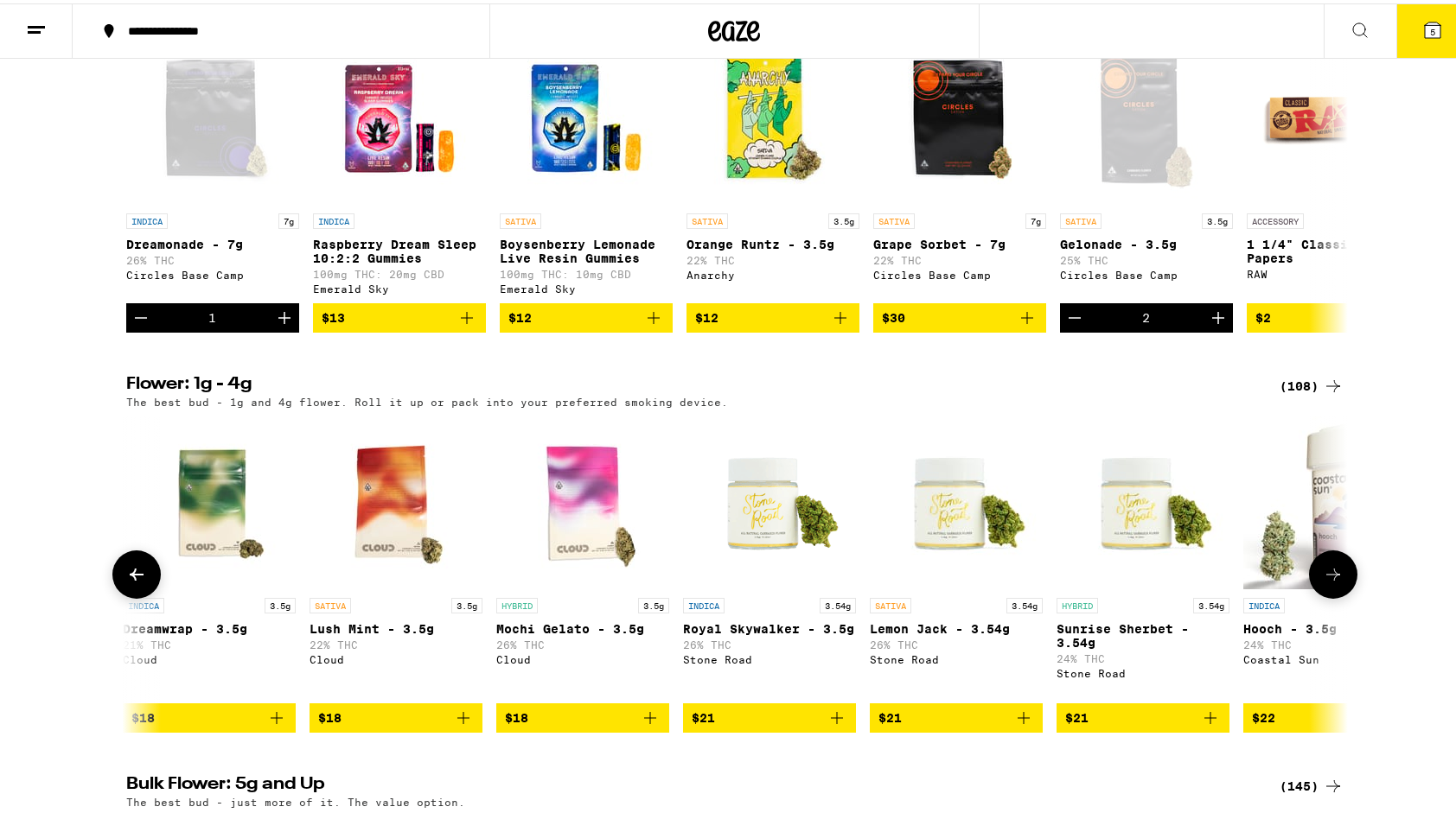
click at [138, 581] on icon at bounding box center [136, 572] width 21 height 21
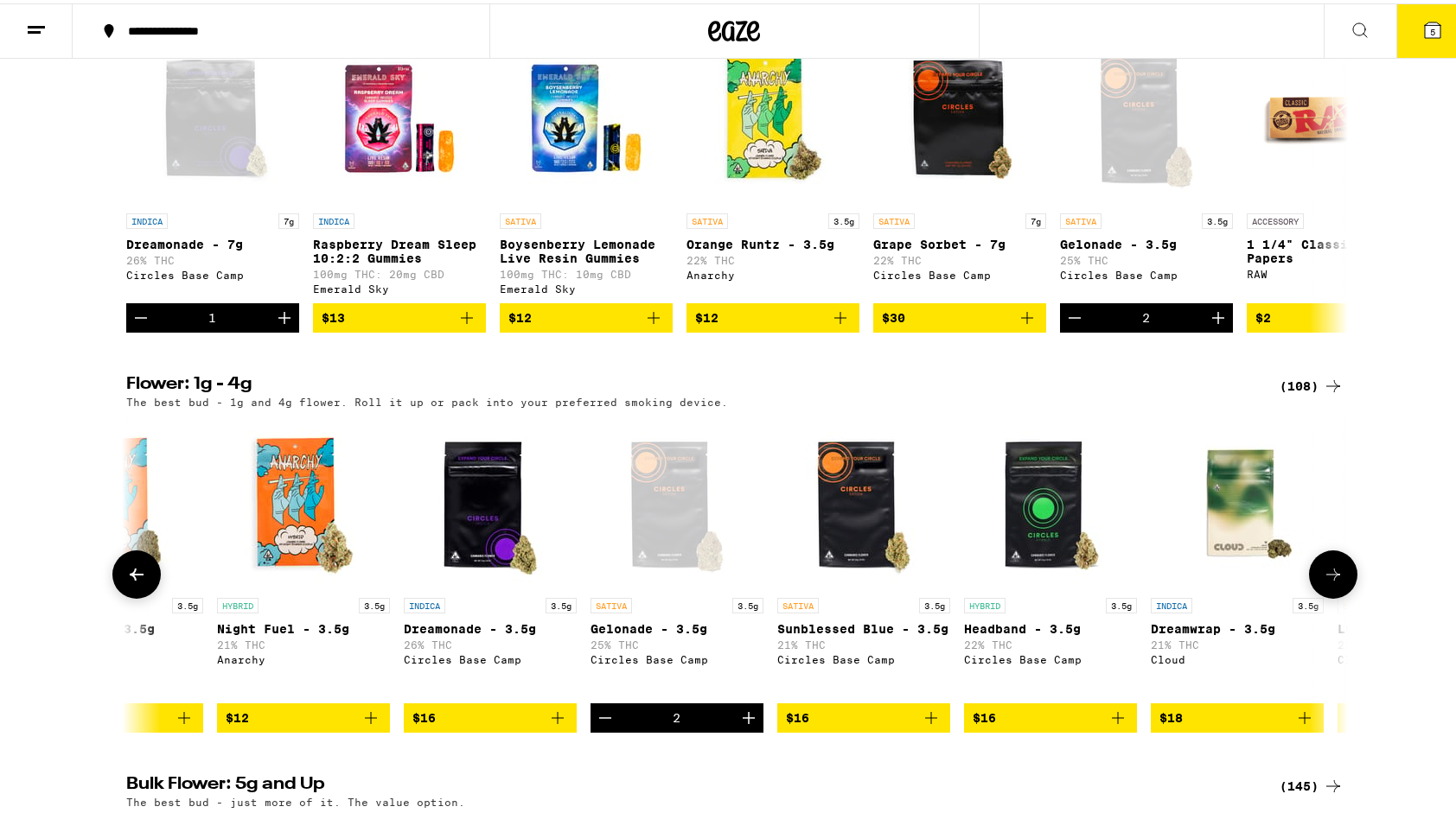
scroll to position [0, 1029]
click at [138, 581] on icon at bounding box center [136, 572] width 21 height 21
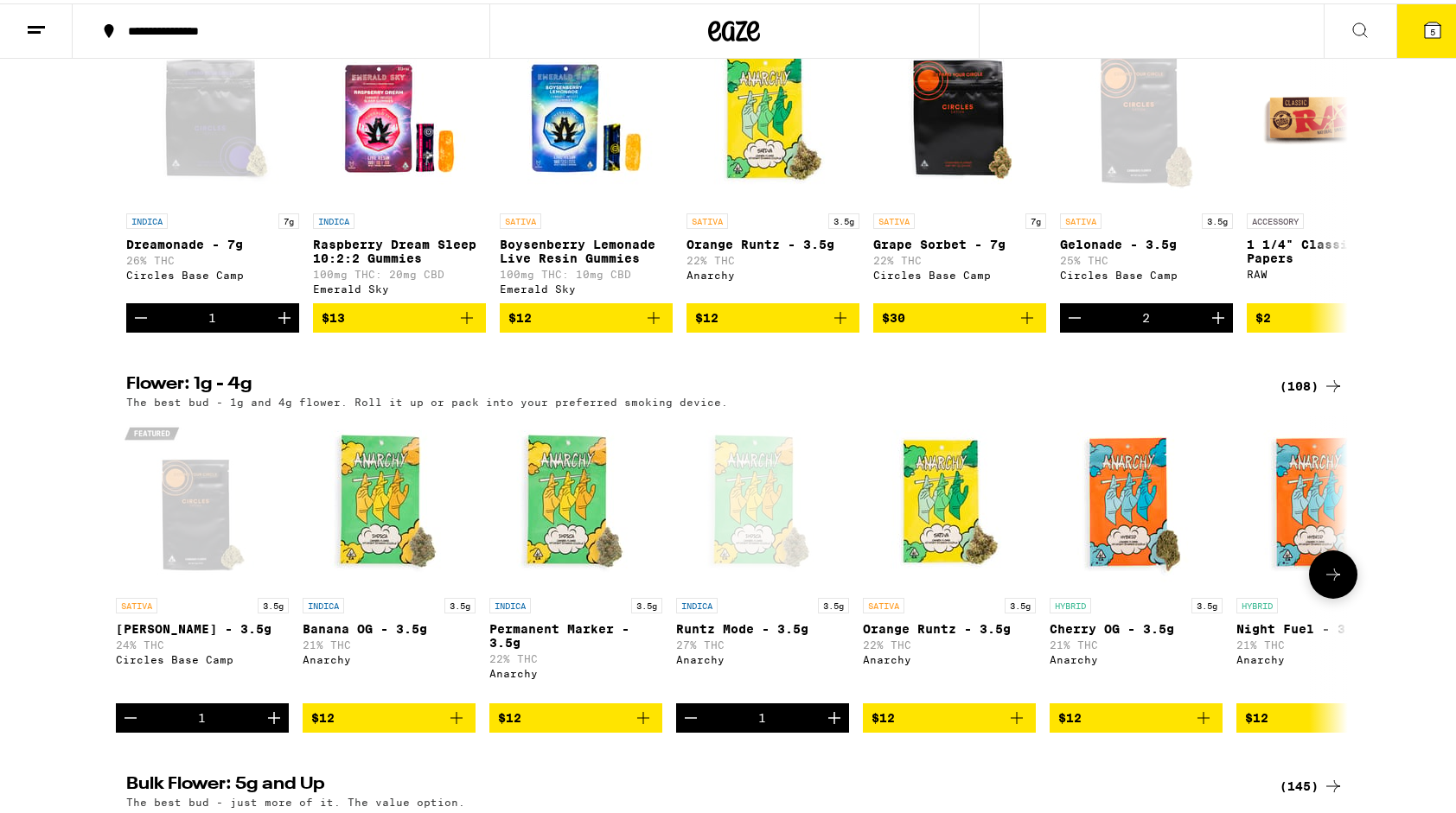
scroll to position [0, 0]
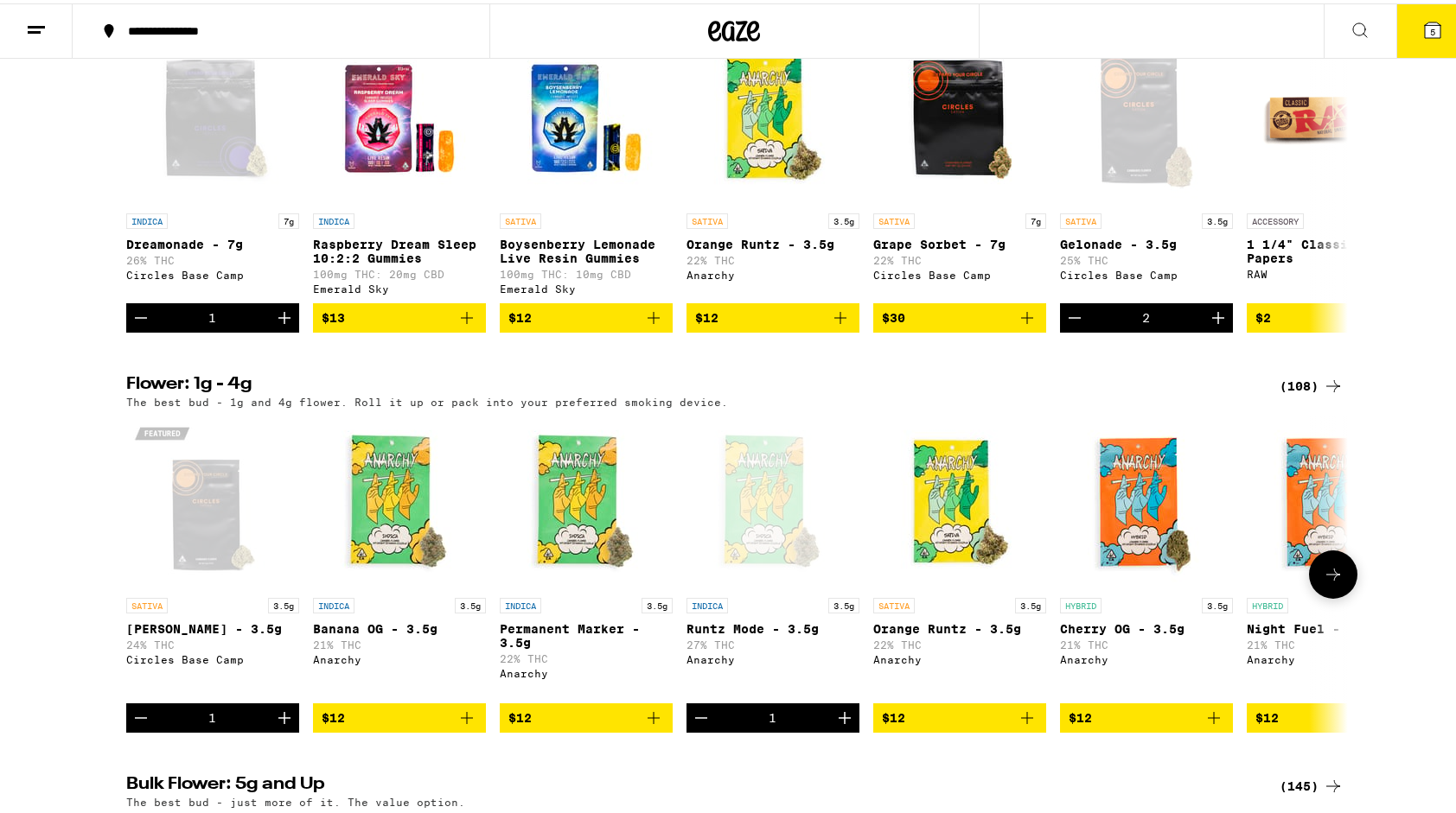
click at [276, 725] on icon "Increment" at bounding box center [285, 715] width 21 height 21
click at [1329, 581] on icon at bounding box center [1333, 572] width 21 height 21
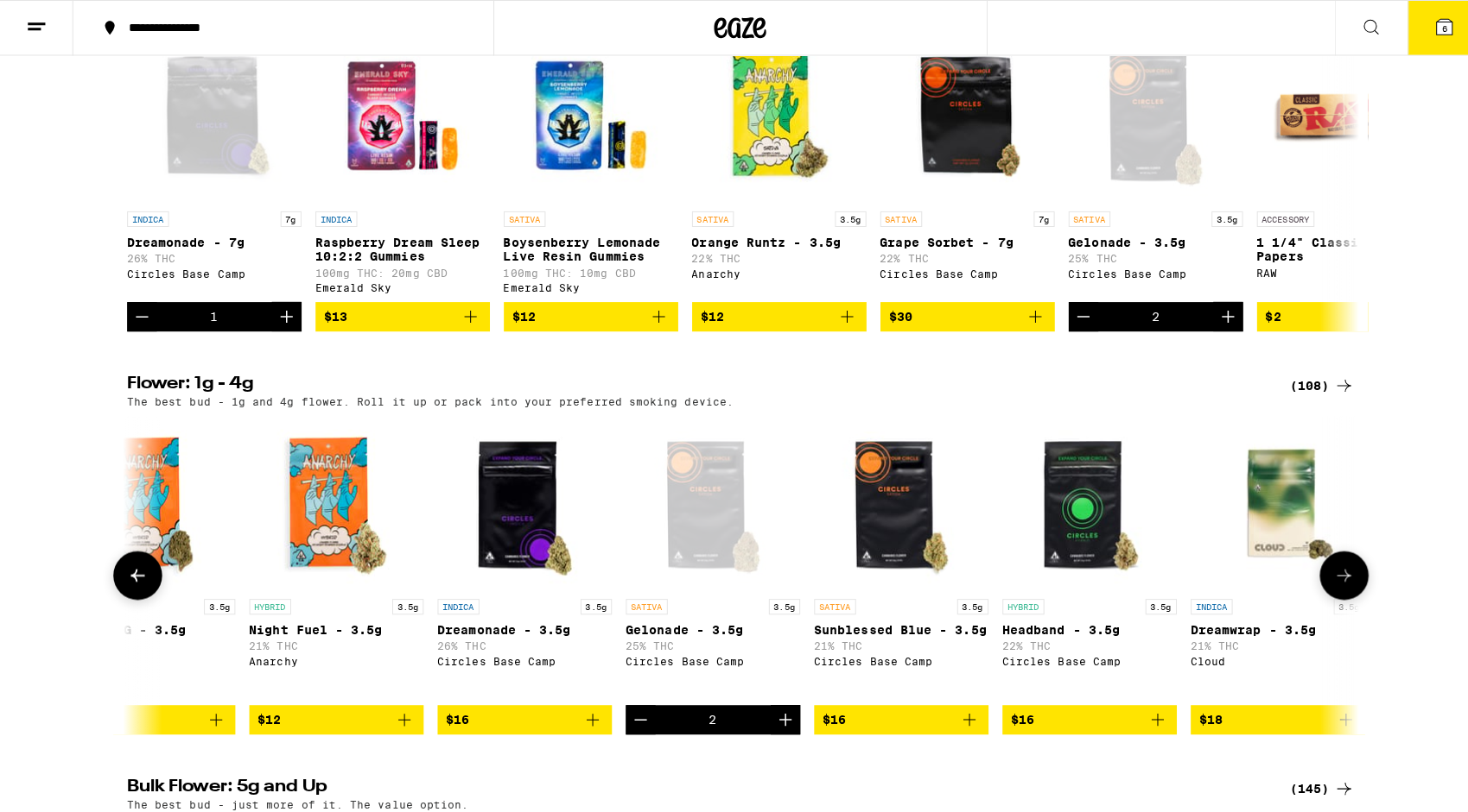
scroll to position [0, 1028]
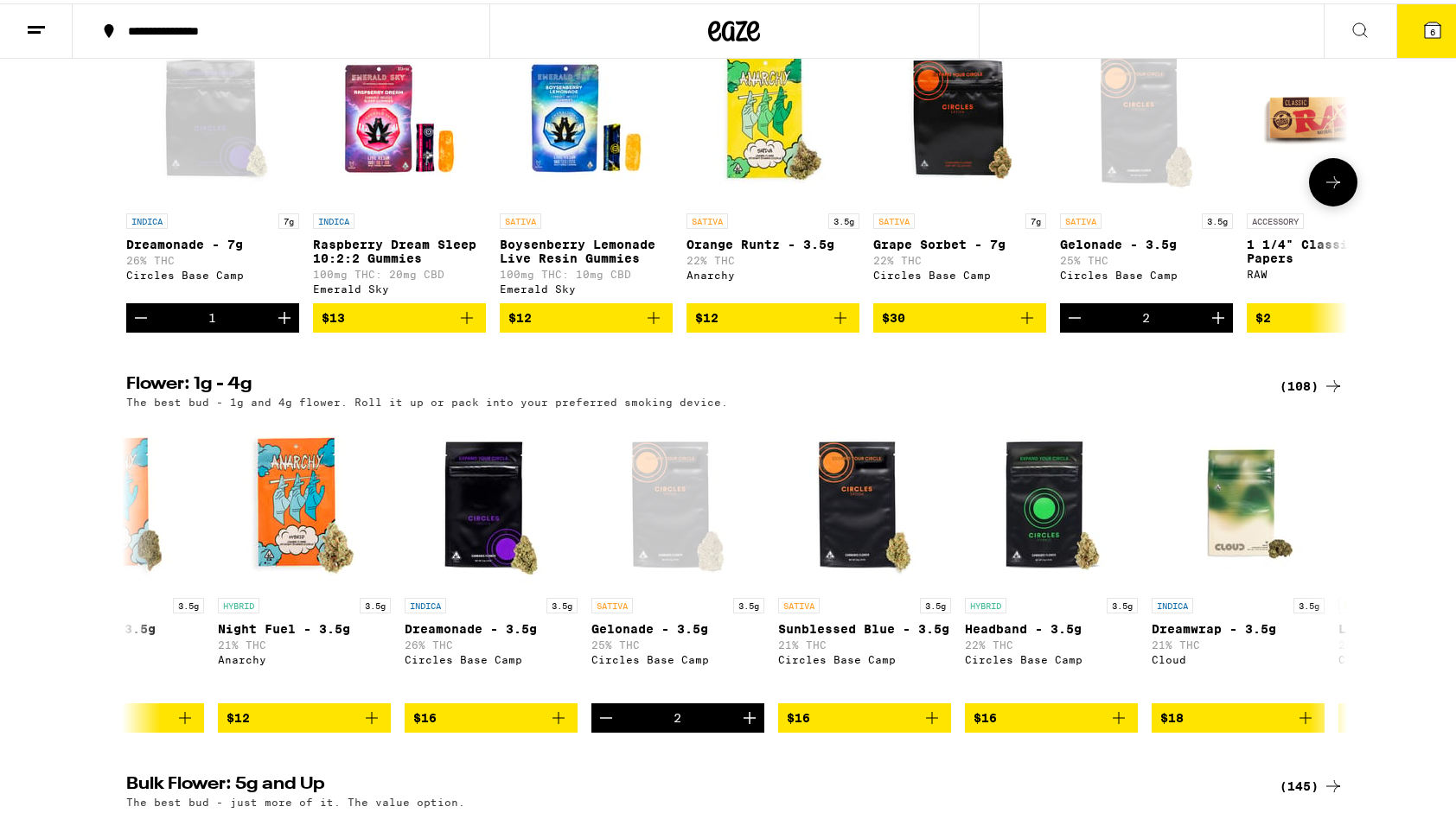
click at [1208, 325] on icon "Increment" at bounding box center [1218, 315] width 21 height 21
click at [1407, 23] on button "7" at bounding box center [1433, 28] width 73 height 54
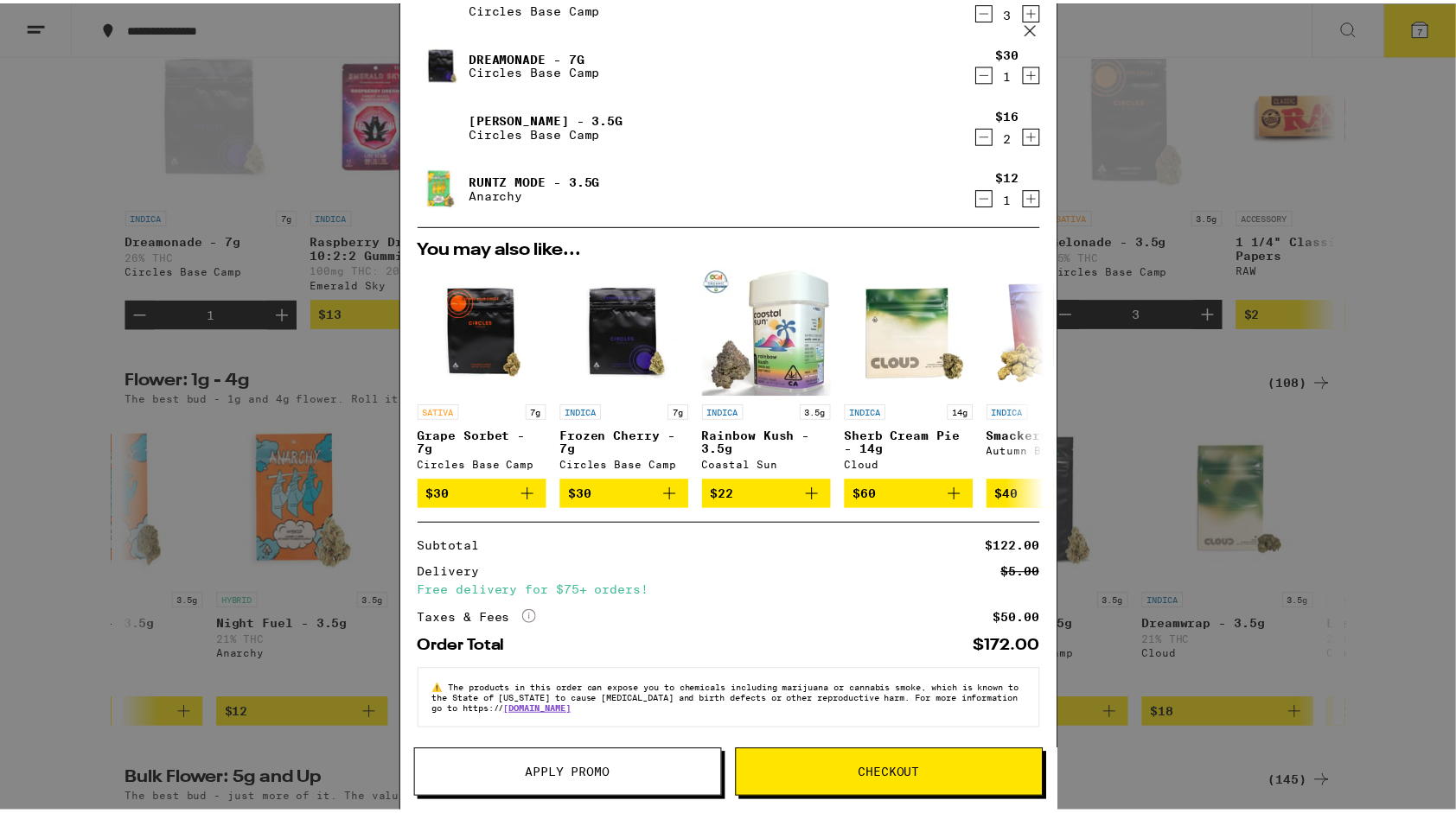
scroll to position [91, 0]
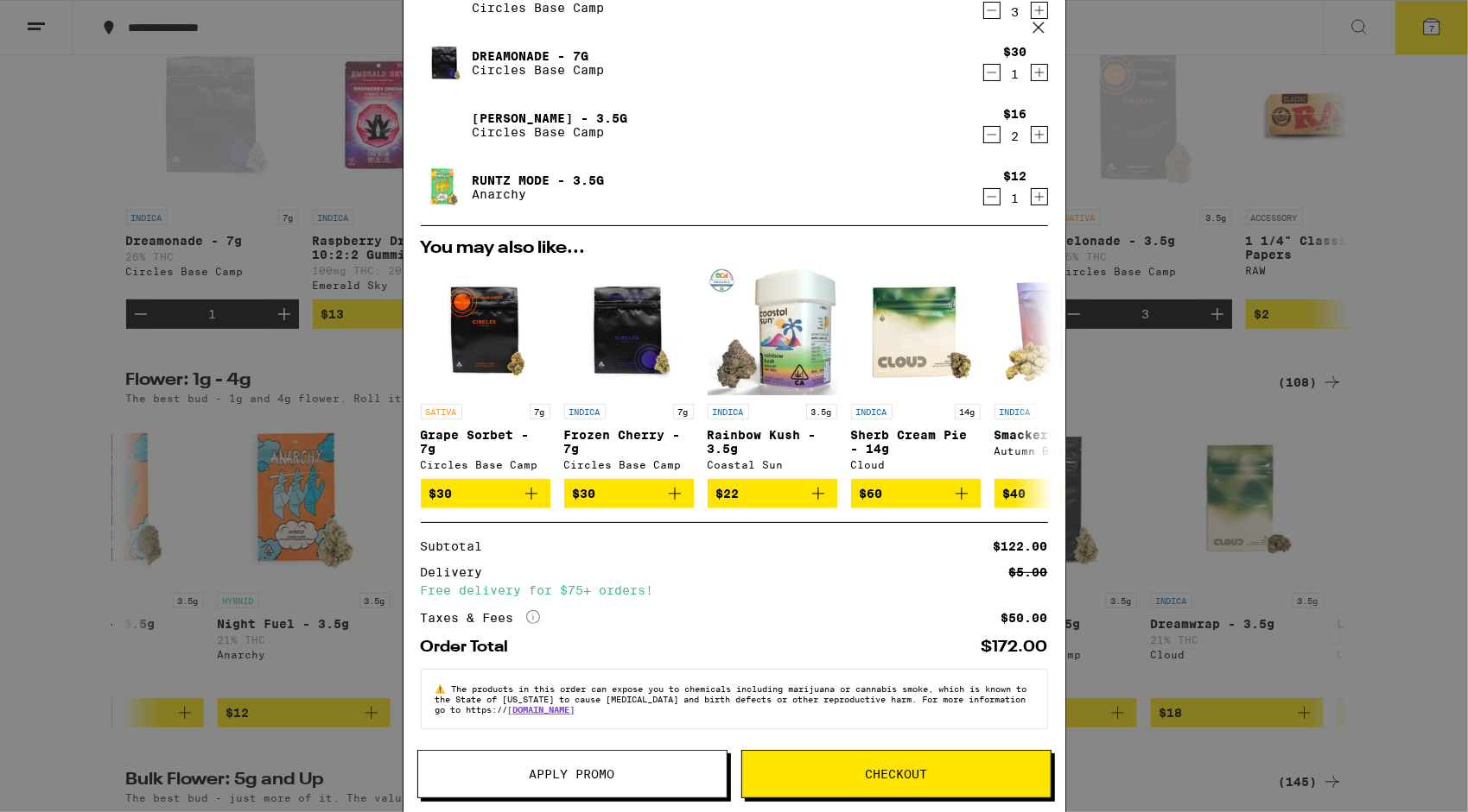
click at [587, 781] on span "Apply Promo" at bounding box center [572, 775] width 86 height 12
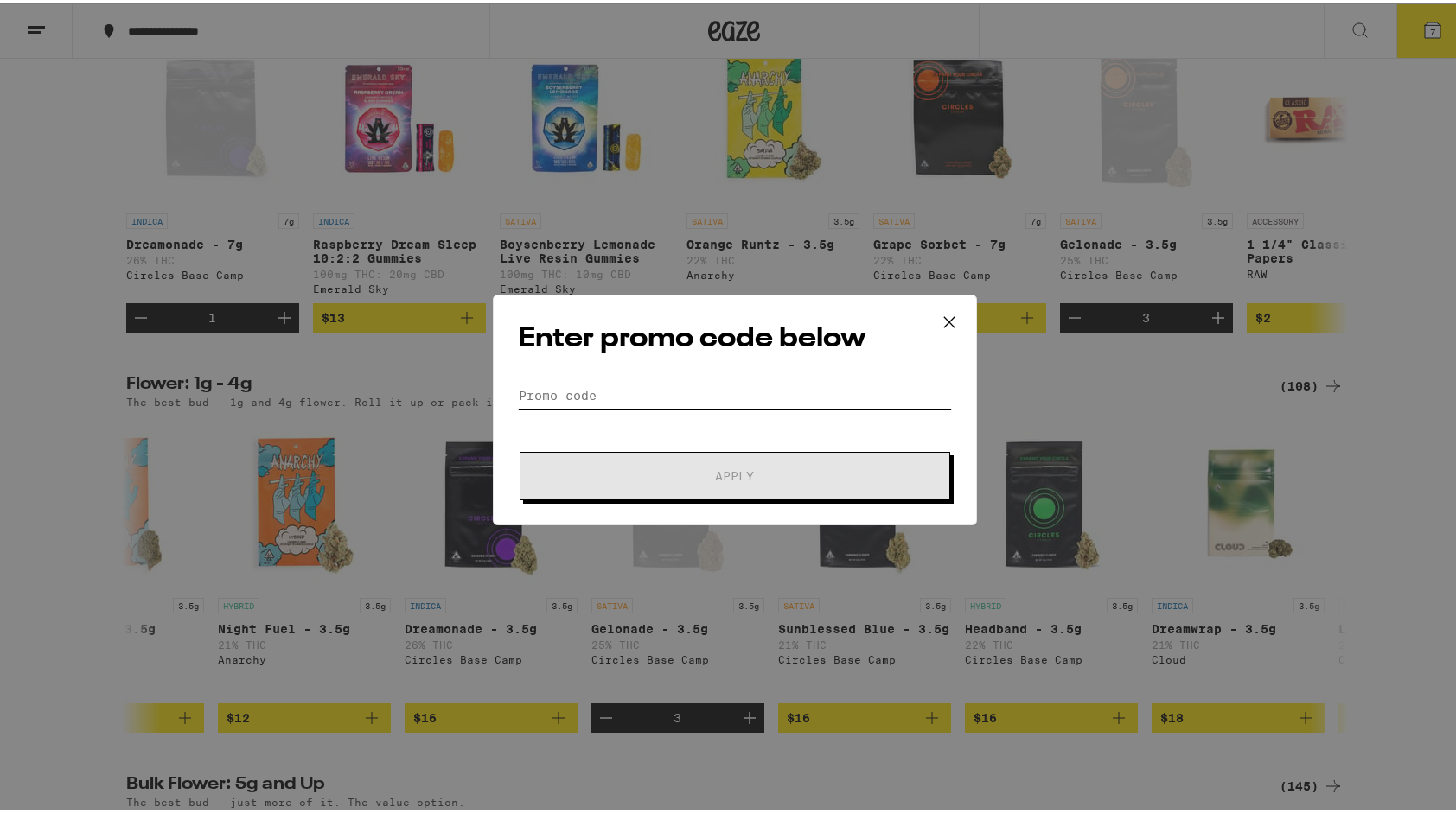
click at [758, 400] on input "Promo Code" at bounding box center [735, 392] width 434 height 26
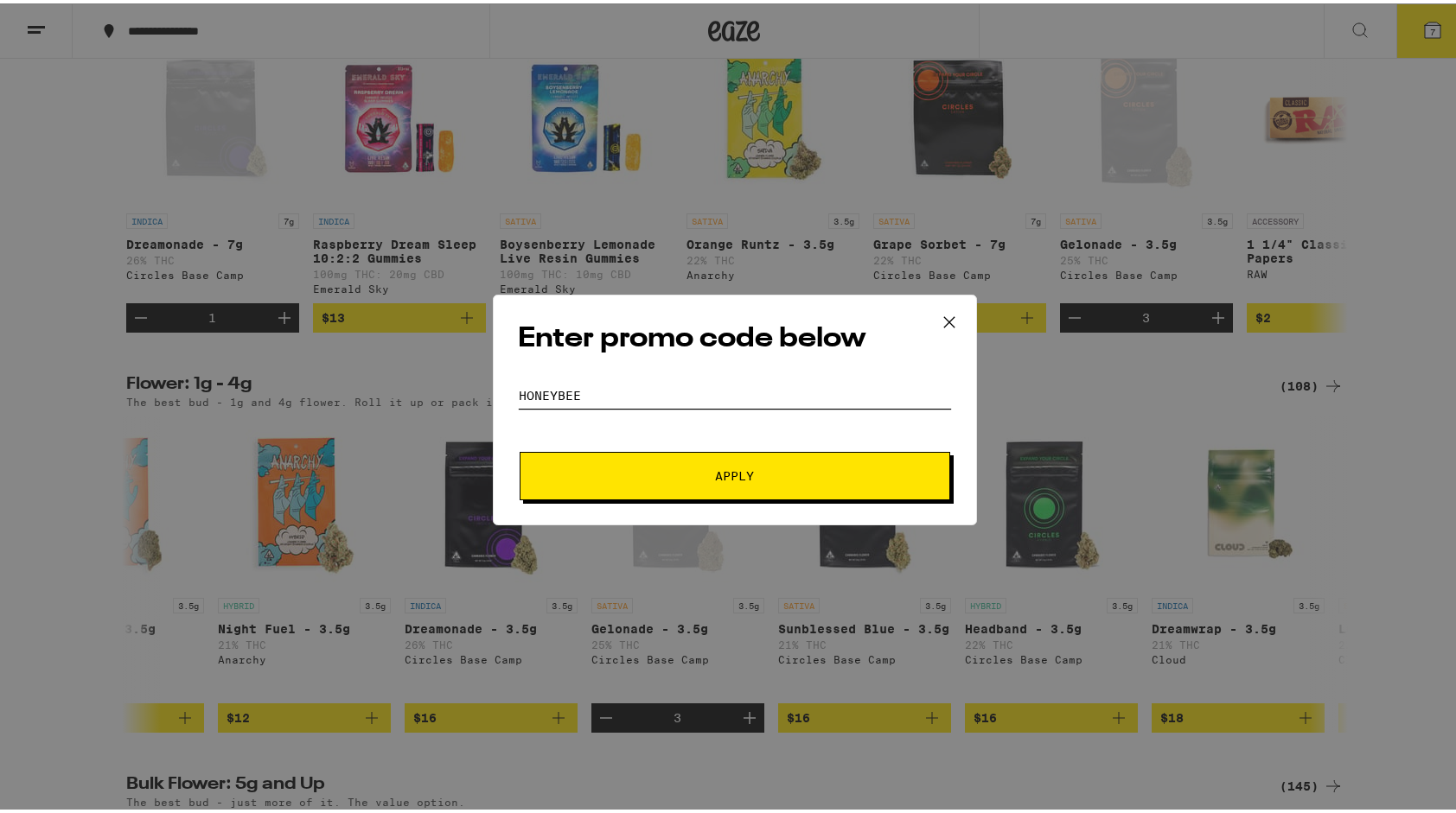
type input "honeybee"
click at [520, 449] on button "Apply" at bounding box center [735, 473] width 430 height 49
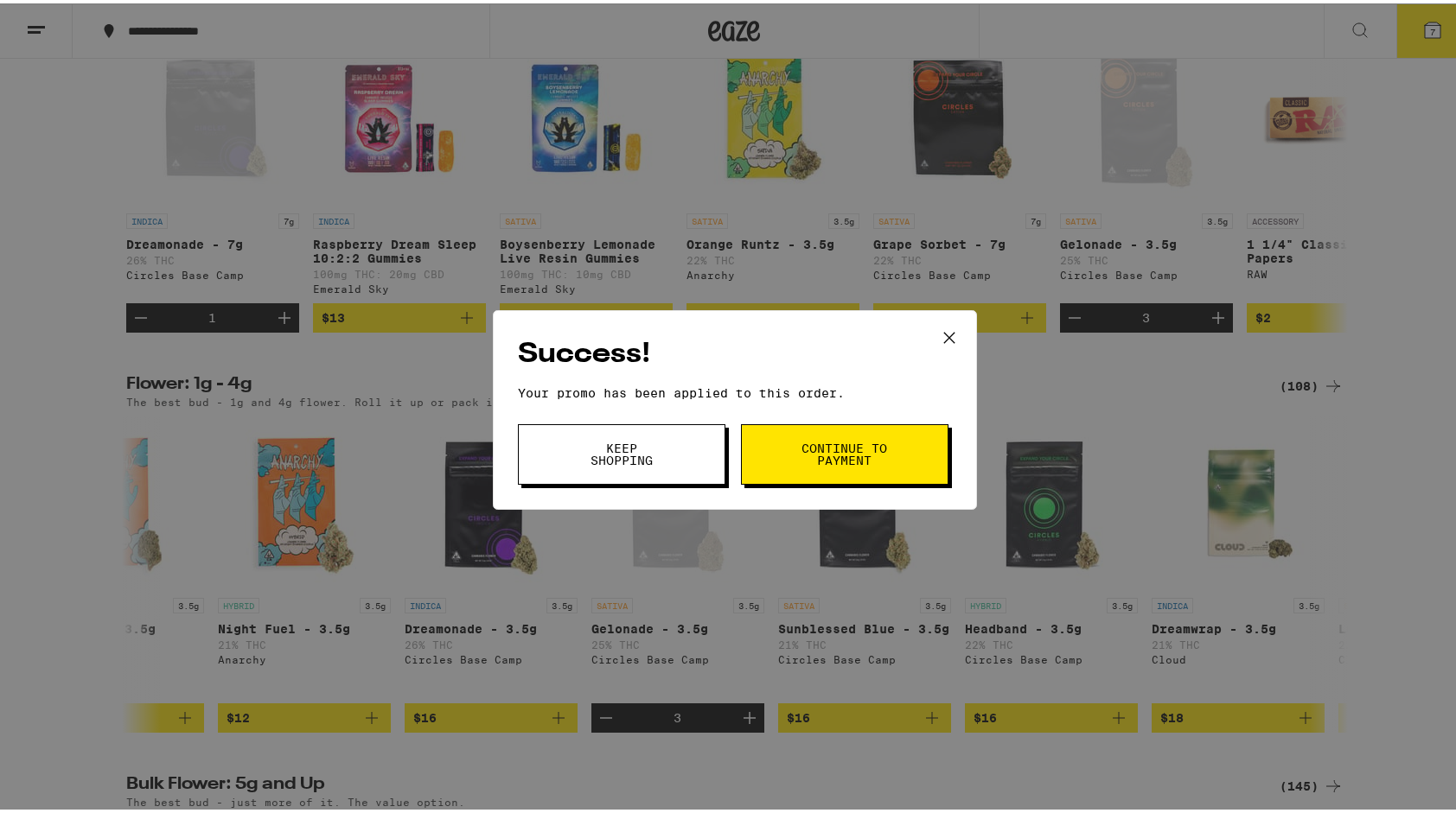
click at [620, 462] on span "Keep Shopping" at bounding box center [621, 451] width 89 height 24
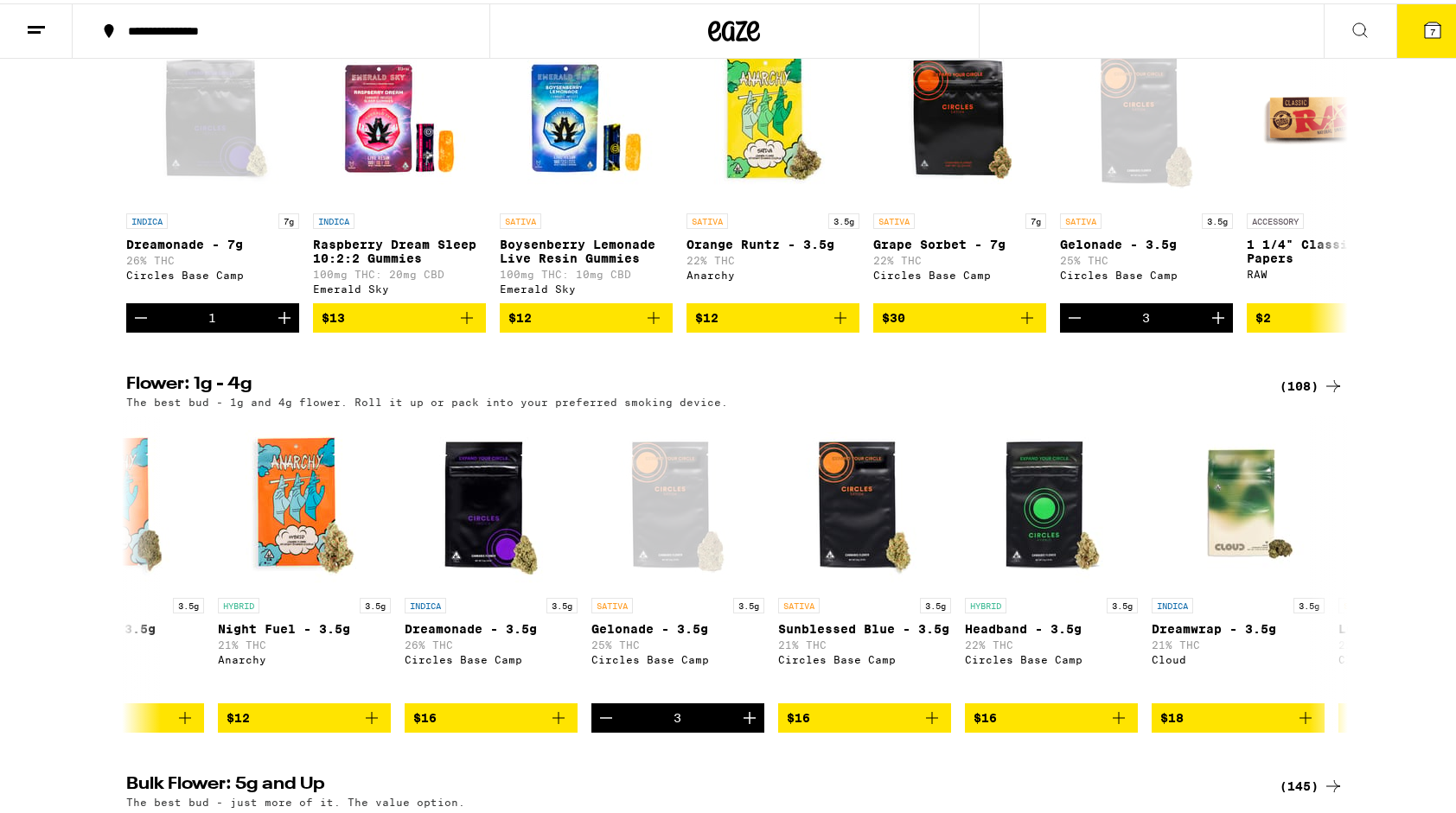
click at [1426, 21] on icon at bounding box center [1433, 27] width 16 height 16
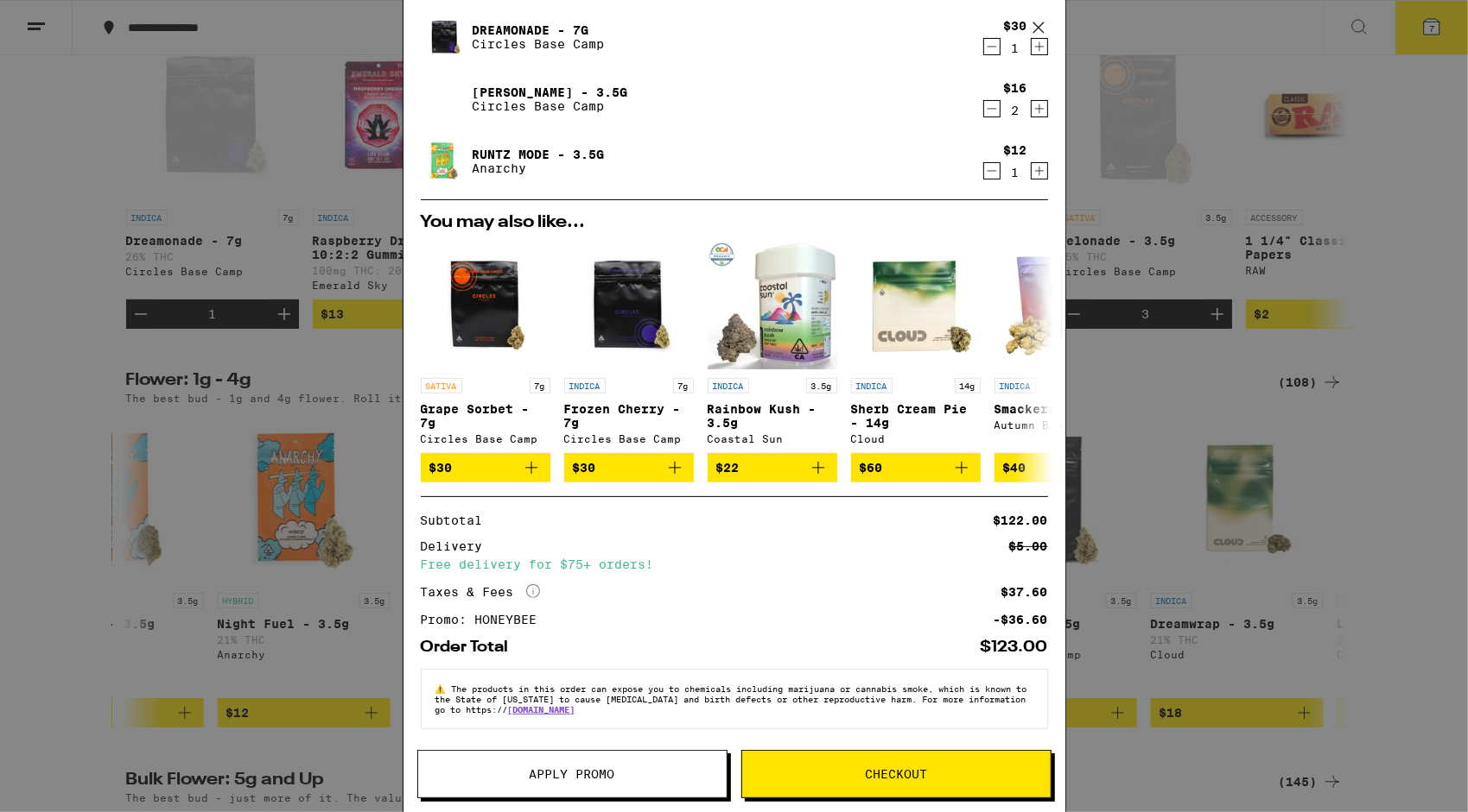
scroll to position [116, 0]
click at [955, 763] on button "Checkout" at bounding box center [897, 775] width 310 height 49
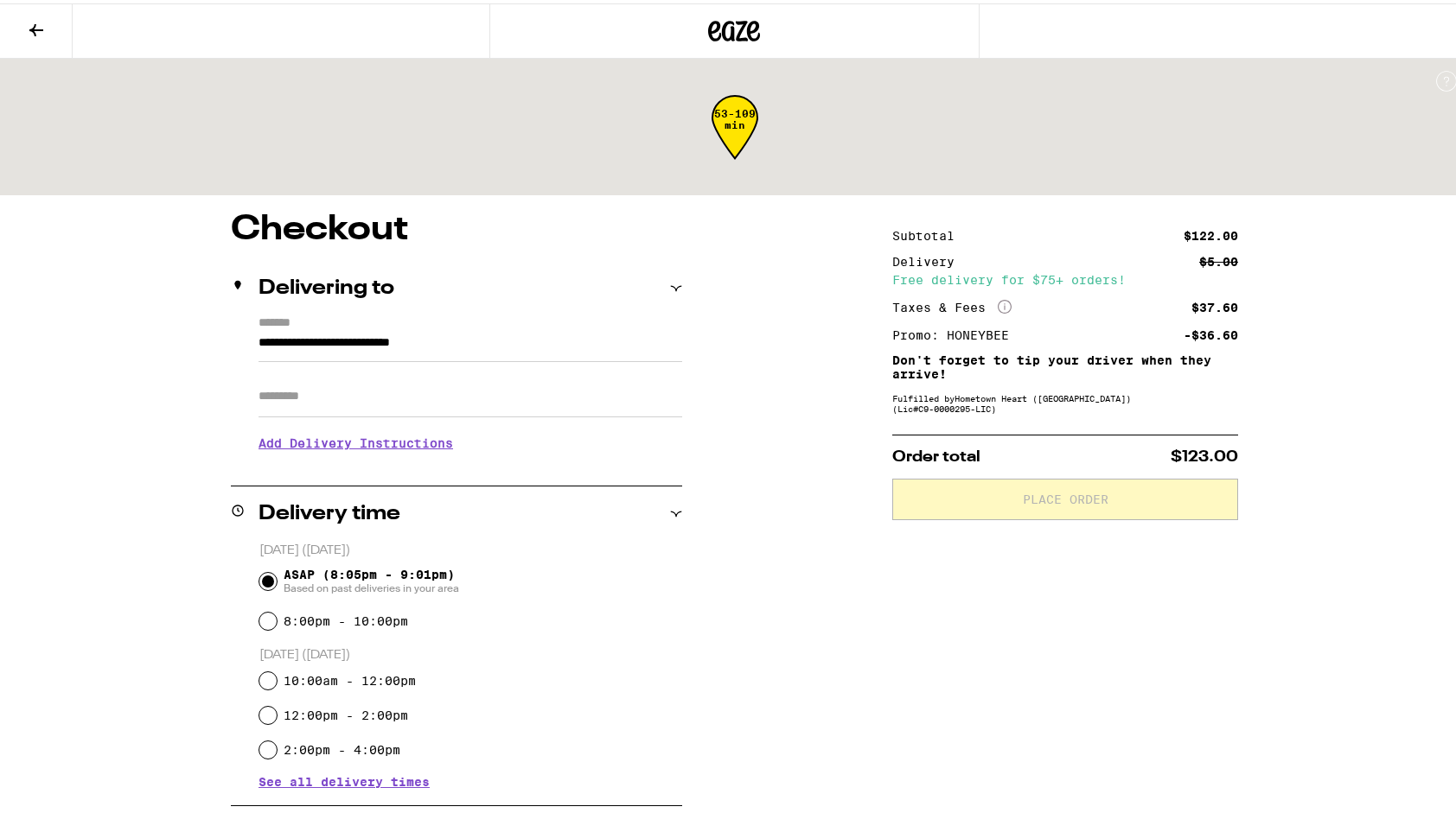
click at [349, 451] on h3 "Add Delivery Instructions" at bounding box center [470, 440] width 423 height 40
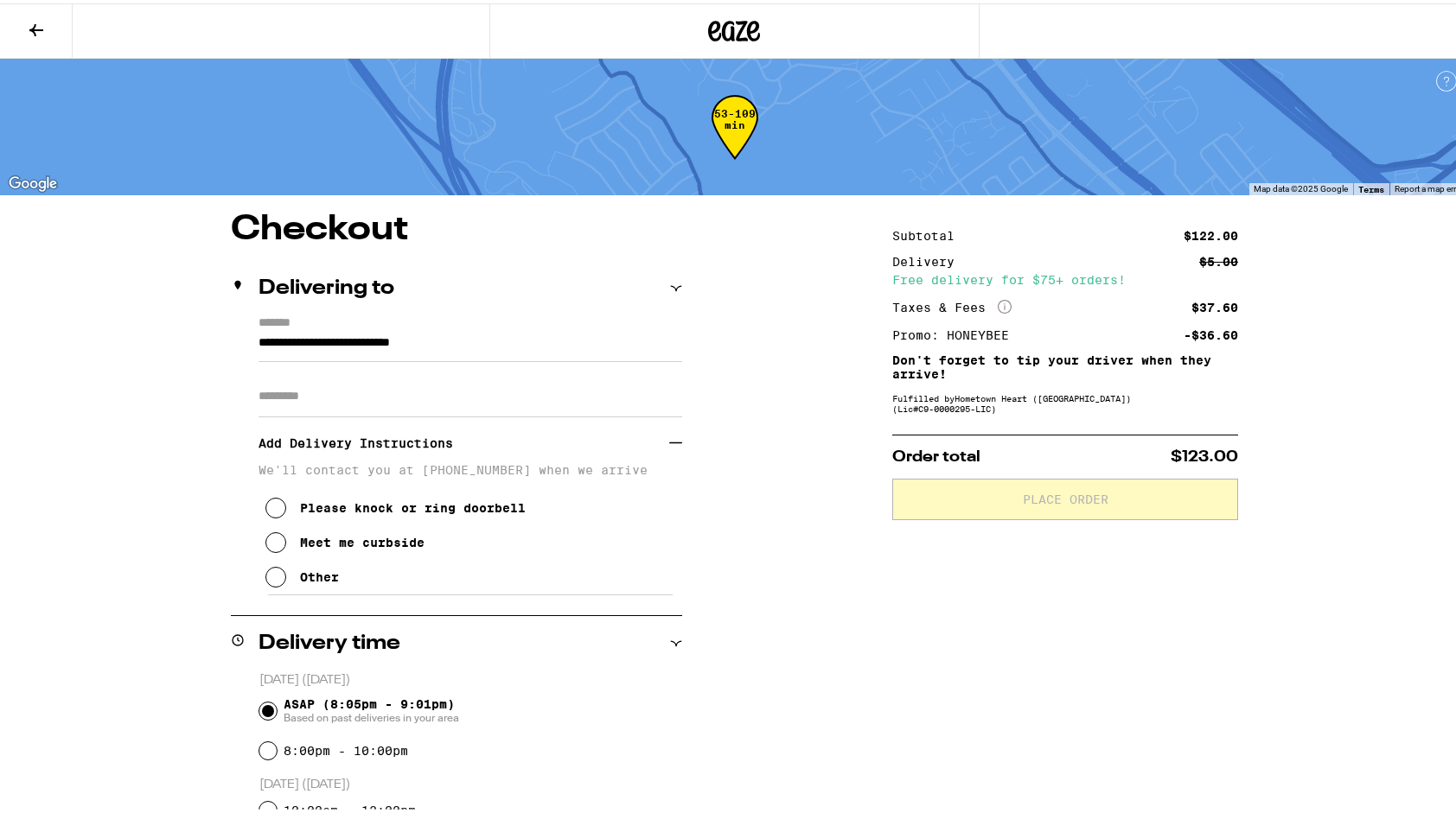
click at [280, 507] on button "Please knock or ring doorbell" at bounding box center [396, 505] width 260 height 35
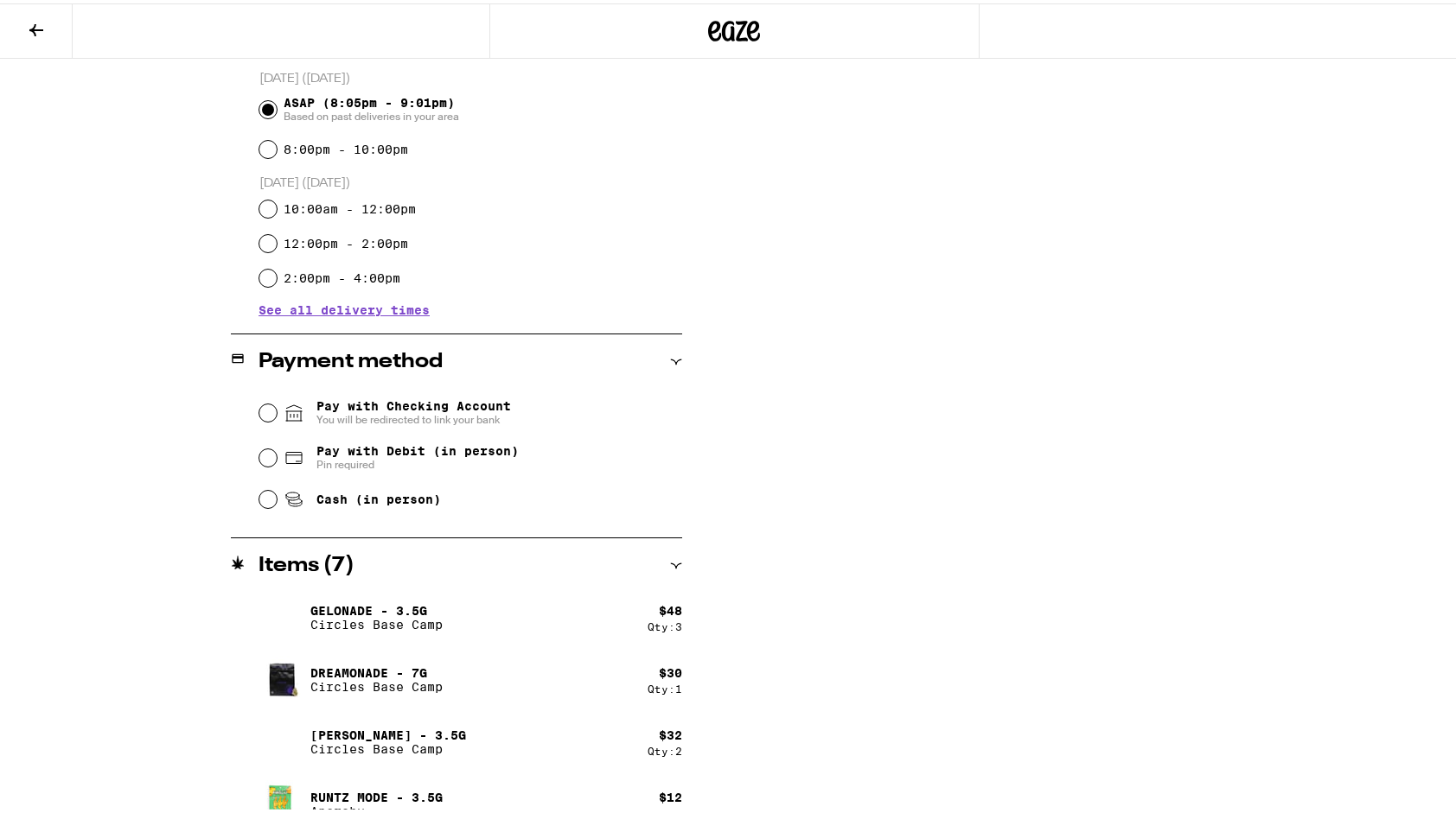
scroll to position [626, 0]
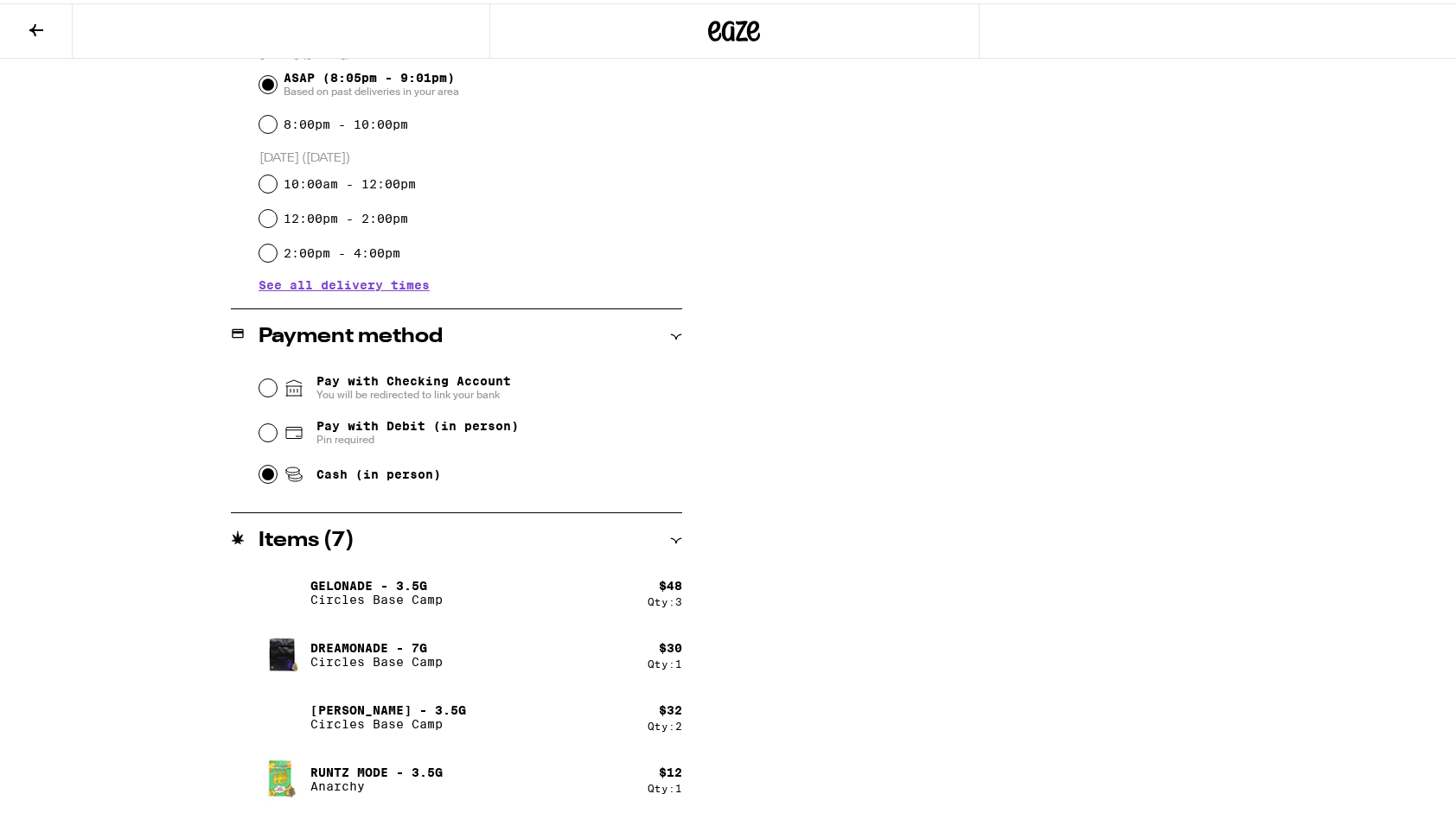
click at [261, 472] on input "Cash (in person)" at bounding box center [268, 471] width 17 height 17
radio input "true"
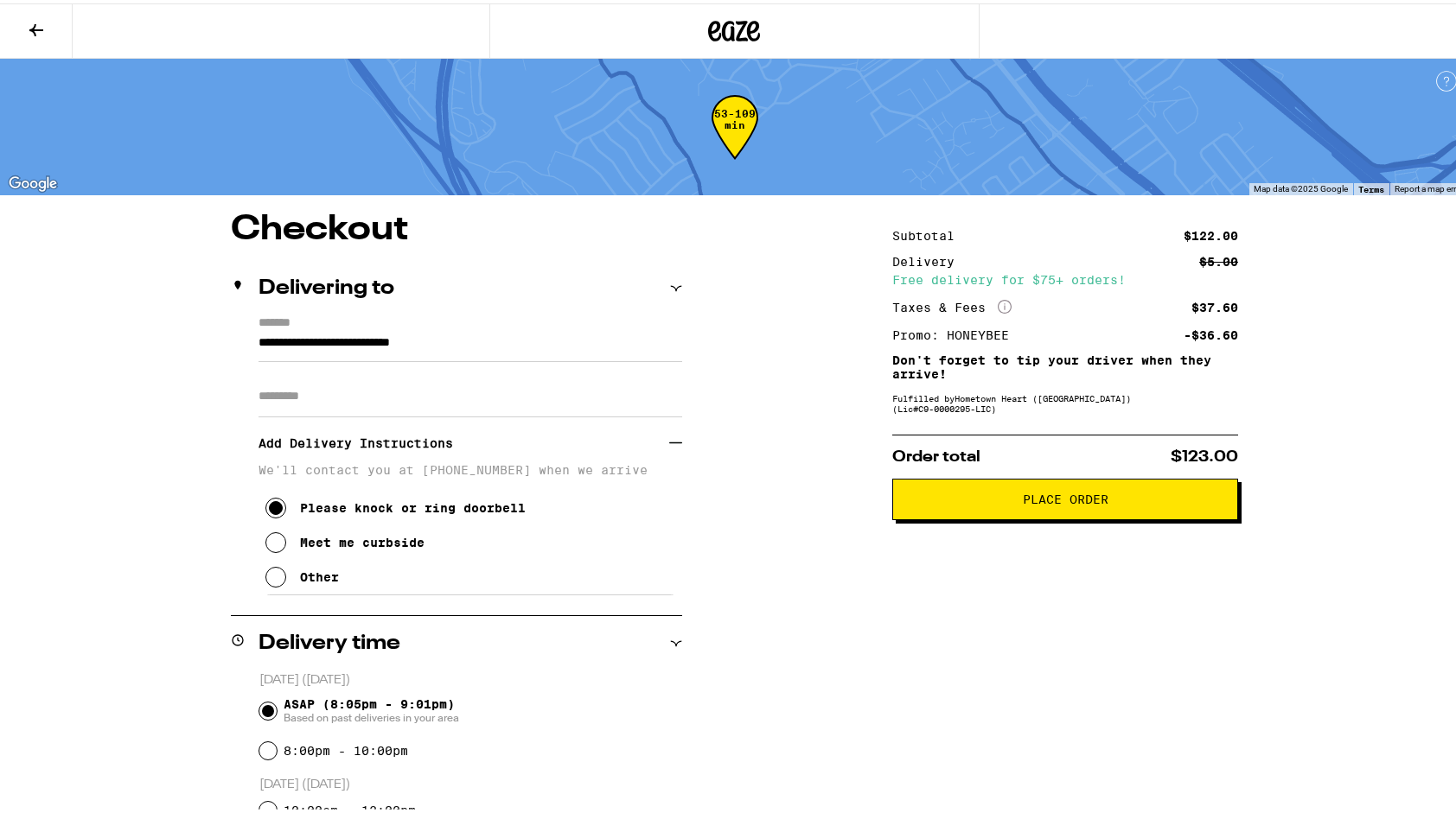
click at [1015, 489] on button "Place Order" at bounding box center [1065, 496] width 345 height 42
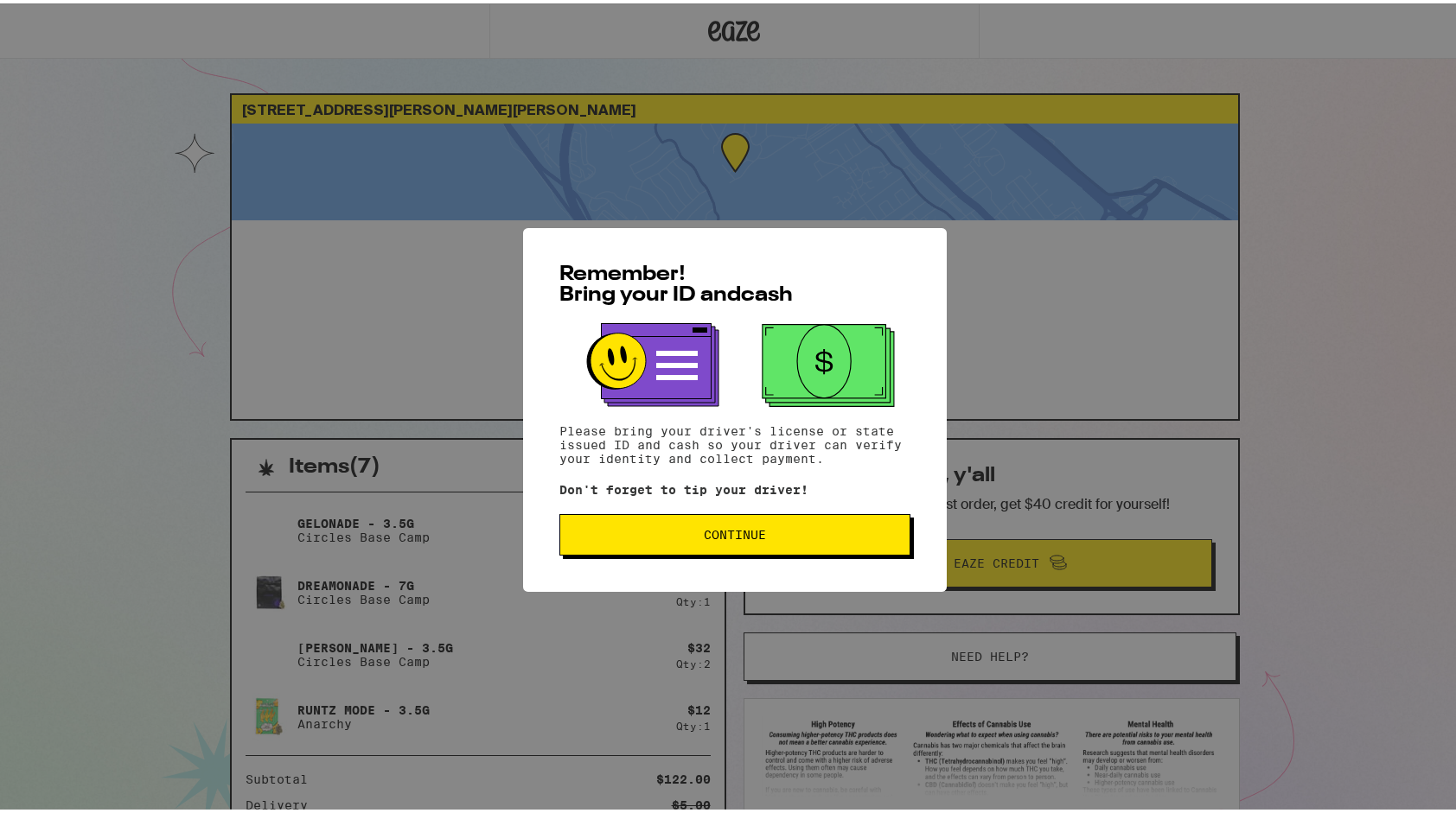
click at [731, 534] on span "Continue" at bounding box center [735, 532] width 62 height 12
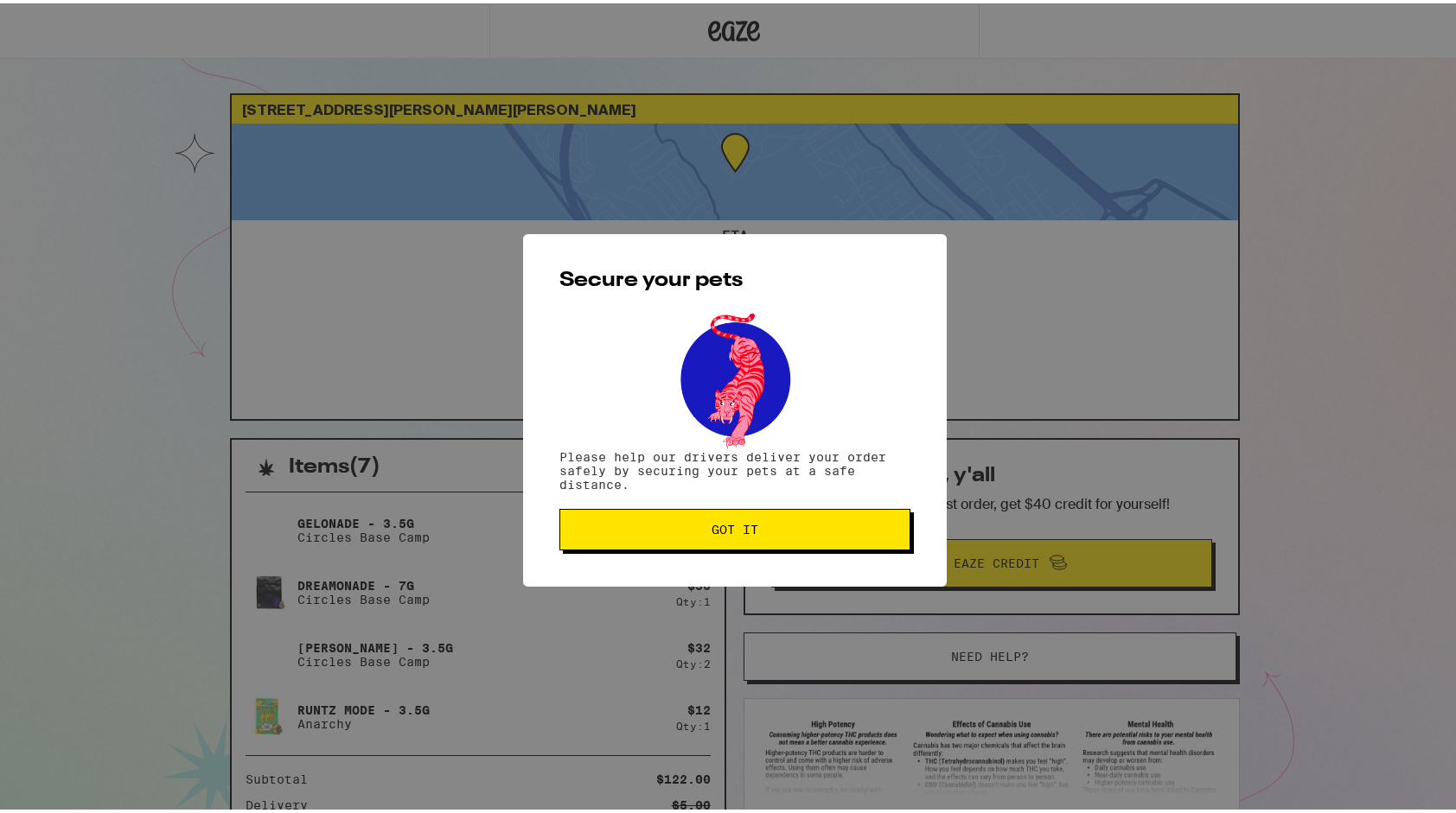
click at [718, 520] on button "Got it" at bounding box center [735, 527] width 351 height 42
